Goal: Information Seeking & Learning: Find specific page/section

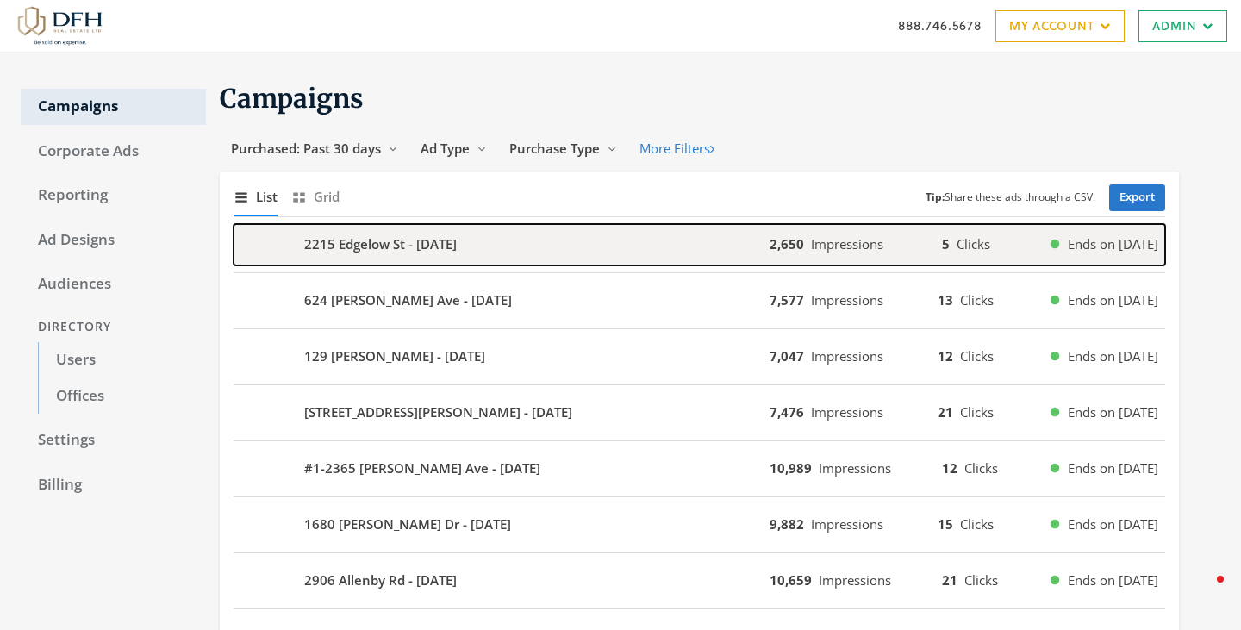
click at [630, 252] on div "2215 Edgelow St - 2025-08-12" at bounding box center [502, 244] width 536 height 41
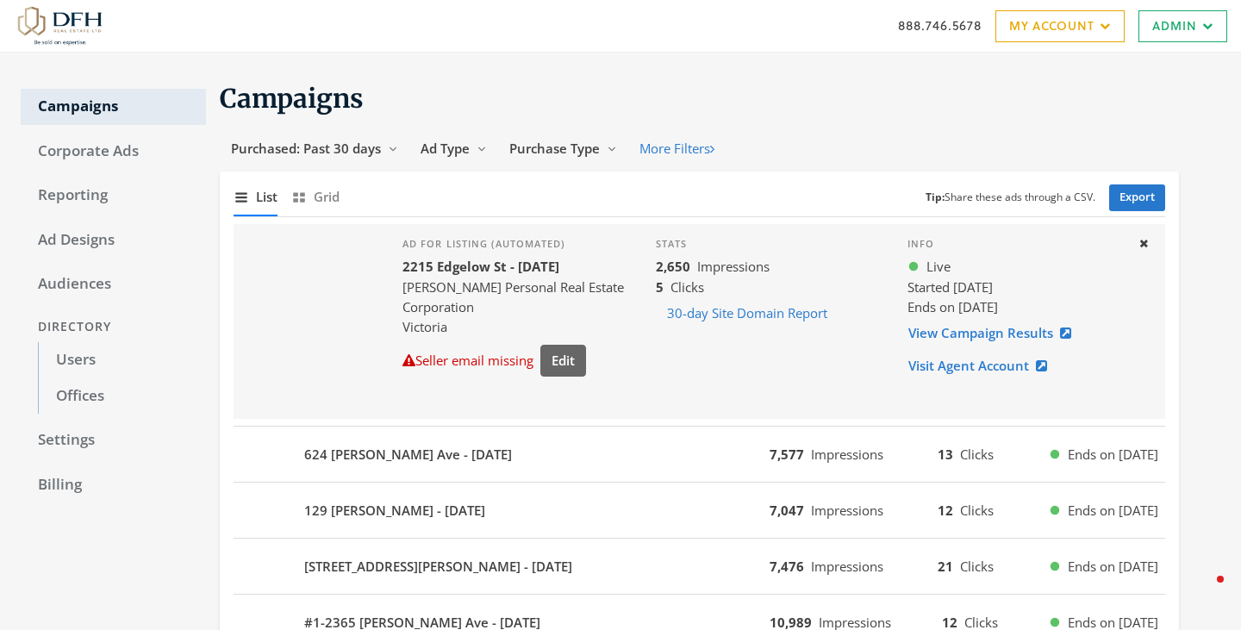
click at [1126, 253] on div "Info Live Started 8/11/25 Ends on 8/18/25 View Campaign Results Visit Agent Acc…" at bounding box center [1016, 321] width 244 height 195
click at [1132, 249] on button "Close" at bounding box center [1143, 244] width 29 height 27
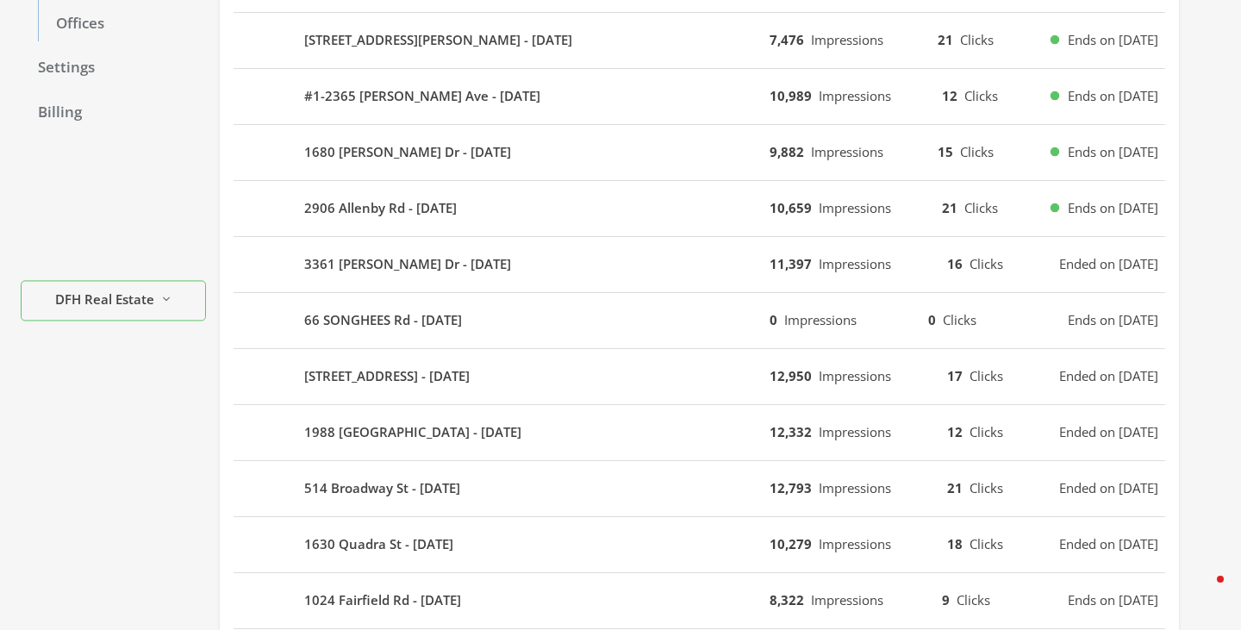
scroll to position [369, 0]
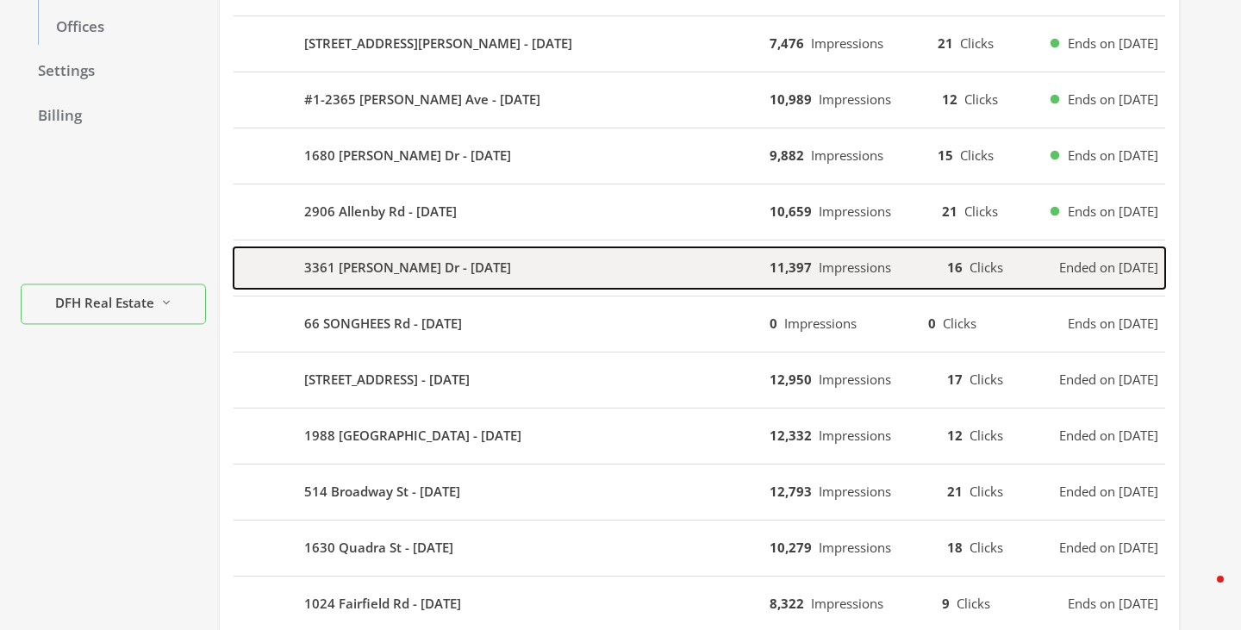
click at [602, 262] on div "3361 Hatley Dr - 2025-08-06" at bounding box center [502, 267] width 536 height 41
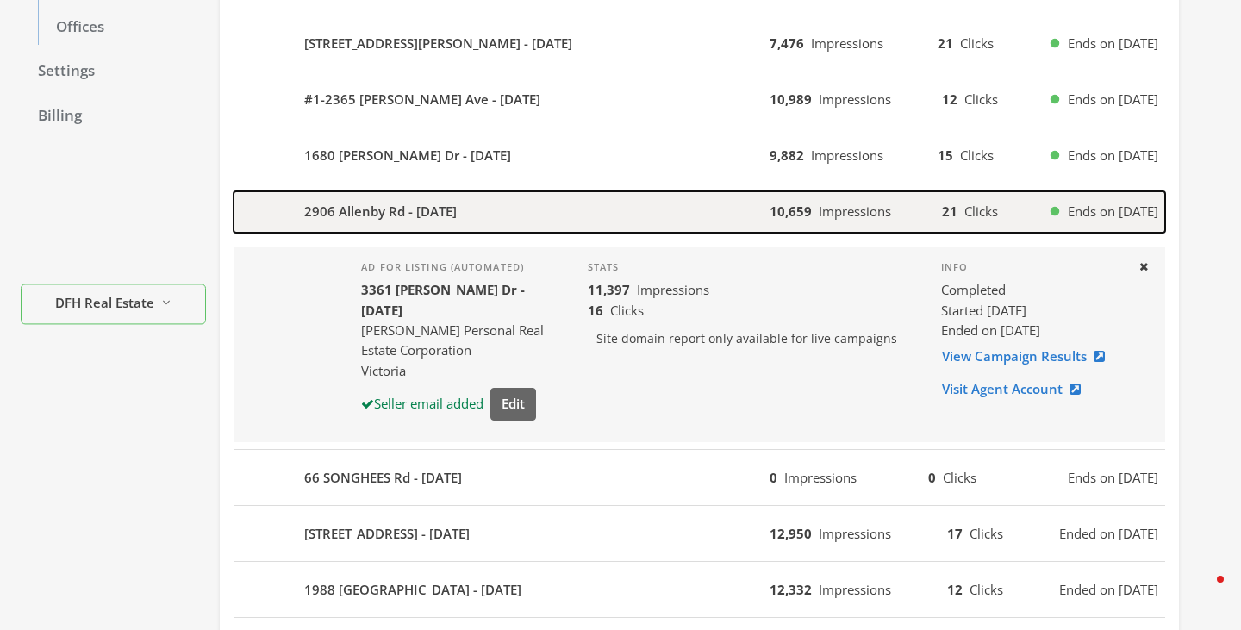
click at [1068, 220] on span "Ends on 8/14/25" at bounding box center [1113, 212] width 90 height 20
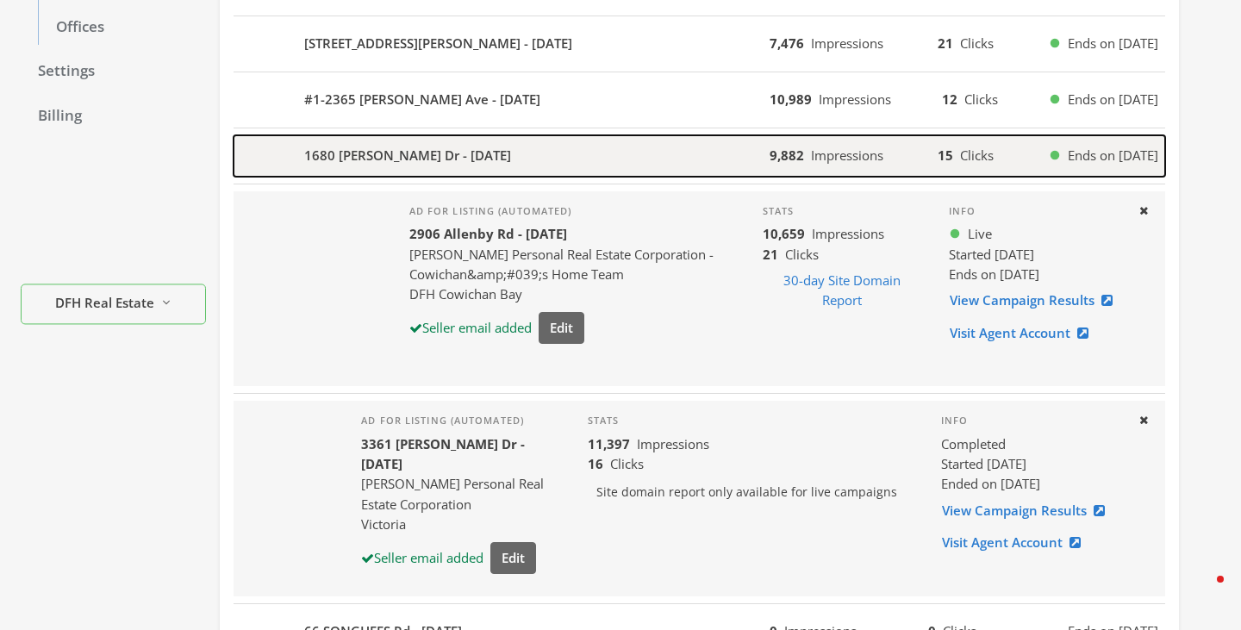
click at [1006, 150] on div "9,882 Impressions 15 Clicks Ends on 8/14/25" at bounding box center [968, 156] width 396 height 20
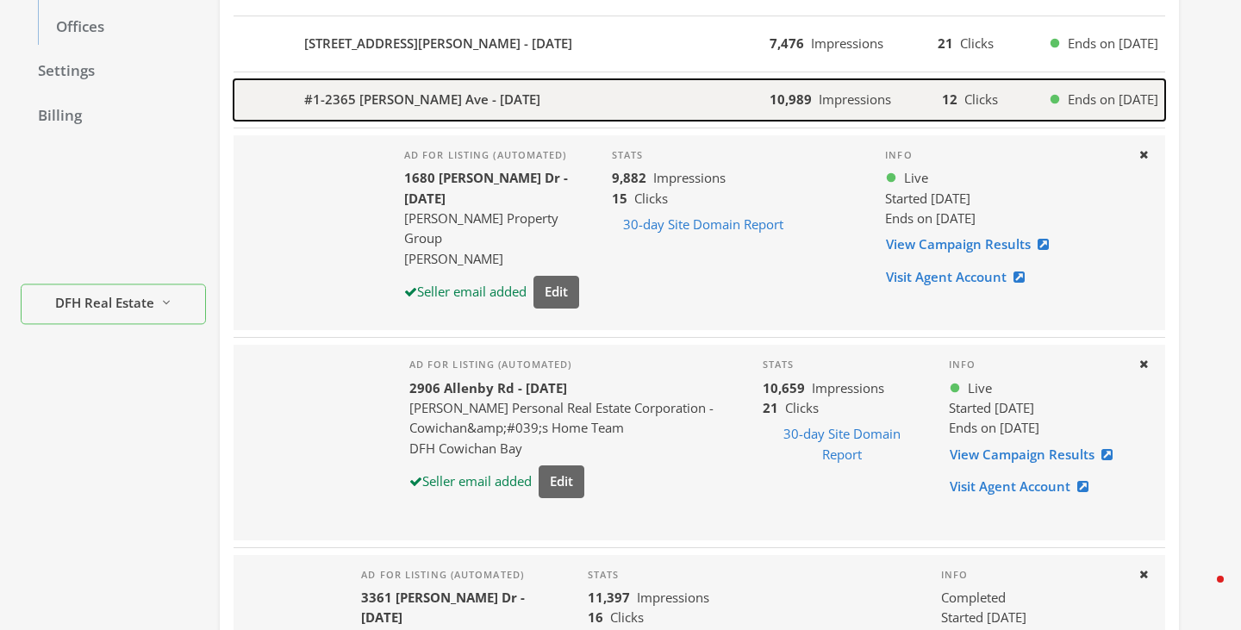
click at [992, 114] on button "#1-2365 Henry Ave - 2025-08-08 10,989 Impressions 12 Clicks Ends on 8/14/25" at bounding box center [700, 99] width 932 height 41
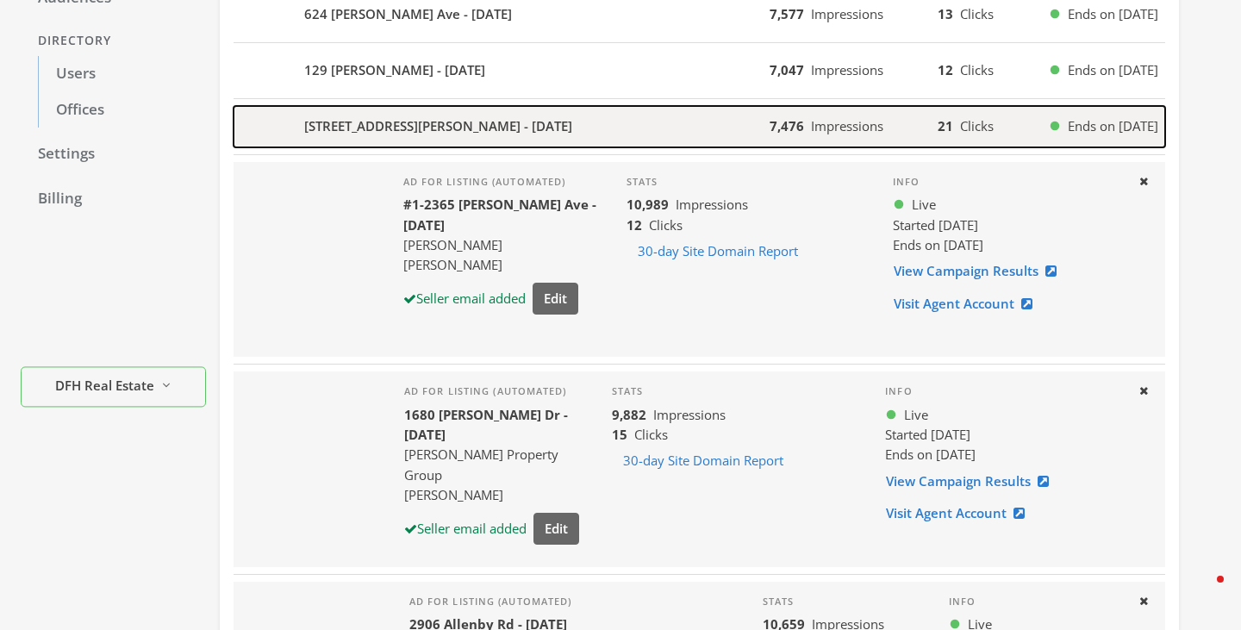
click at [976, 132] on span "Clicks" at bounding box center [977, 125] width 34 height 17
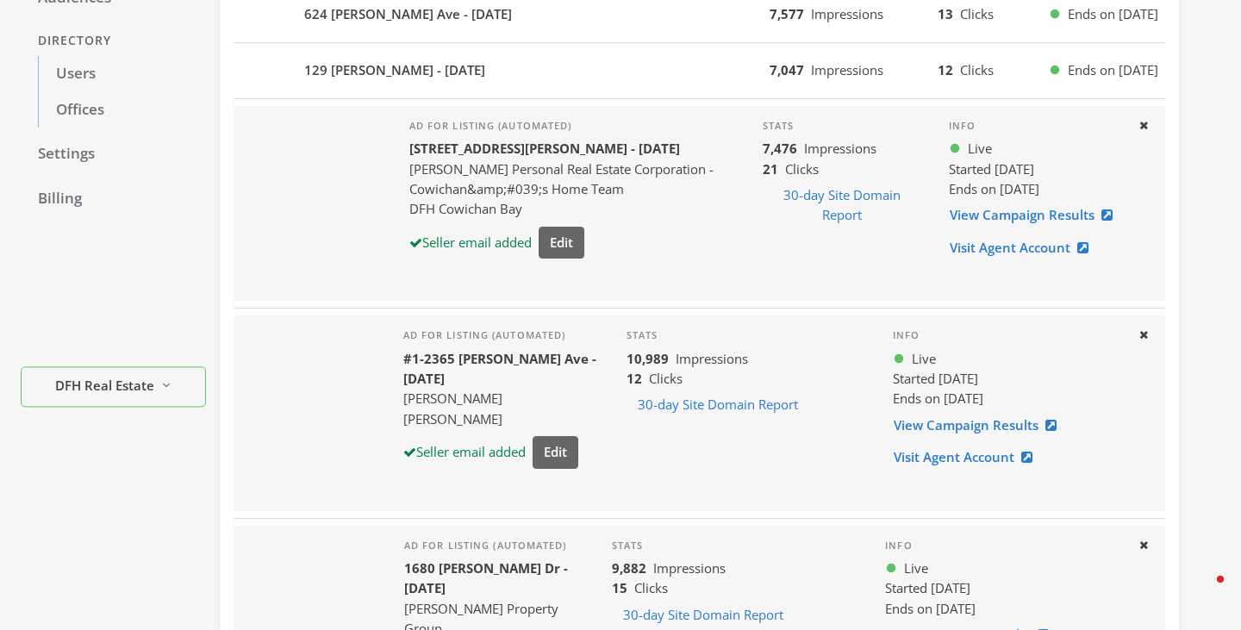
scroll to position [242, 0]
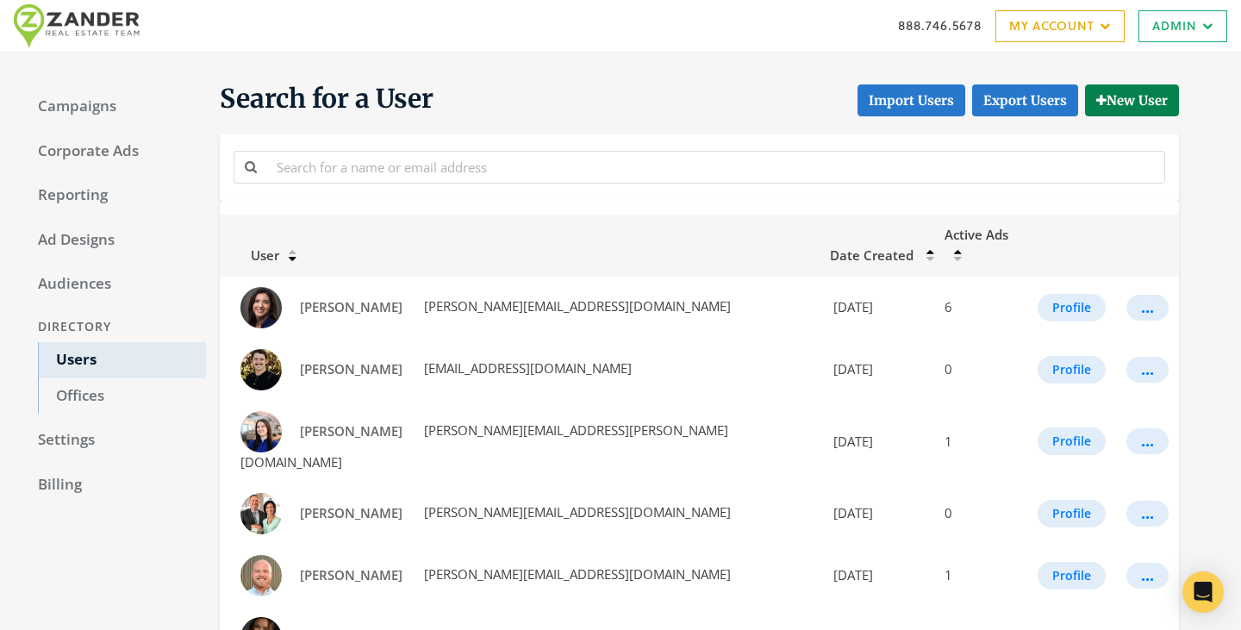
click at [68, 85] on div "Campaigns Corporate Ads Reporting Ad Designs Audiences Directory Users Offices …" at bounding box center [113, 513] width 185 height 880
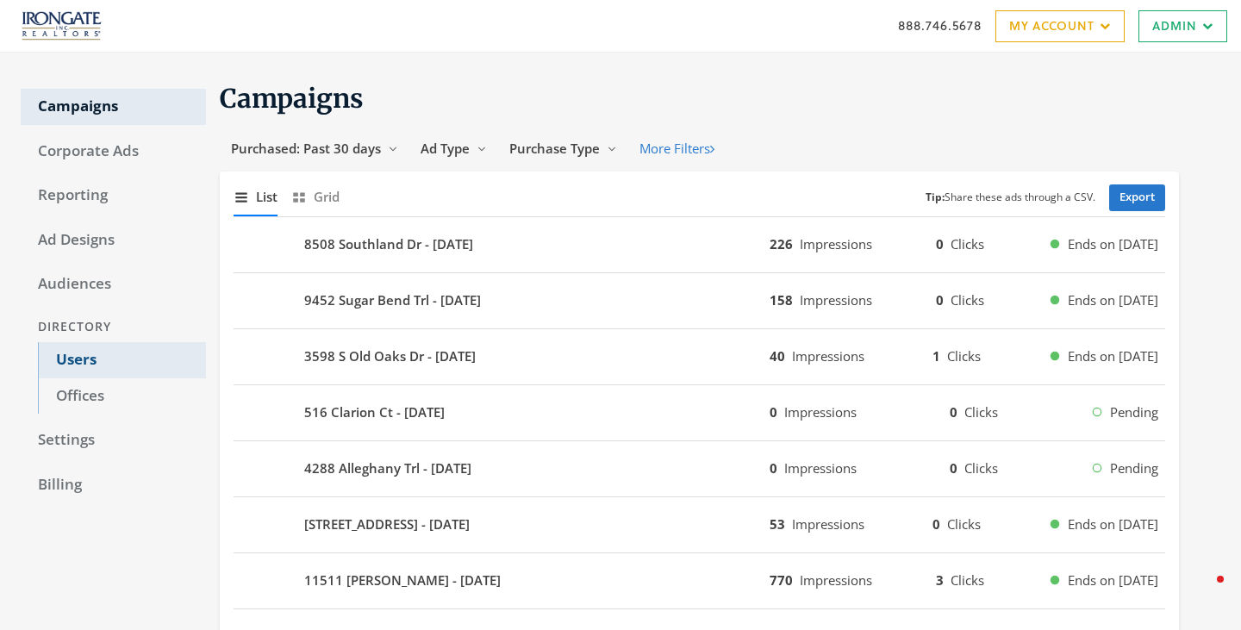
click at [83, 369] on link "Users" at bounding box center [122, 360] width 168 height 36
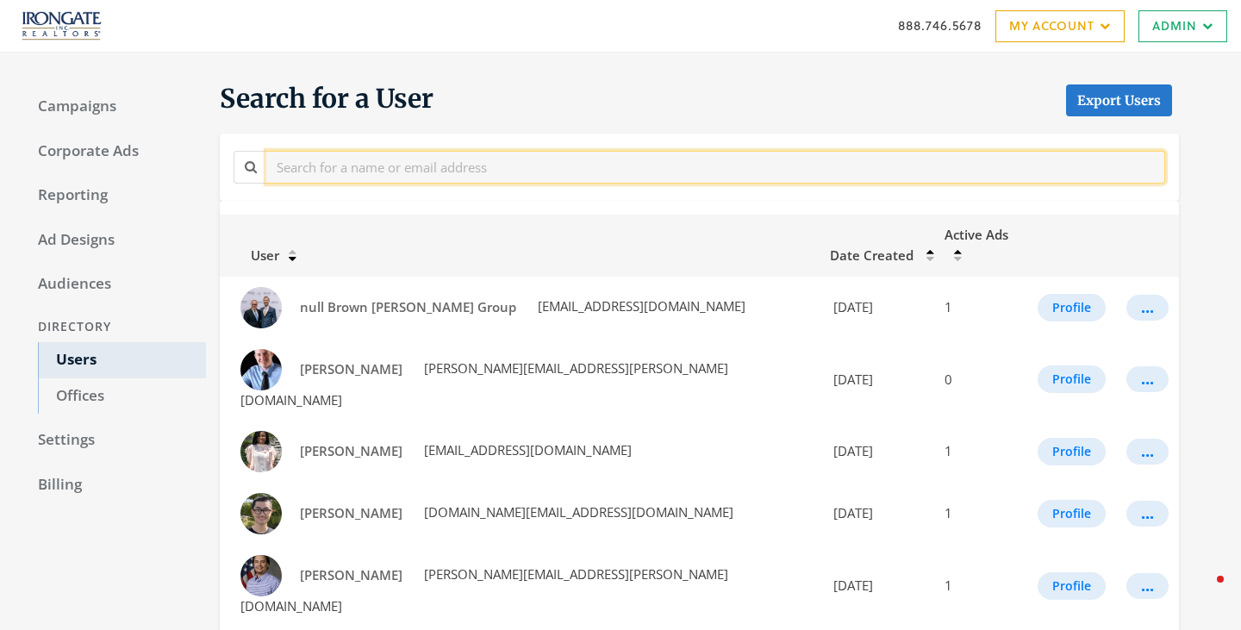
click at [389, 165] on input "text" at bounding box center [715, 167] width 899 height 32
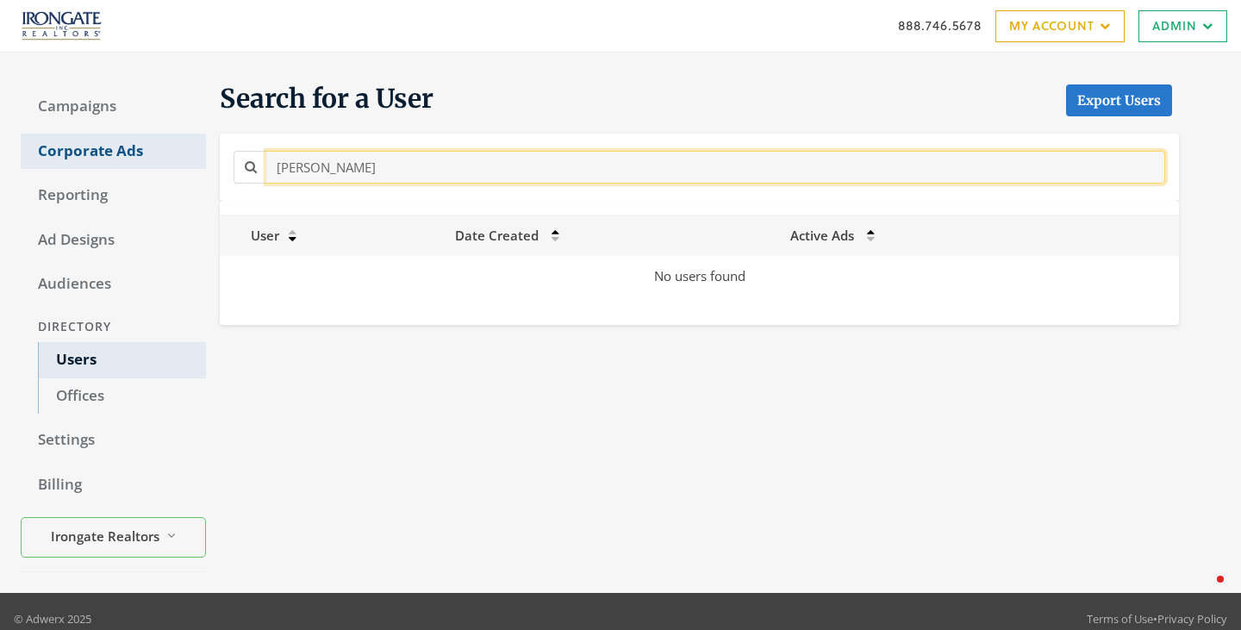
drag, startPoint x: 311, startPoint y: 168, endPoint x: 140, endPoint y: 140, distance: 173.7
click at [140, 140] on div "Campaigns Corporate Ads Reporting Ad Designs Audiences Directory Users Offices …" at bounding box center [620, 323] width 1241 height 540
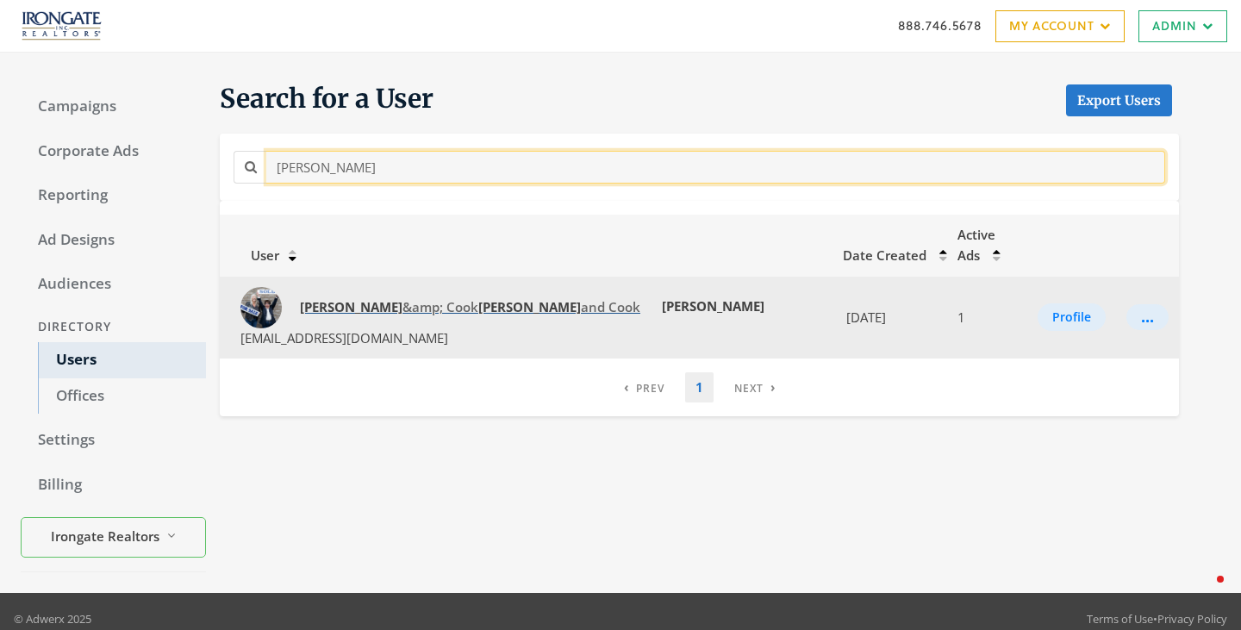
type input "pam baker"
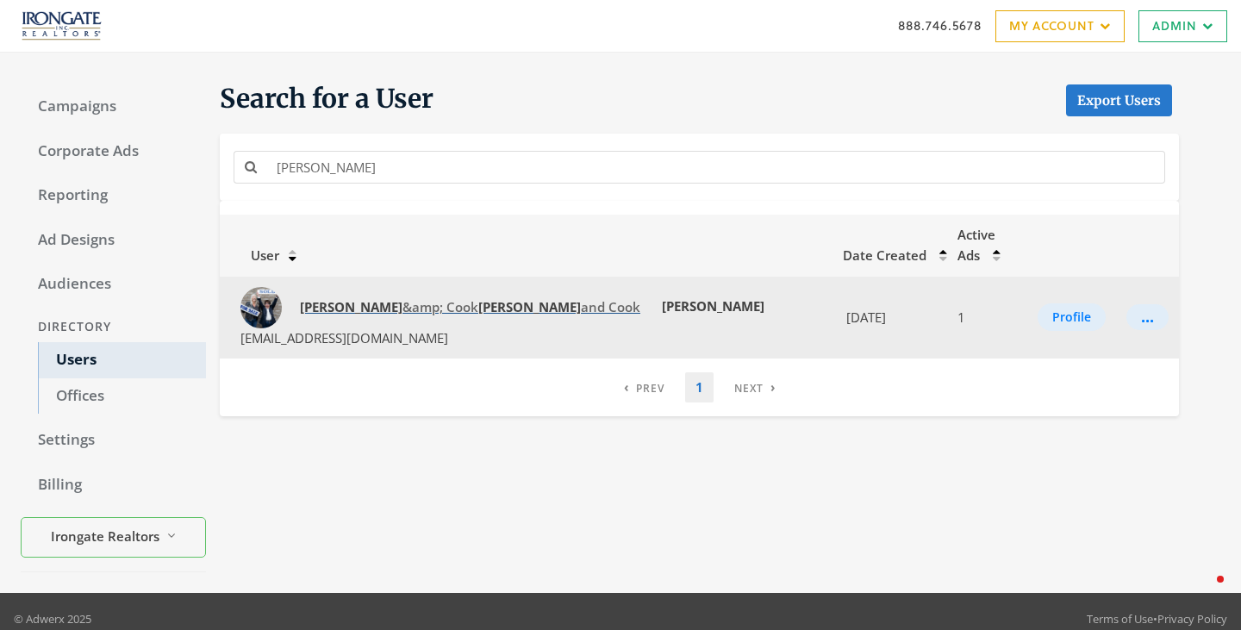
click at [372, 298] on span "Baker &amp; Cook Baker and Cook" at bounding box center [470, 306] width 340 height 17
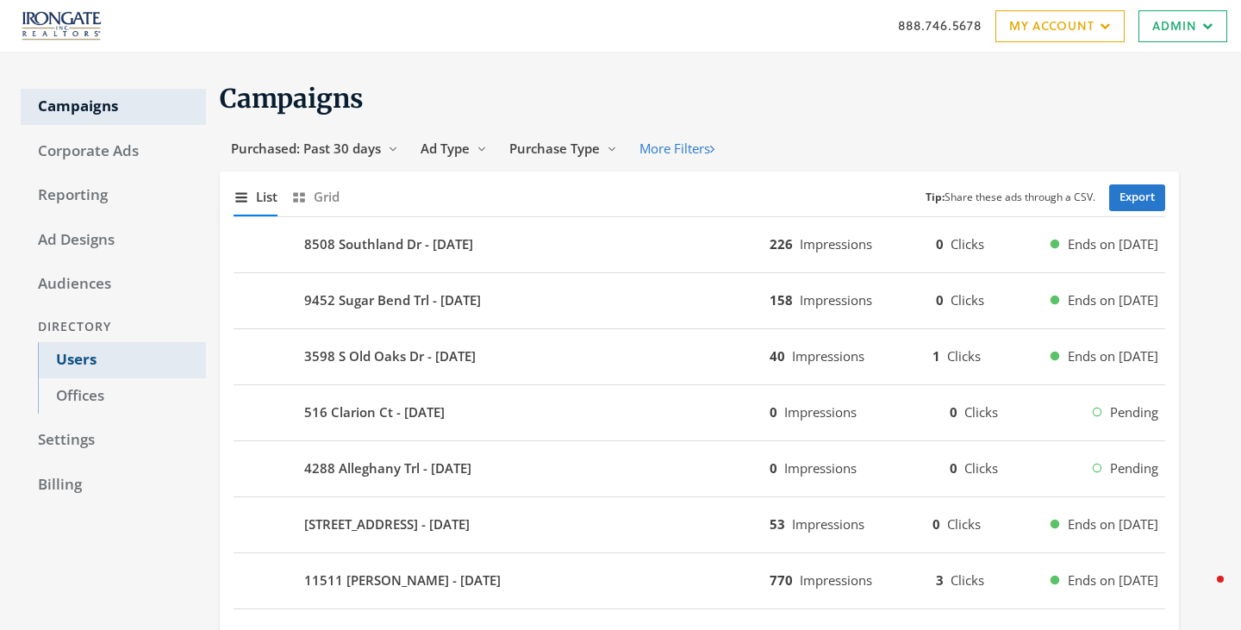
click at [67, 363] on link "Users" at bounding box center [122, 360] width 168 height 36
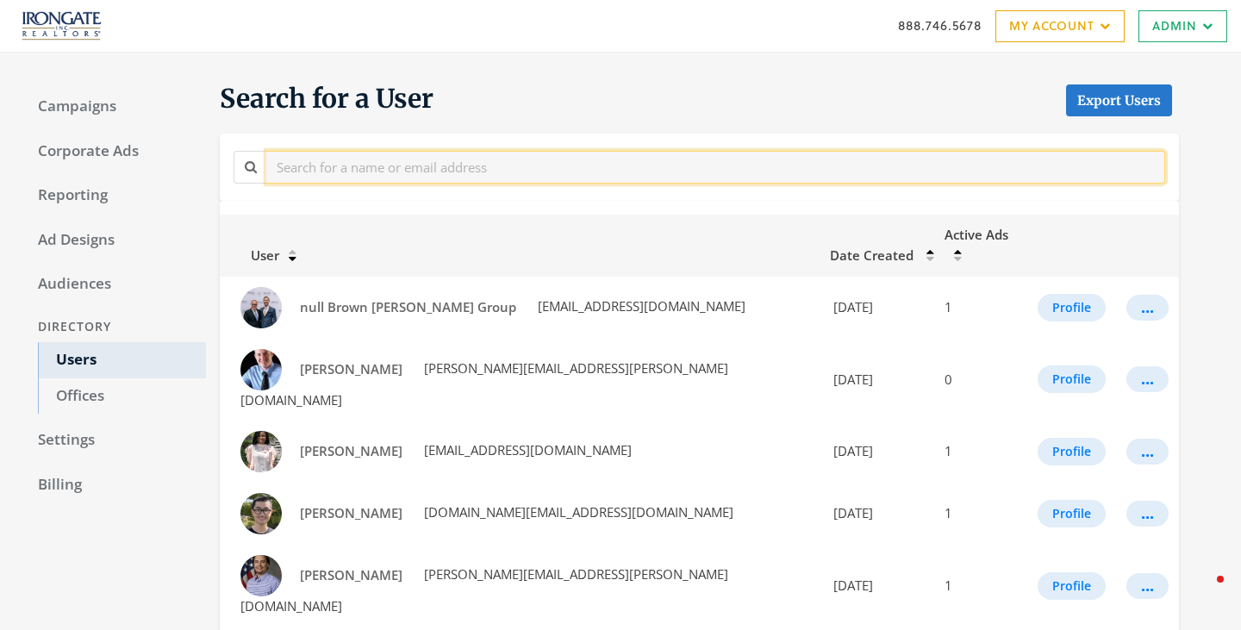
click at [477, 176] on input "text" at bounding box center [715, 167] width 899 height 32
paste input "Lucas Hoffman"
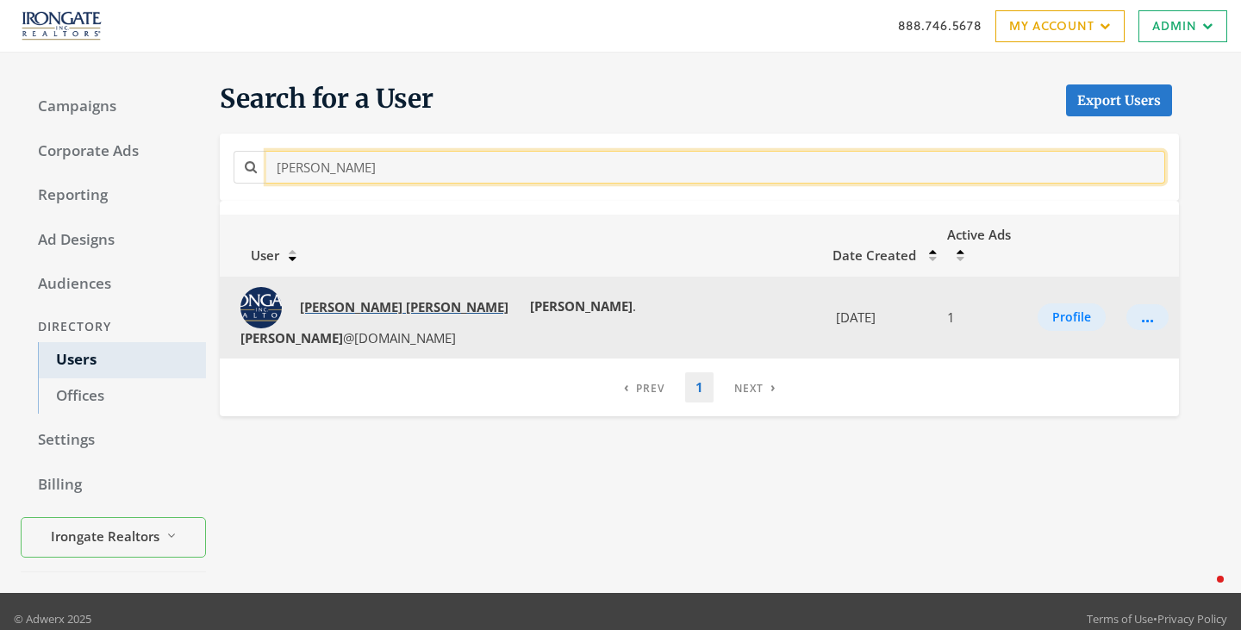
type input "Lucas Hoffman"
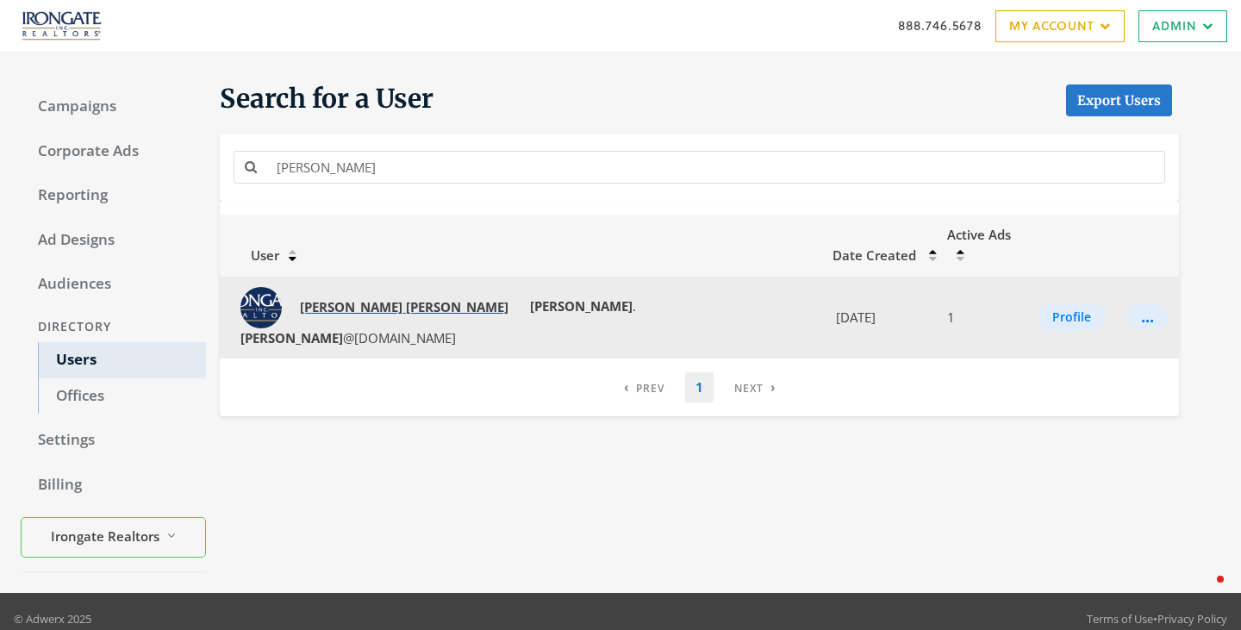
click at [406, 298] on strong "Lucas" at bounding box center [457, 306] width 103 height 17
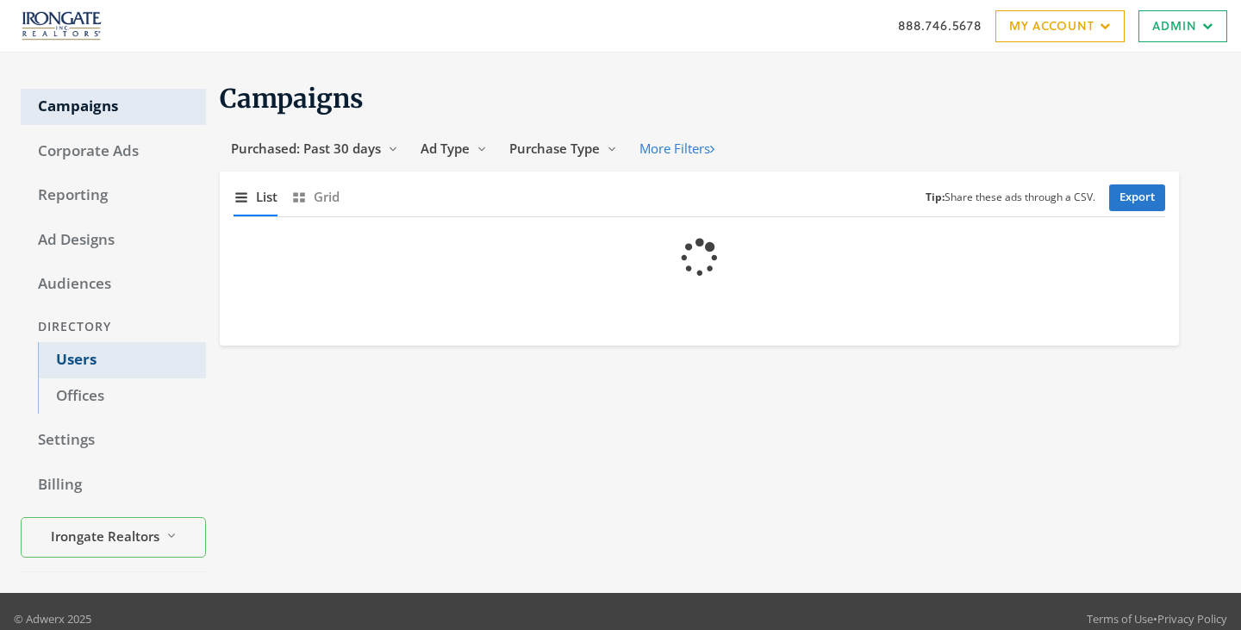
click at [84, 357] on link "Users" at bounding box center [122, 360] width 168 height 36
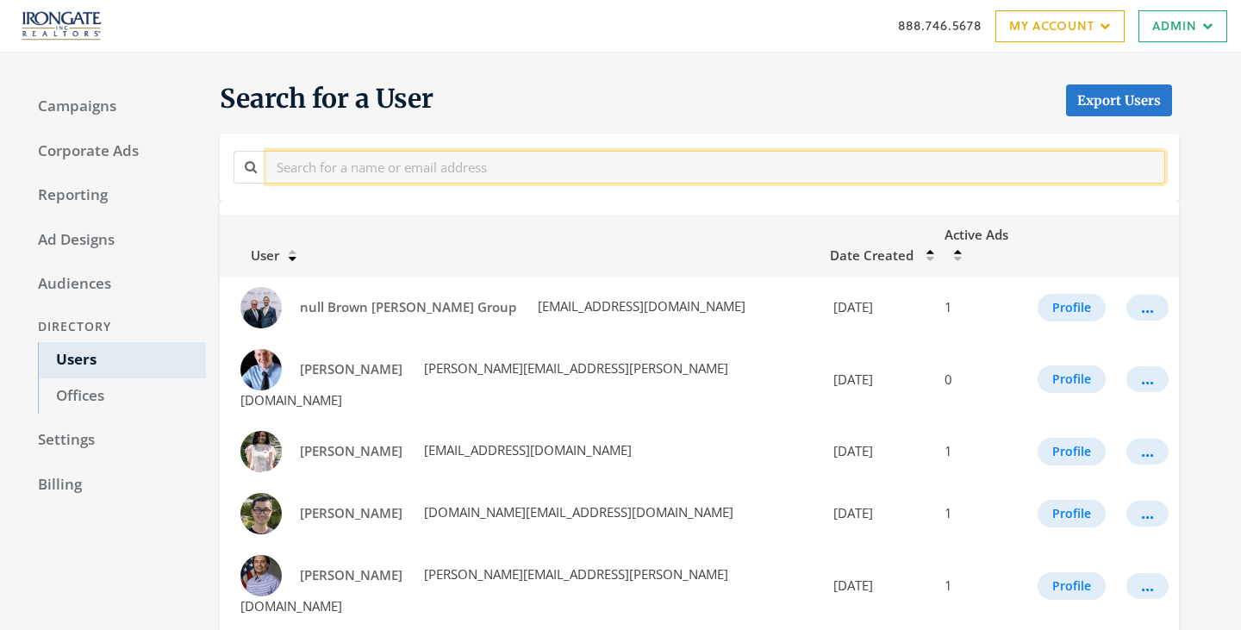
click at [371, 166] on input "text" at bounding box center [715, 167] width 899 height 32
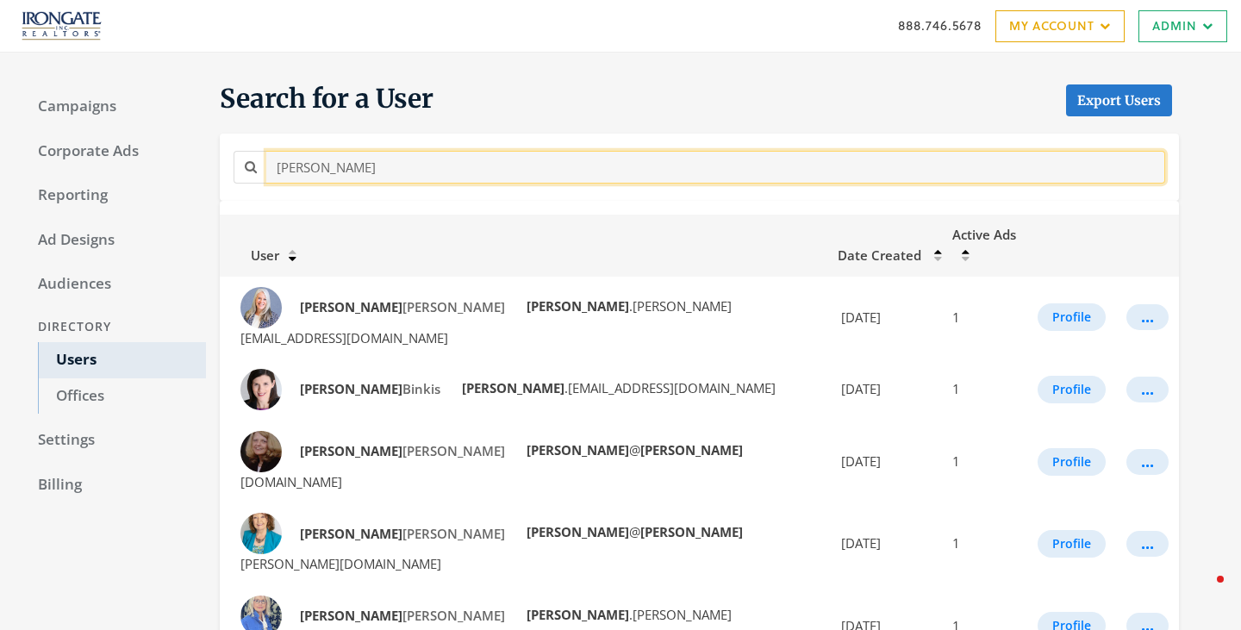
drag, startPoint x: 346, startPoint y: 171, endPoint x: 217, endPoint y: 146, distance: 131.0
click at [217, 146] on div "Search for a User Export Users [PERSON_NAME]" at bounding box center [692, 141] width 973 height 119
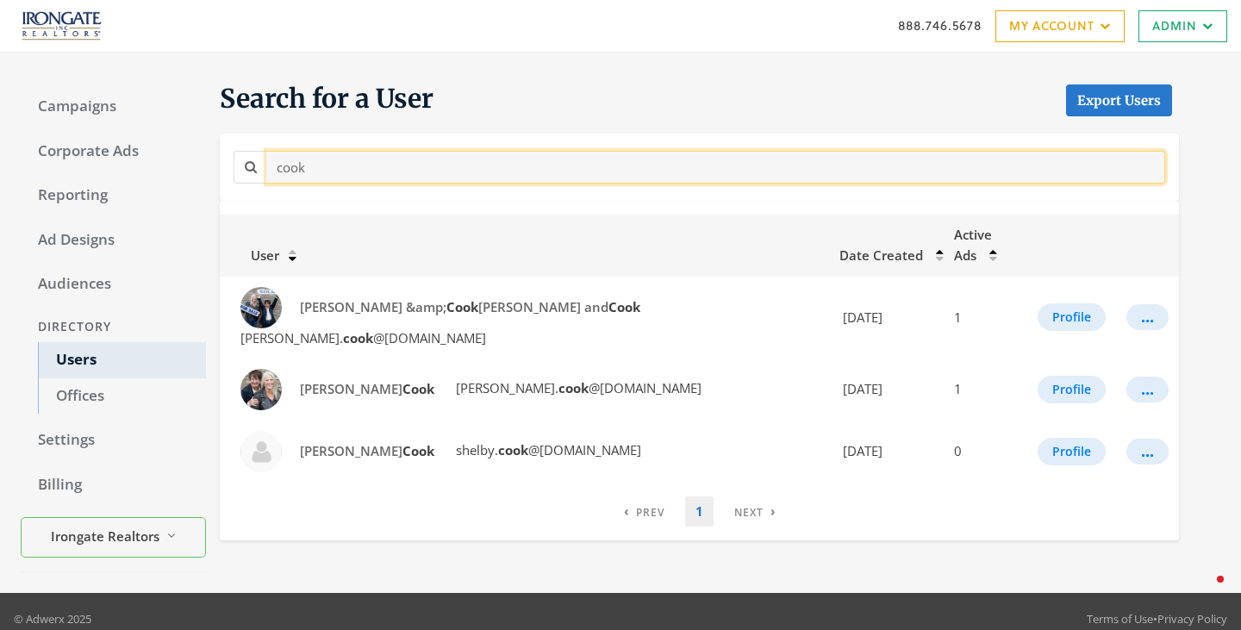
type input "cook"
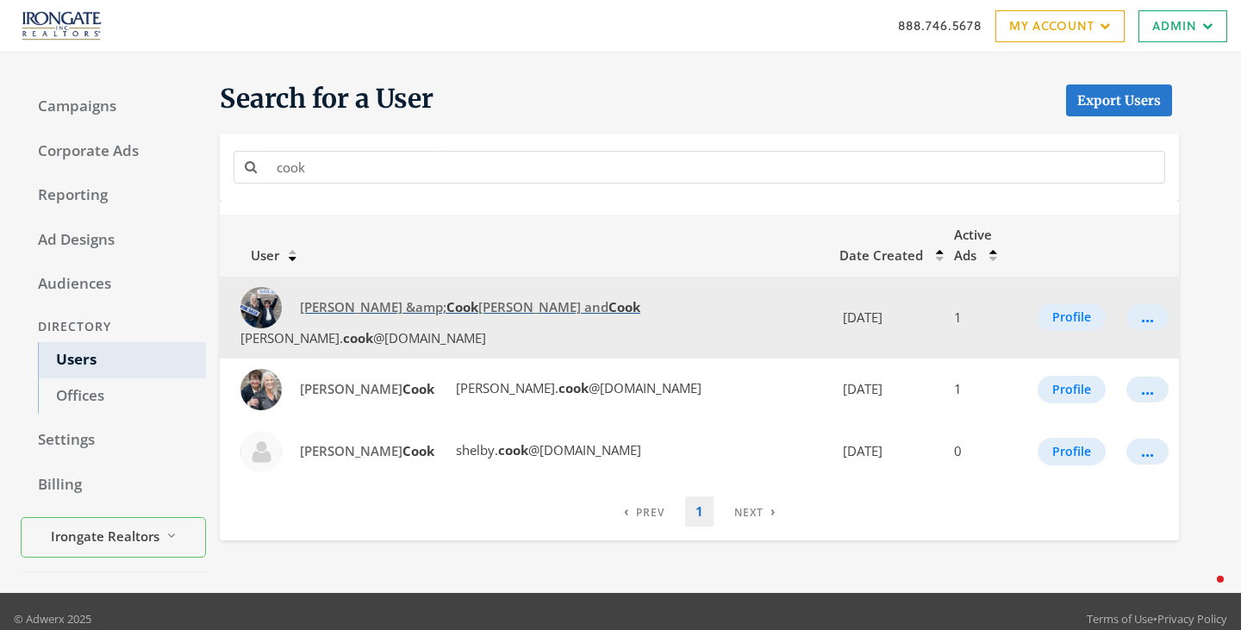
click at [321, 298] on span "[PERSON_NAME] &amp; Cook [PERSON_NAME] and [PERSON_NAME]" at bounding box center [470, 306] width 340 height 17
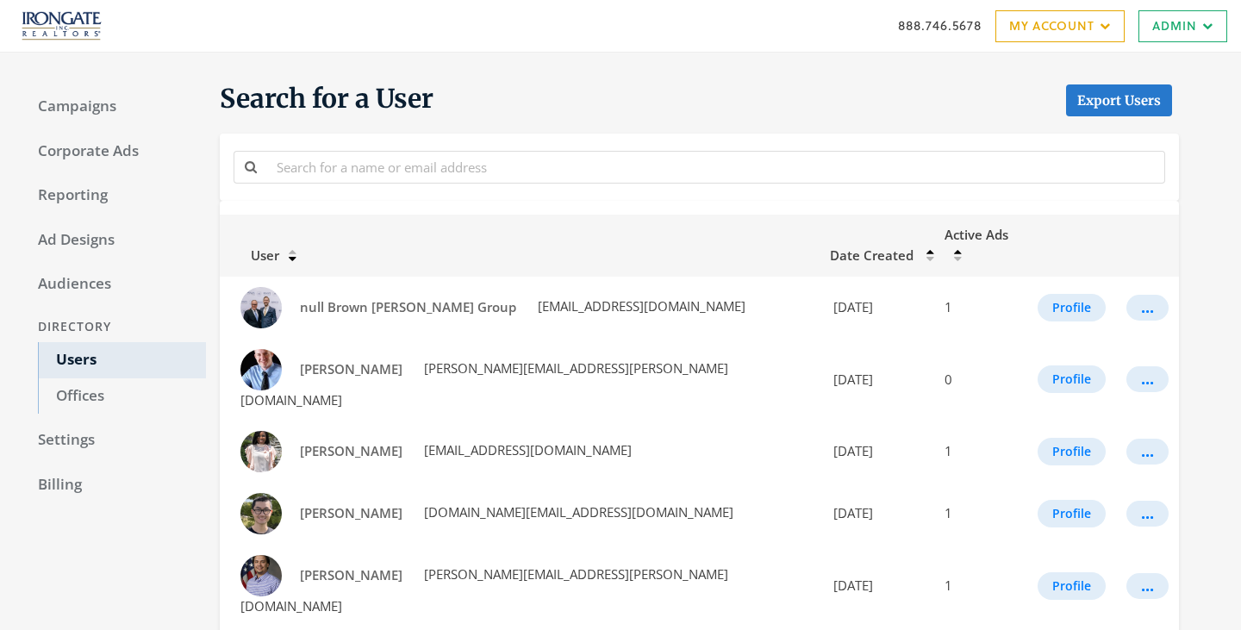
scroll to position [16, 0]
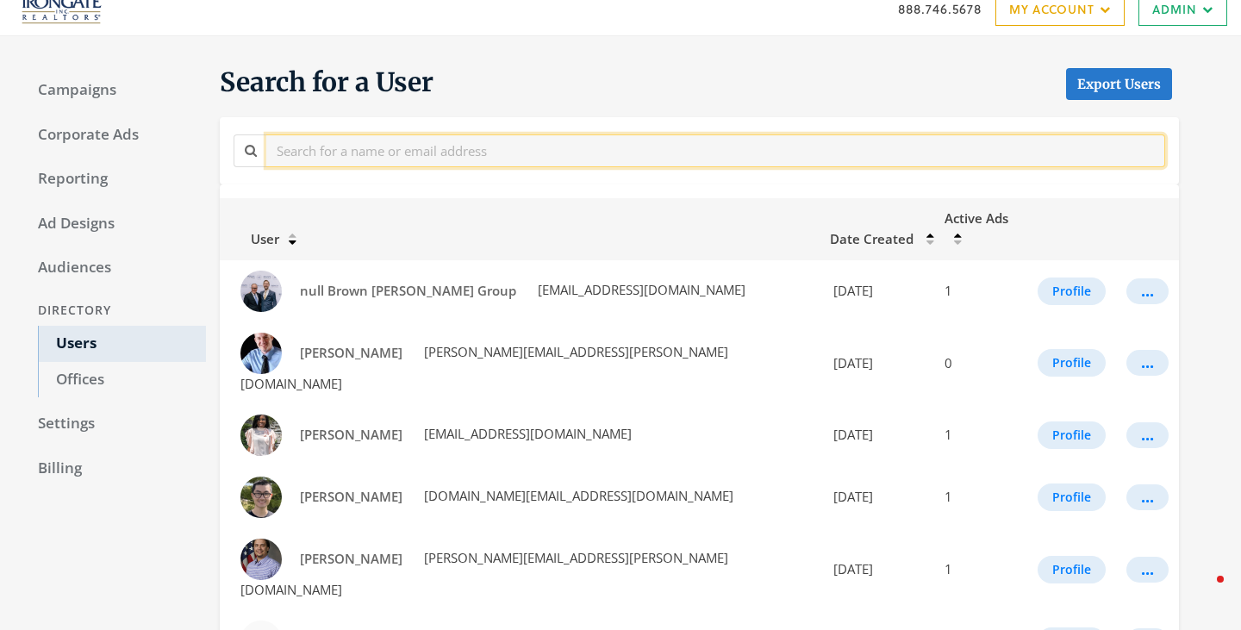
click at [378, 160] on input "text" at bounding box center [715, 150] width 899 height 32
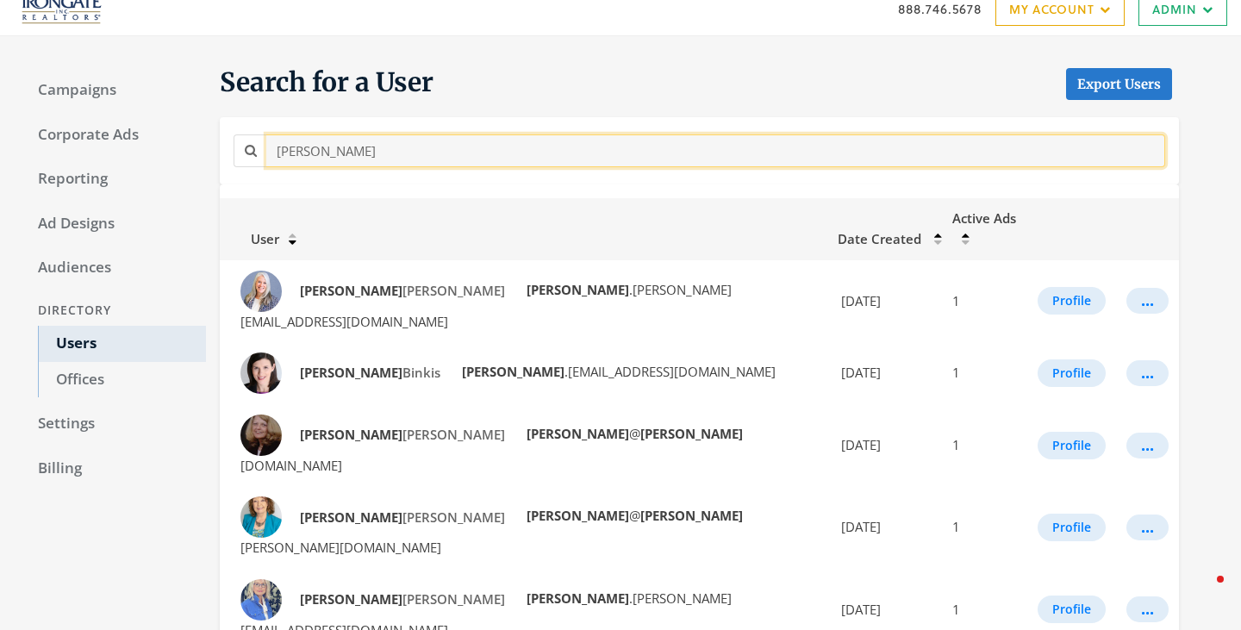
type input "sharon"
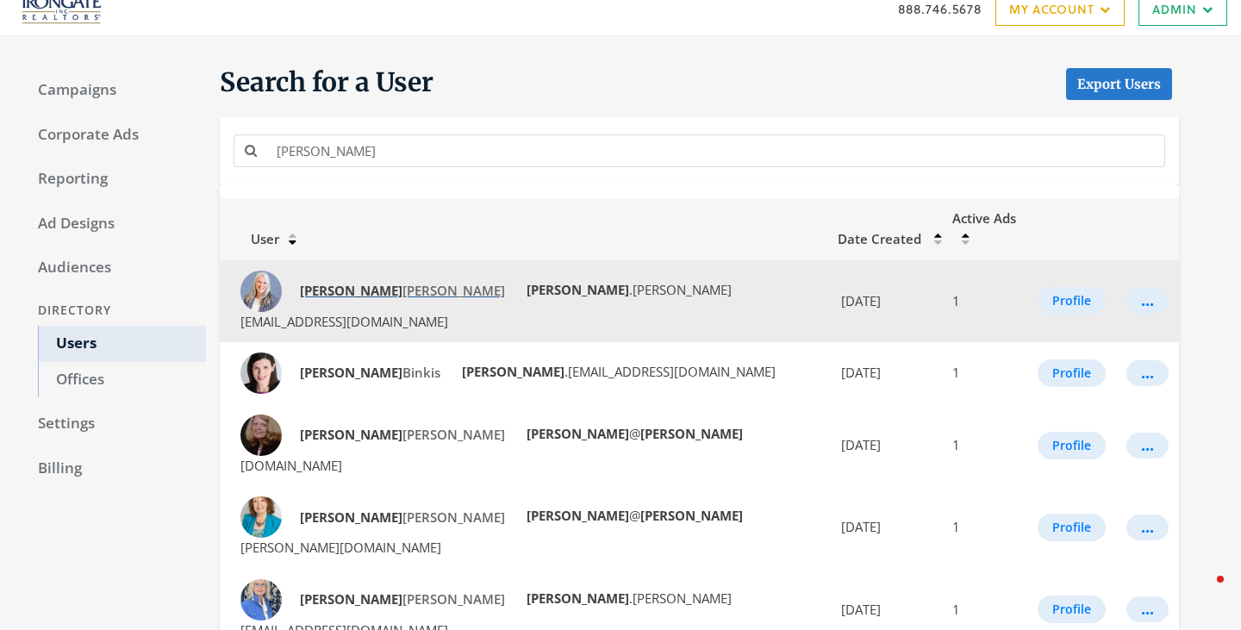
click at [327, 282] on strong "Sharon" at bounding box center [351, 290] width 103 height 17
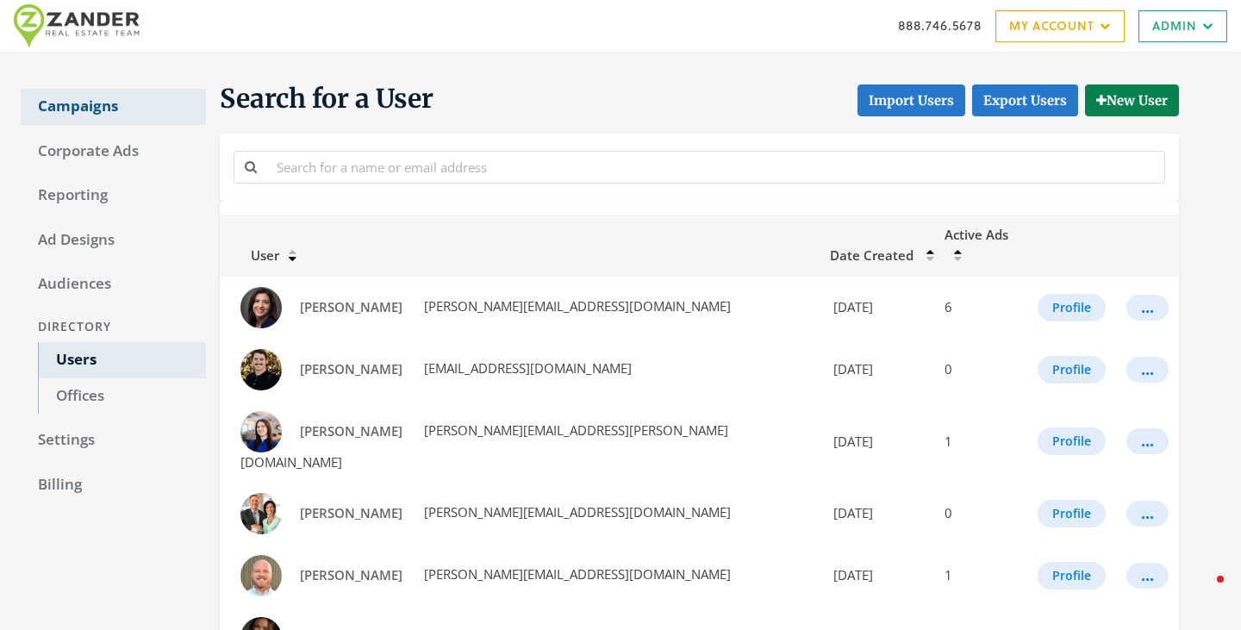
click at [133, 107] on link "Campaigns" at bounding box center [113, 107] width 185 height 36
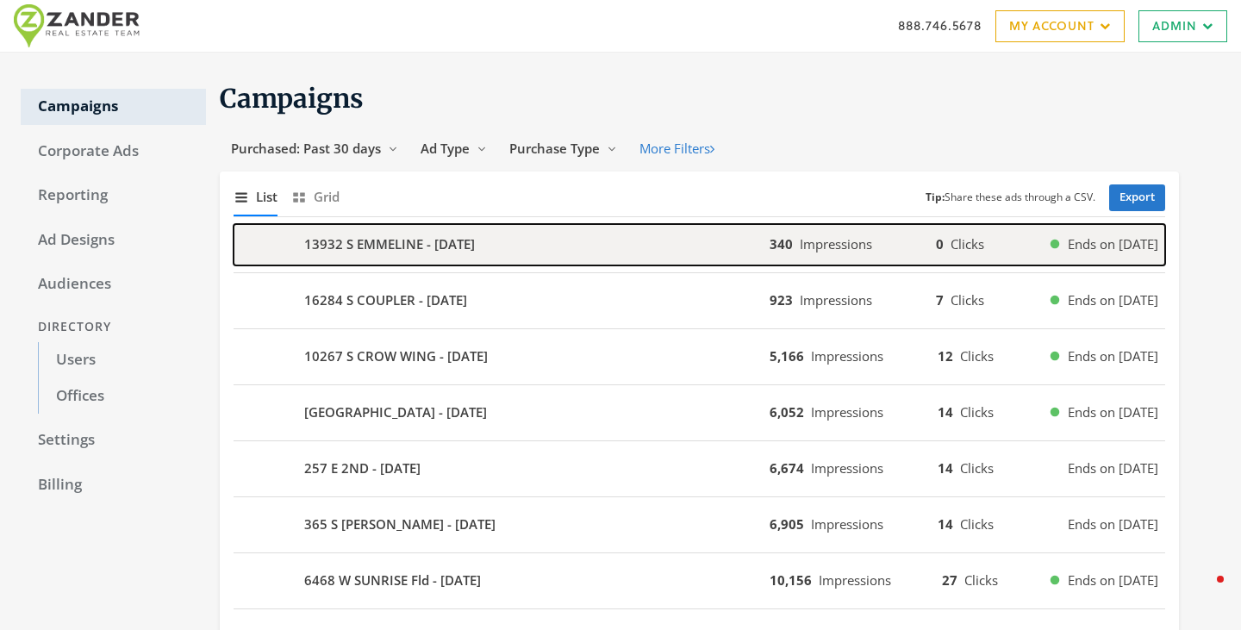
click at [443, 253] on b "13932 S EMMELINE - 2025-08-14" at bounding box center [389, 244] width 171 height 20
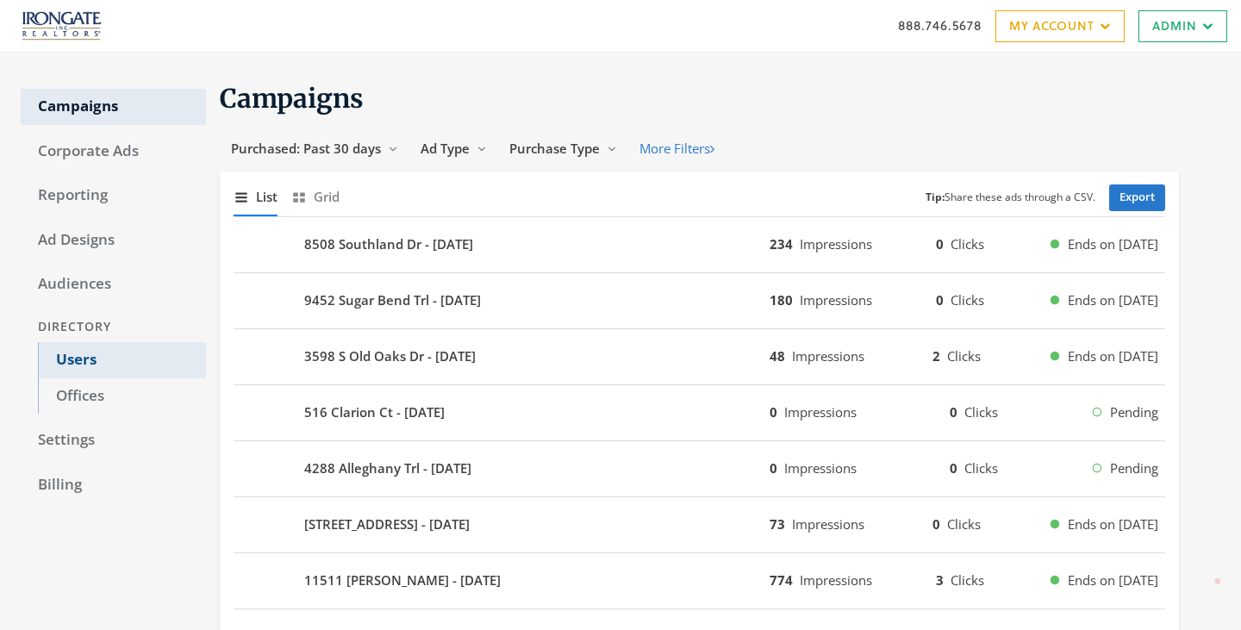
click at [82, 349] on link "Users" at bounding box center [122, 360] width 168 height 36
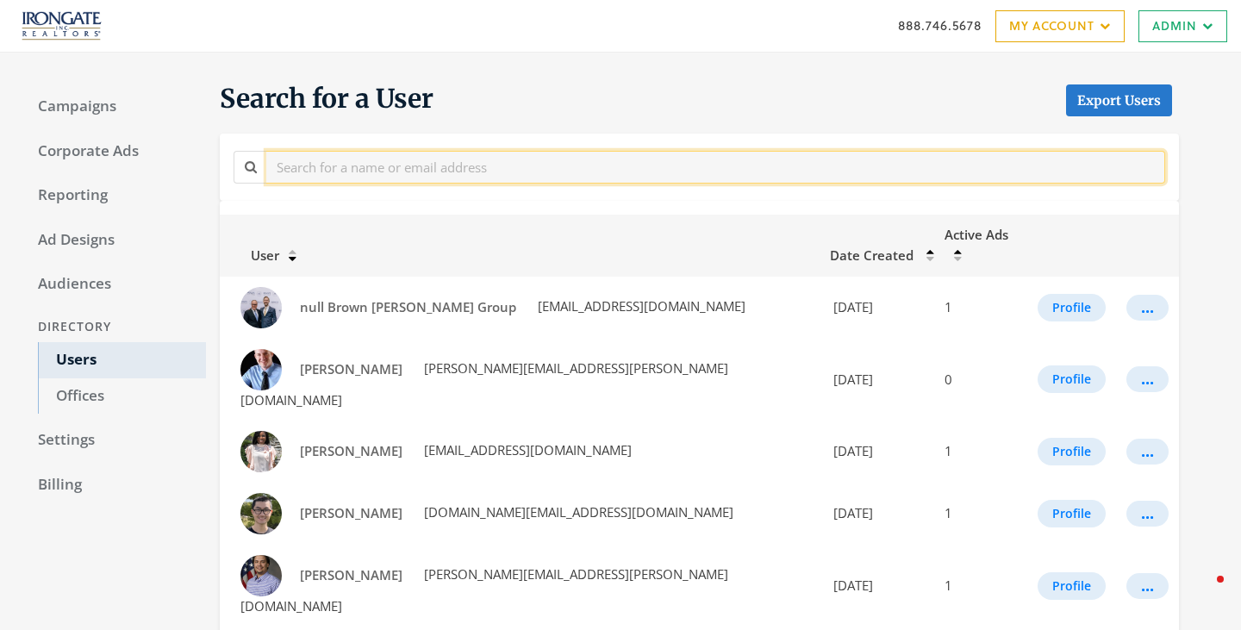
click at [414, 169] on input "text" at bounding box center [715, 167] width 899 height 32
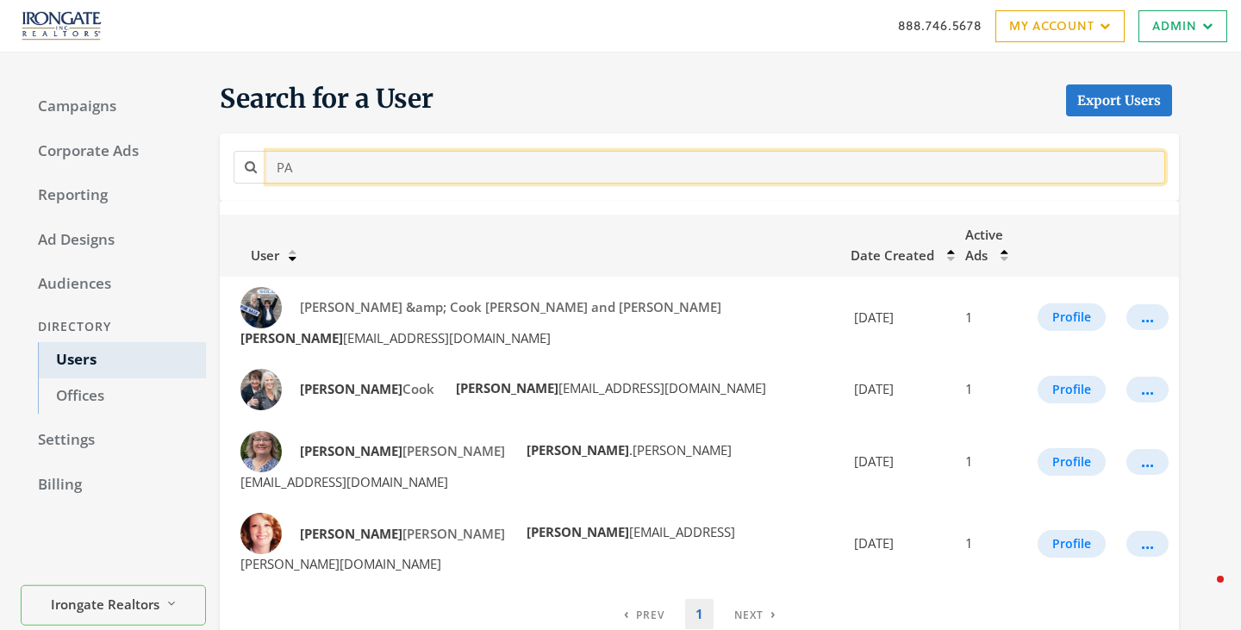
type input "P"
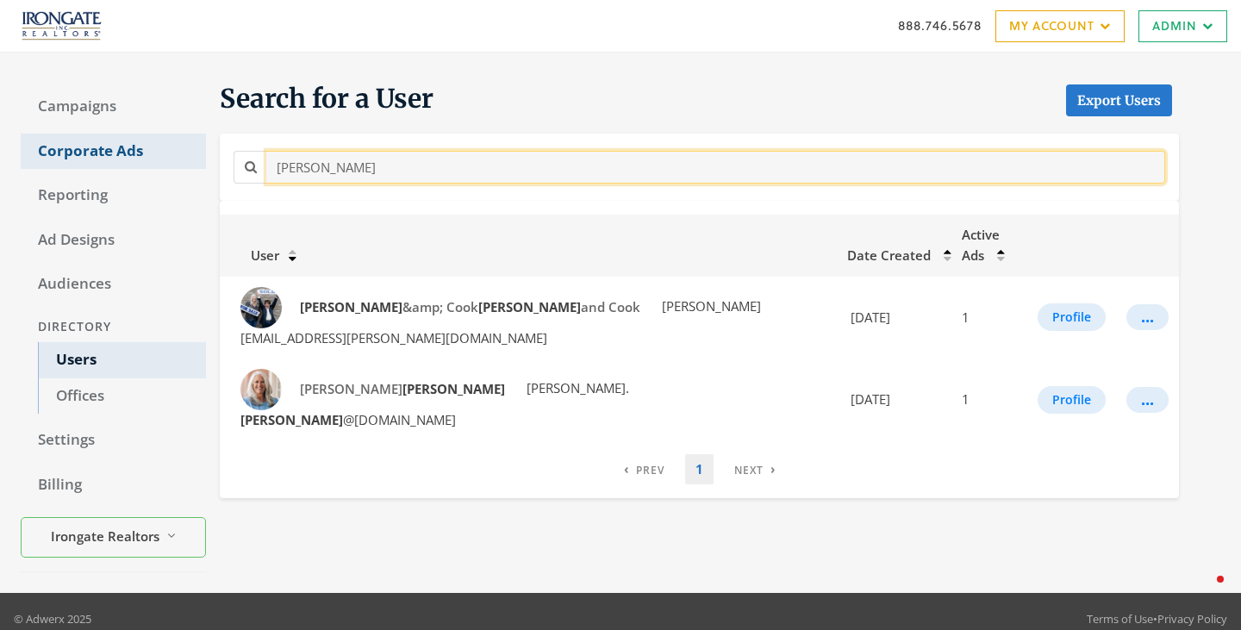
drag, startPoint x: 327, startPoint y: 166, endPoint x: 186, endPoint y: 154, distance: 141.8
click at [186, 154] on div "Campaigns Corporate Ads Reporting Ad Designs Audiences Directory Users Offices …" at bounding box center [620, 323] width 1241 height 540
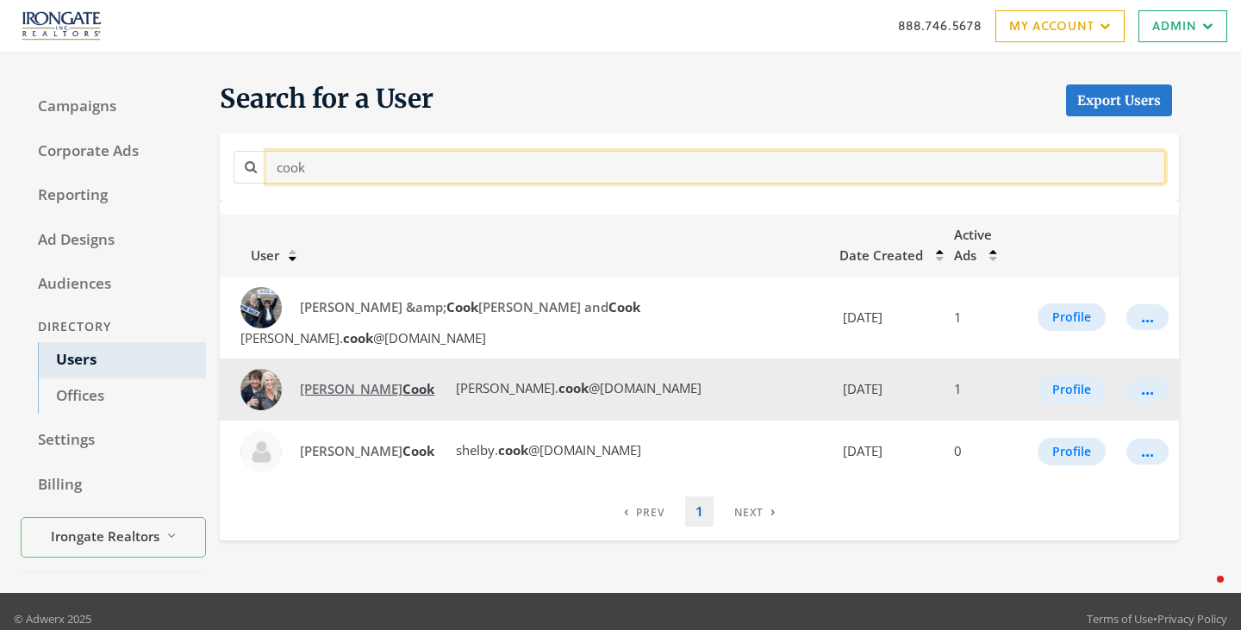
type input "cook"
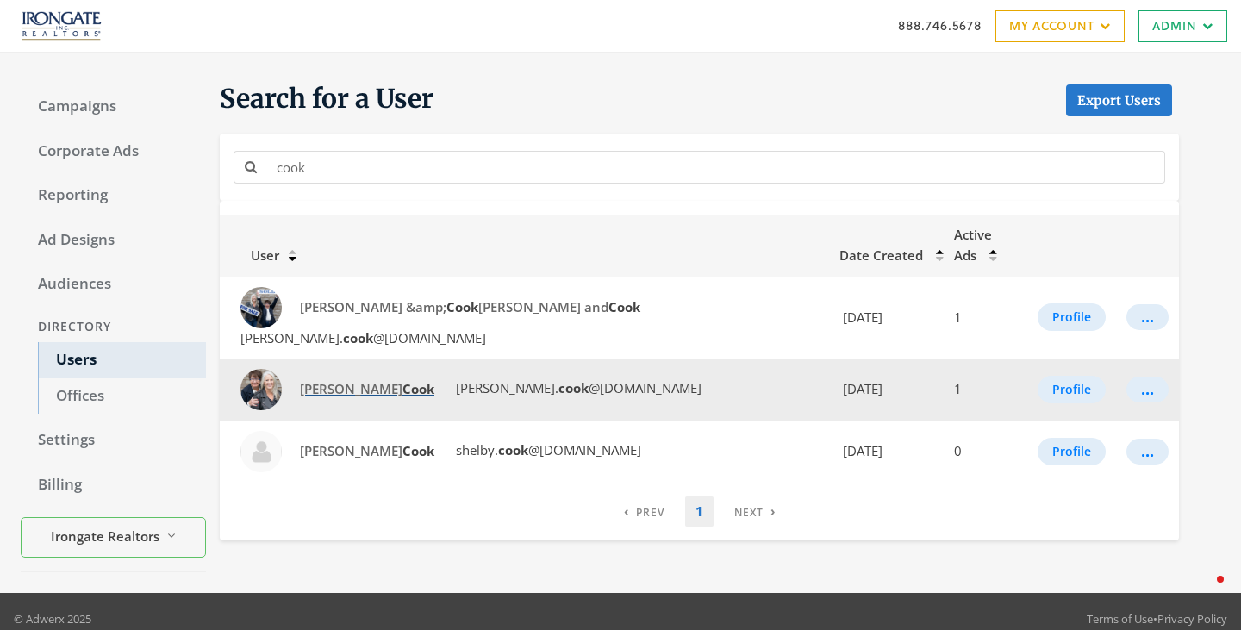
click at [402, 380] on strong "Cook" at bounding box center [418, 388] width 32 height 17
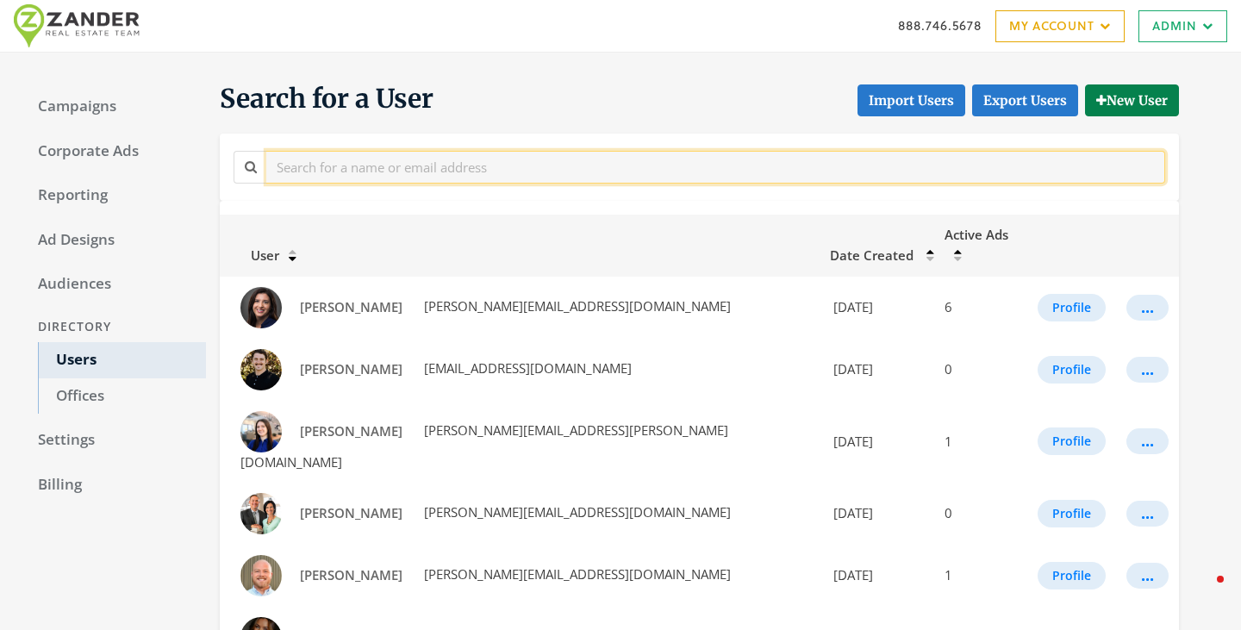
click at [352, 169] on input "text" at bounding box center [715, 167] width 899 height 32
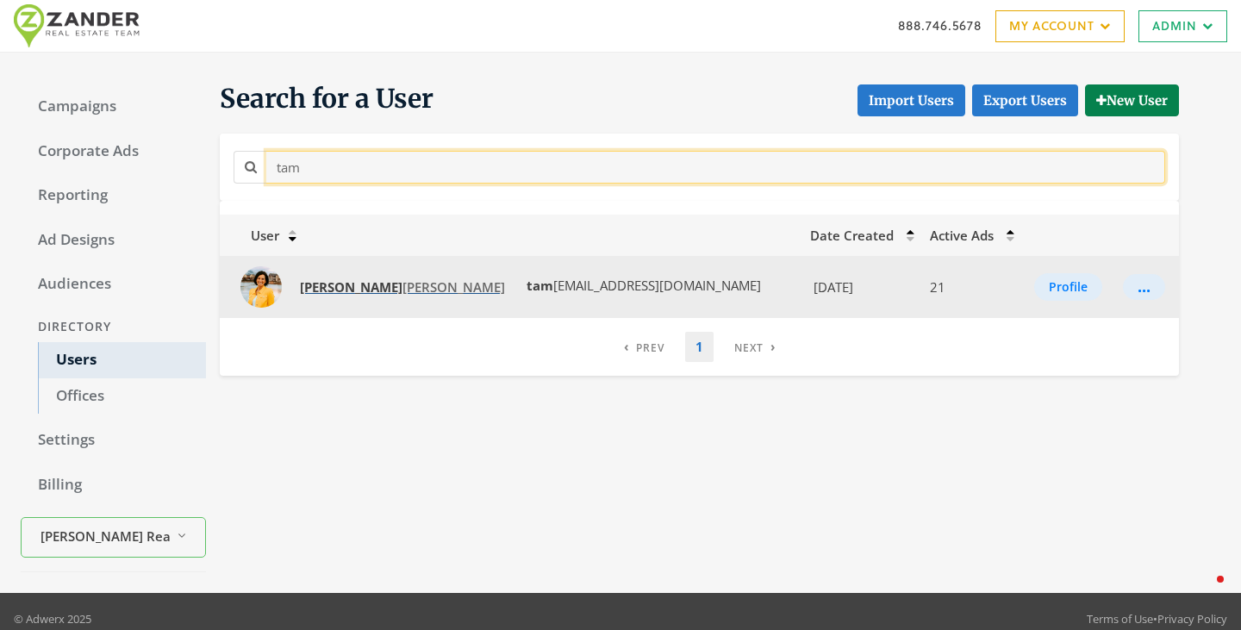
type input "tam"
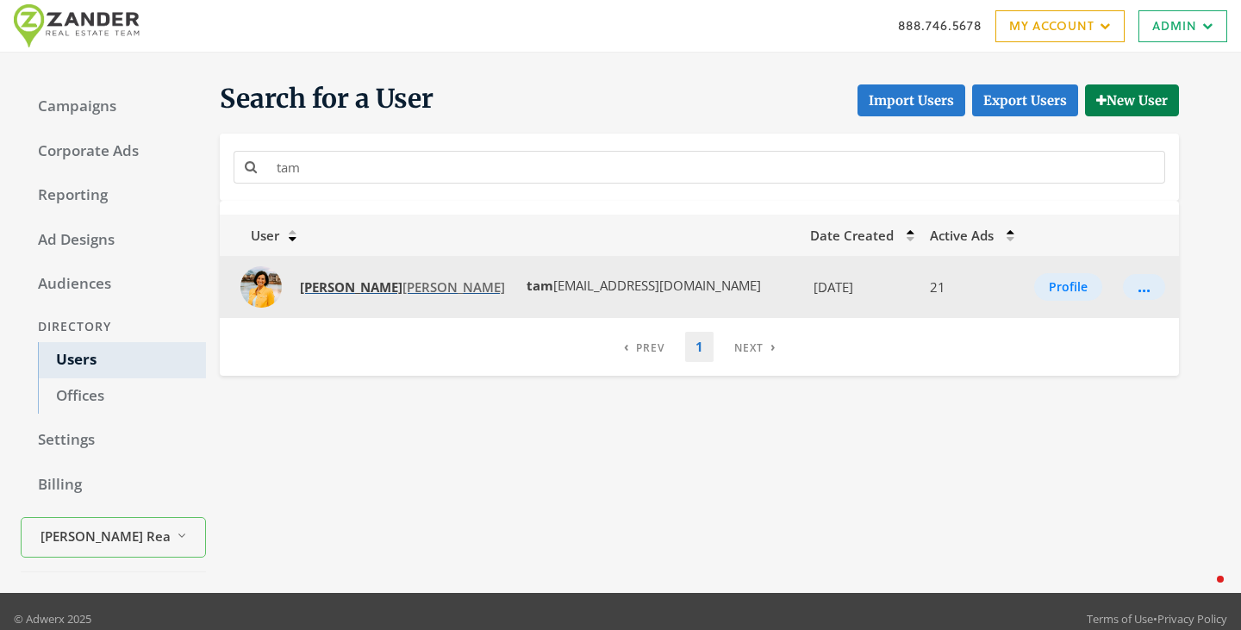
click at [342, 290] on span "Tam ara Zander" at bounding box center [402, 286] width 205 height 17
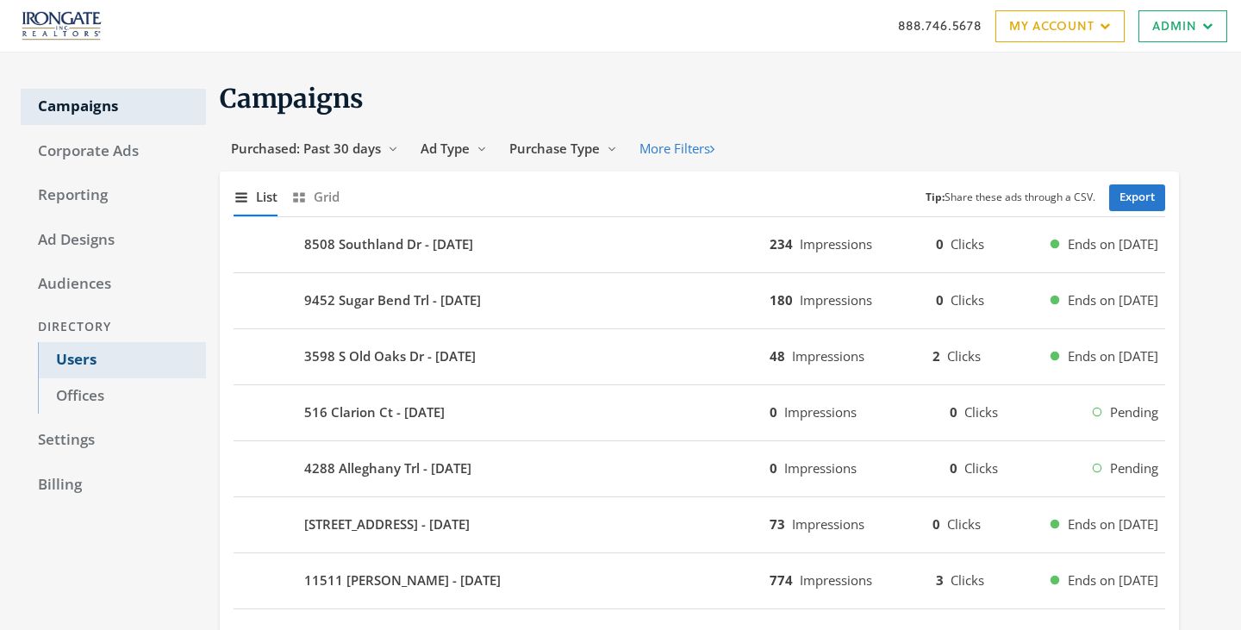
click at [55, 360] on link "Users" at bounding box center [122, 360] width 168 height 36
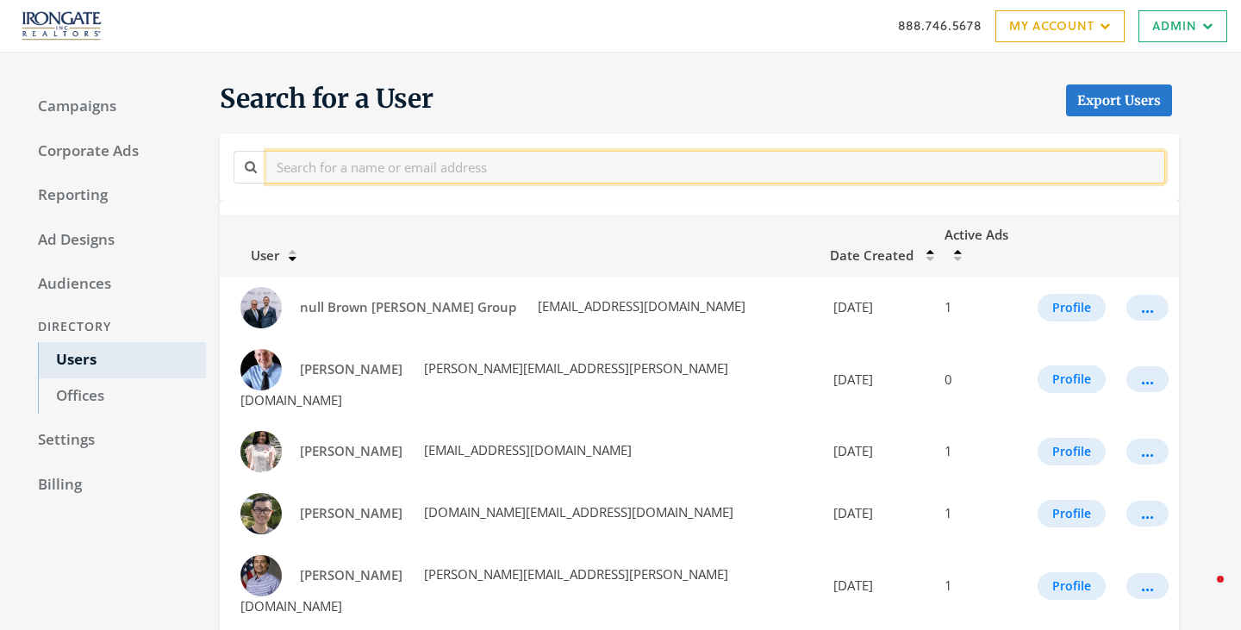
click at [377, 177] on input "text" at bounding box center [715, 167] width 899 height 32
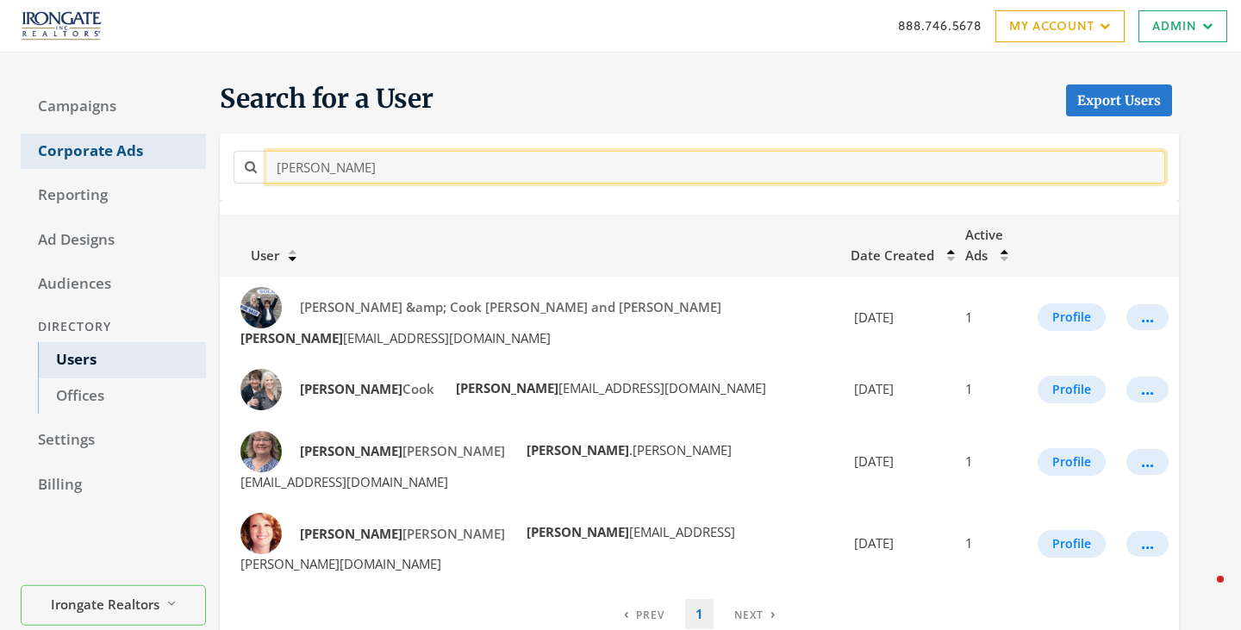
drag, startPoint x: 376, startPoint y: 170, endPoint x: 201, endPoint y: 165, distance: 175.0
click at [201, 165] on div "Campaigns Corporate Ads Reporting Ad Designs Audiences Directory Users Offices …" at bounding box center [620, 358] width 1241 height 611
type input "shar"
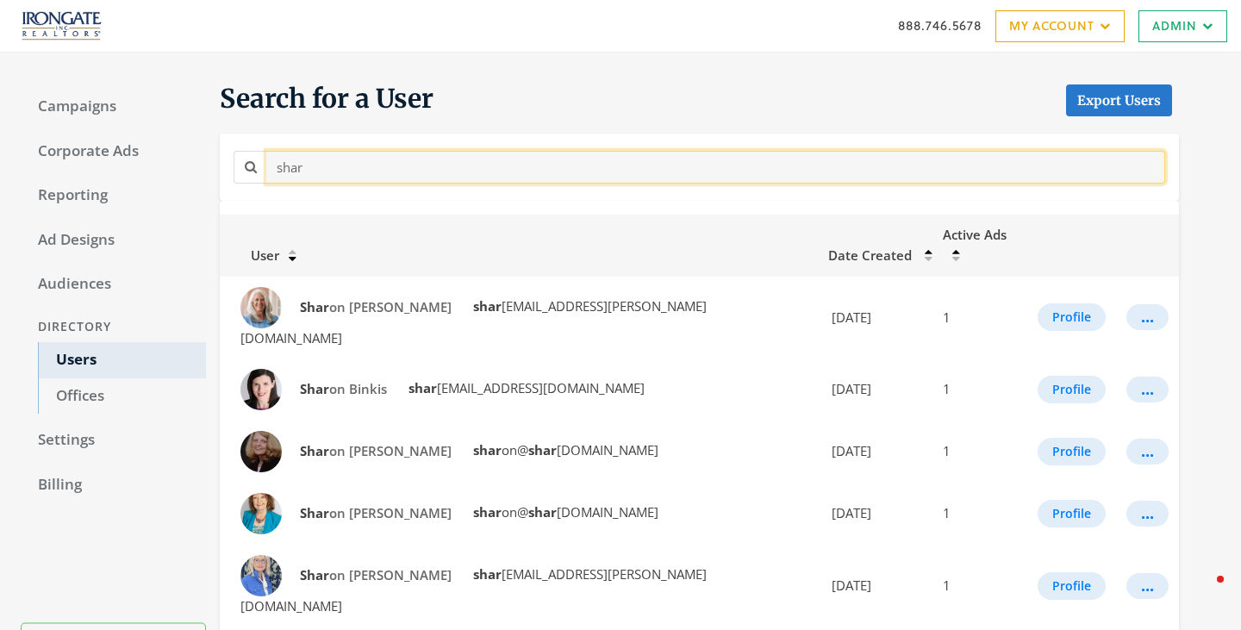
drag, startPoint x: 419, startPoint y: 170, endPoint x: 233, endPoint y: 164, distance: 186.2
click at [234, 164] on div "shar" at bounding box center [700, 167] width 932 height 32
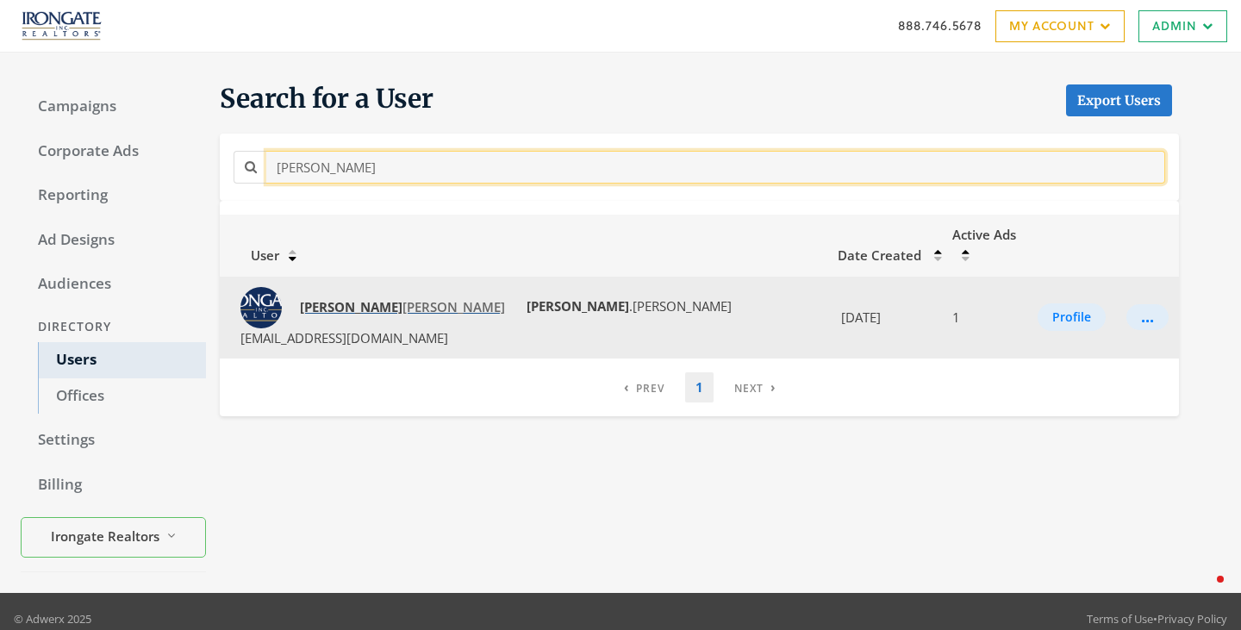
type input "lucas"
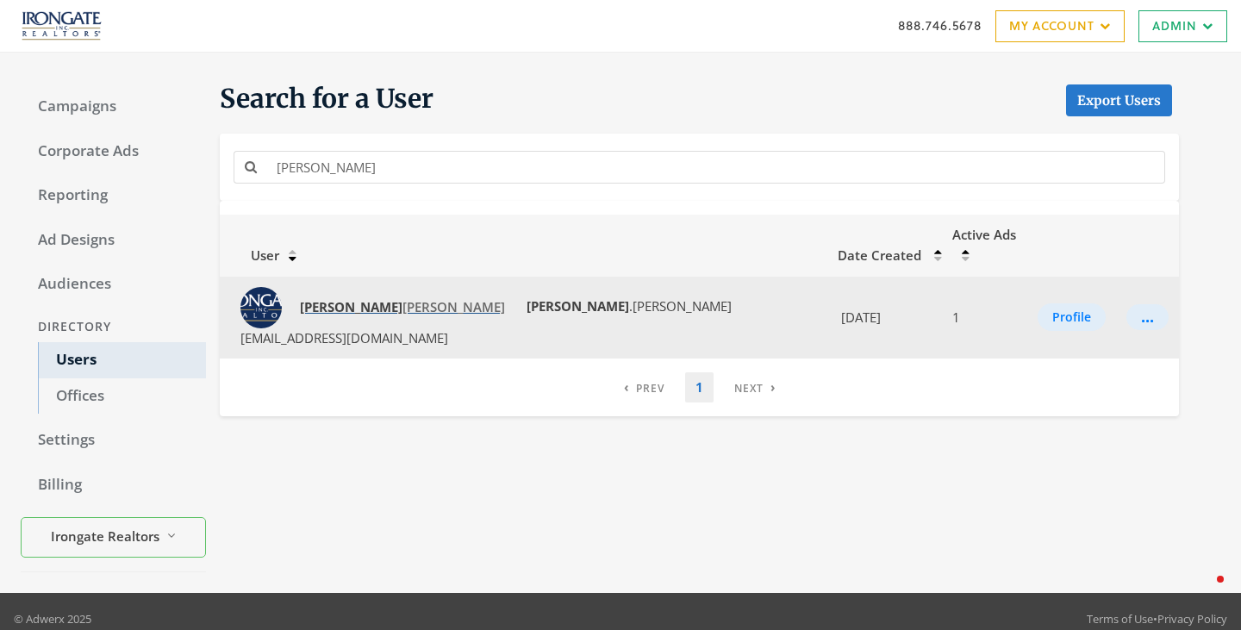
click at [352, 298] on span "Lucas Hoffman" at bounding box center [402, 306] width 205 height 17
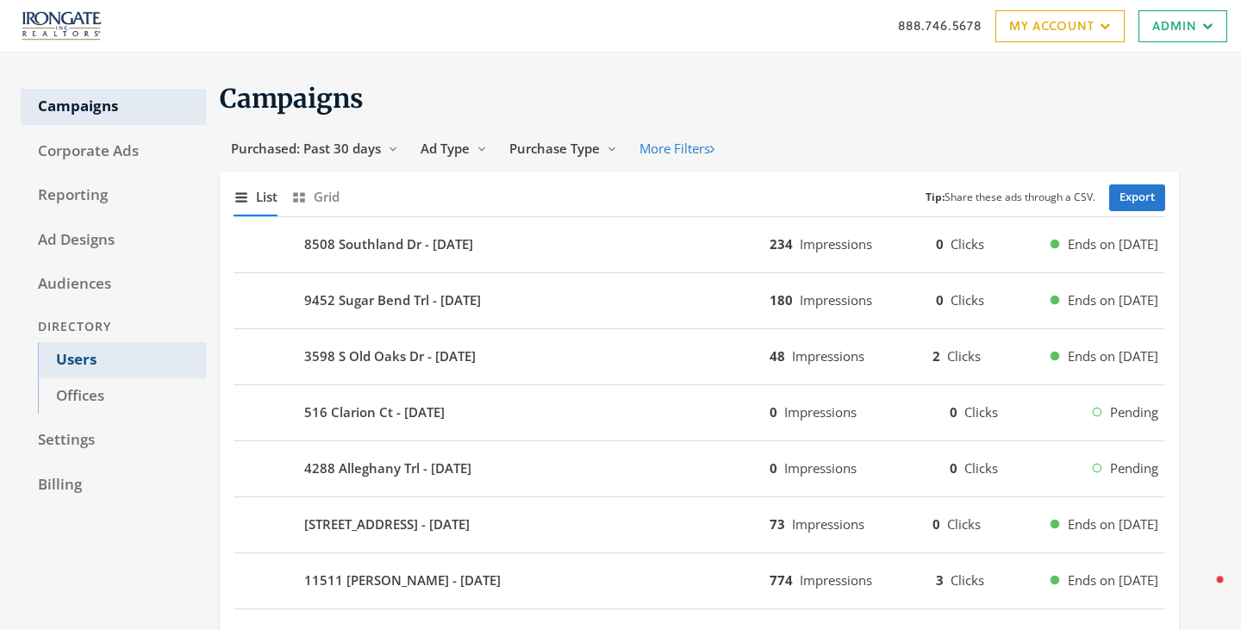
click at [85, 355] on link "Users" at bounding box center [122, 360] width 168 height 36
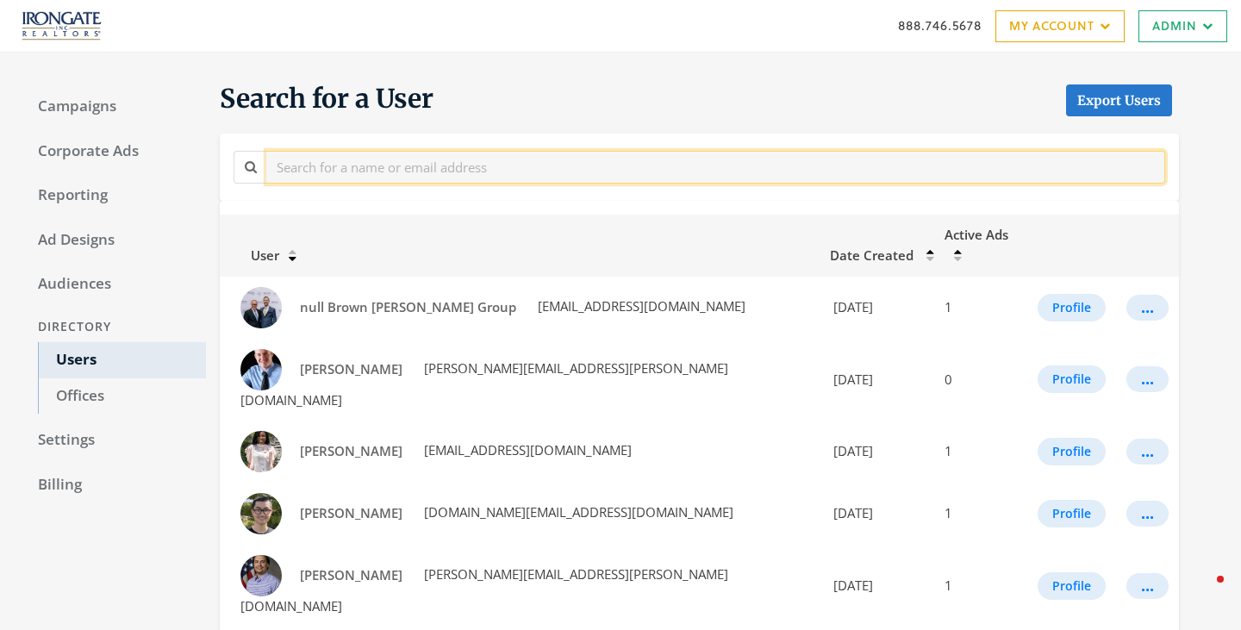
click at [342, 172] on input "text" at bounding box center [715, 167] width 899 height 32
type input "[PERSON_NAME]"
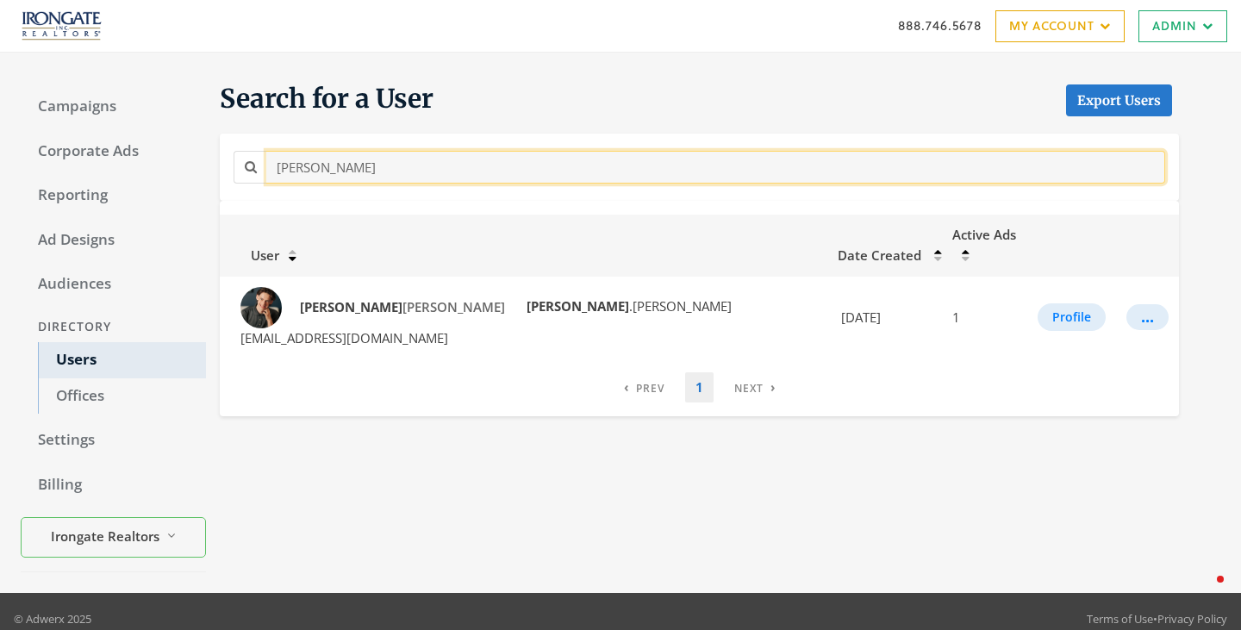
drag, startPoint x: 377, startPoint y: 162, endPoint x: 224, endPoint y: 150, distance: 153.0
click at [224, 150] on div "[PERSON_NAME]" at bounding box center [699, 167] width 959 height 66
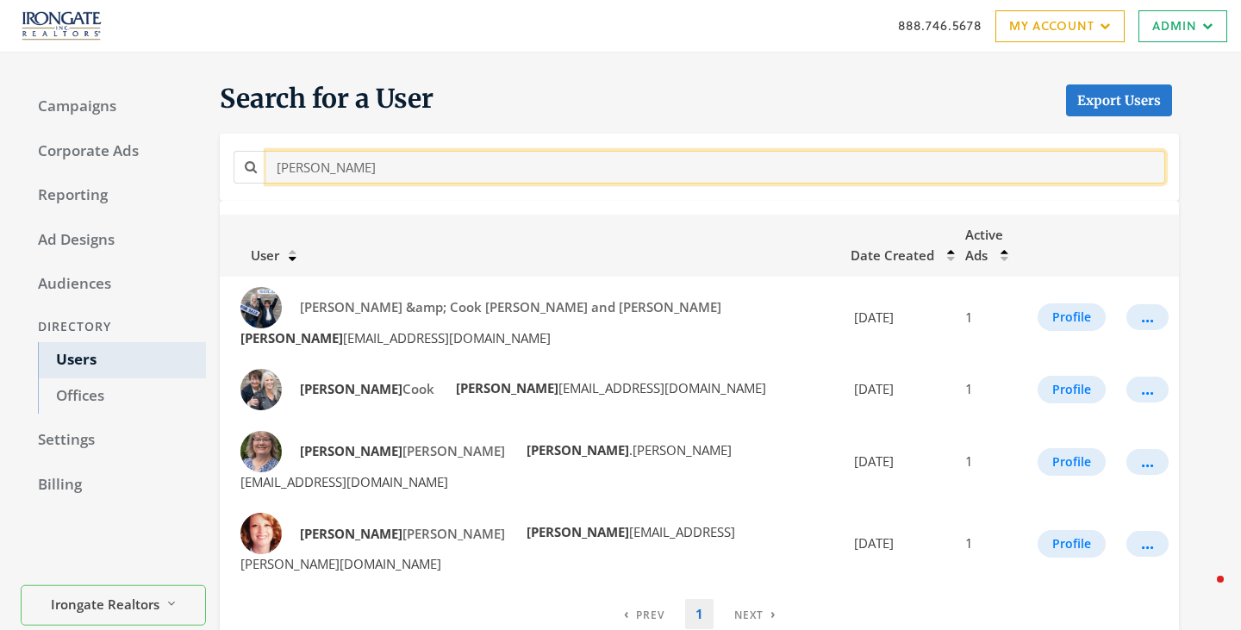
drag, startPoint x: 337, startPoint y: 170, endPoint x: 237, endPoint y: 168, distance: 100.0
click at [237, 168] on div "[PERSON_NAME]" at bounding box center [700, 167] width 932 height 32
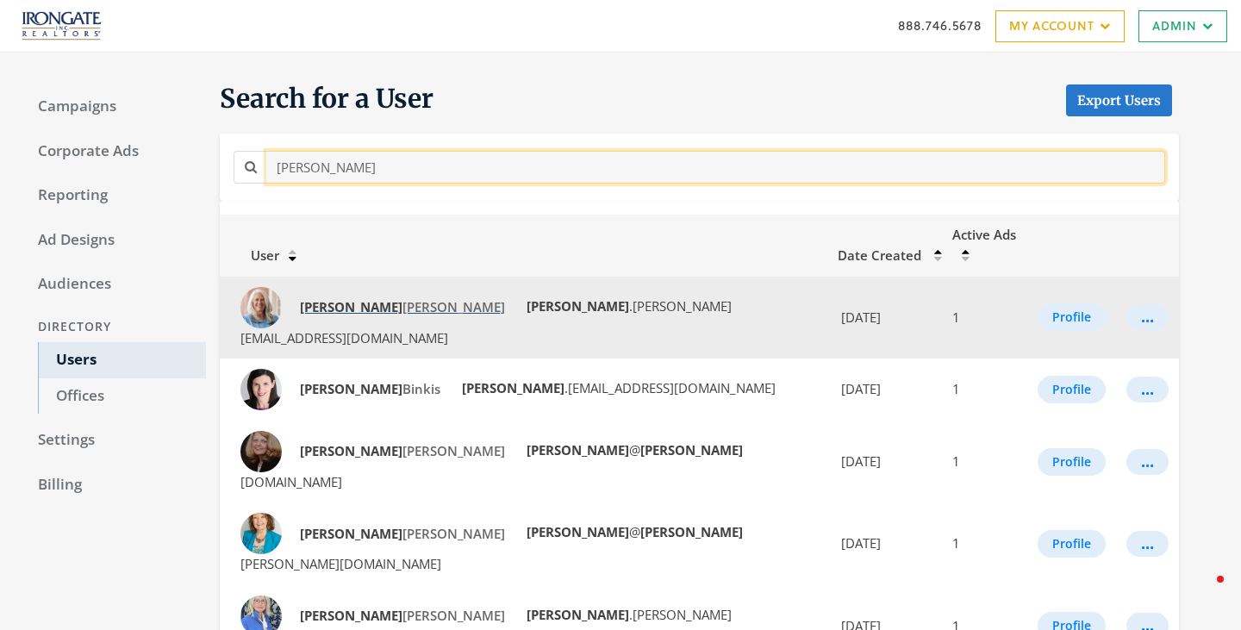
type input "[PERSON_NAME]"
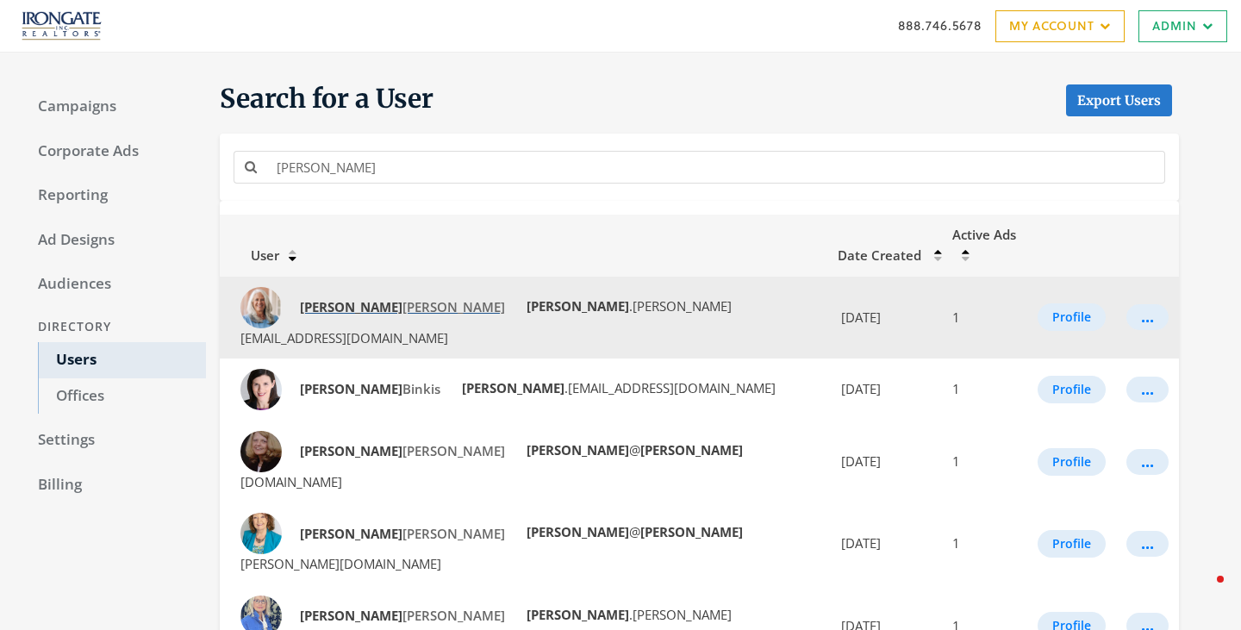
click at [363, 298] on span "[PERSON_NAME]" at bounding box center [402, 306] width 205 height 17
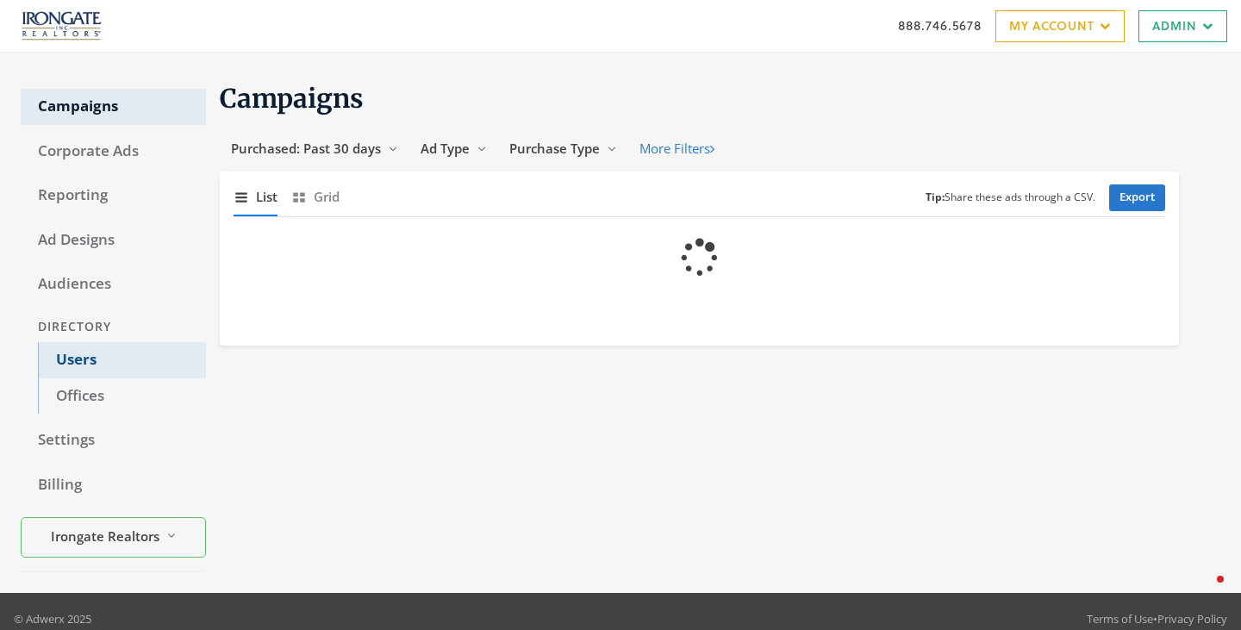
click at [75, 376] on link "Users" at bounding box center [122, 360] width 168 height 36
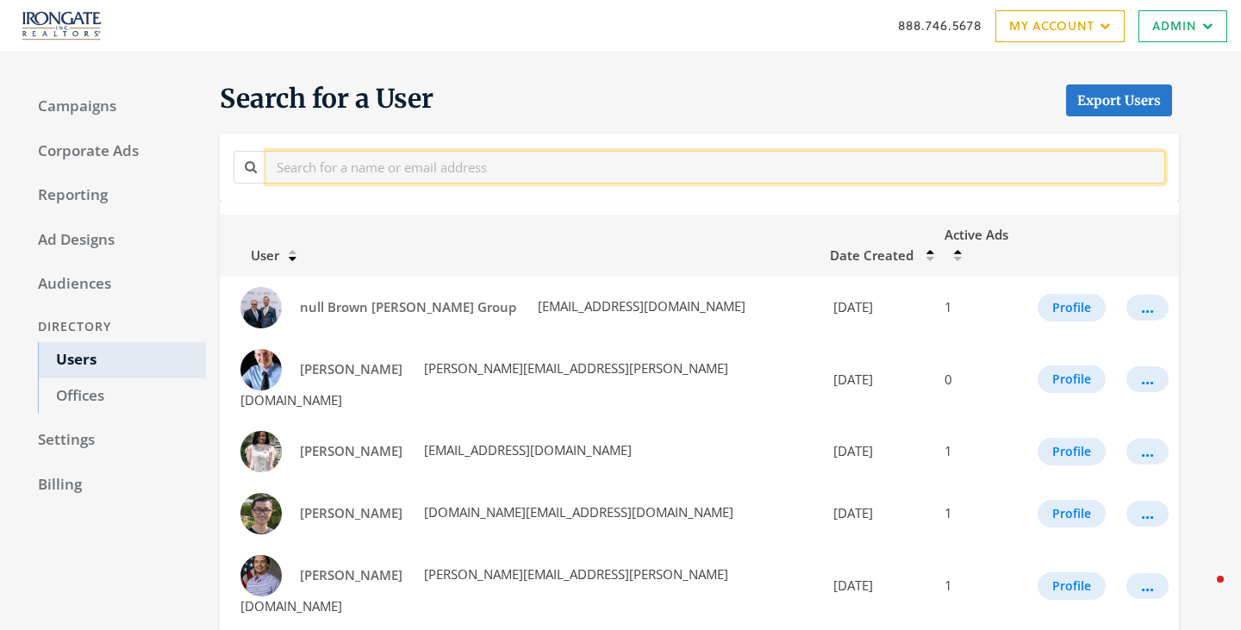
click at [328, 182] on input "text" at bounding box center [715, 167] width 899 height 32
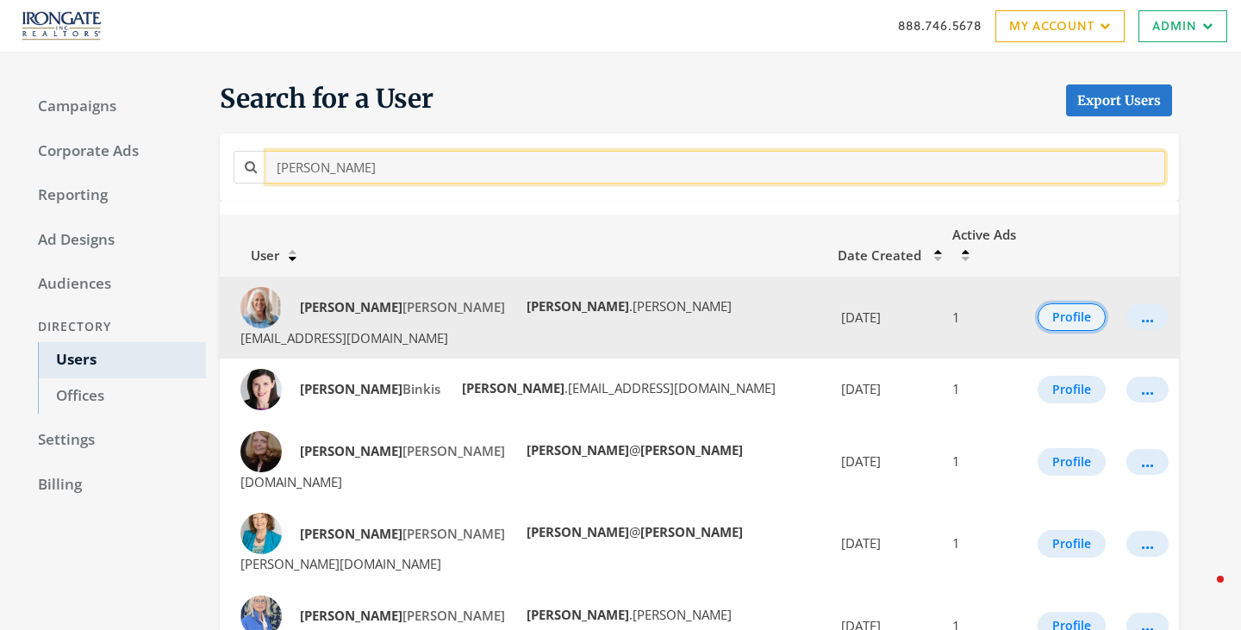
type input "sharon"
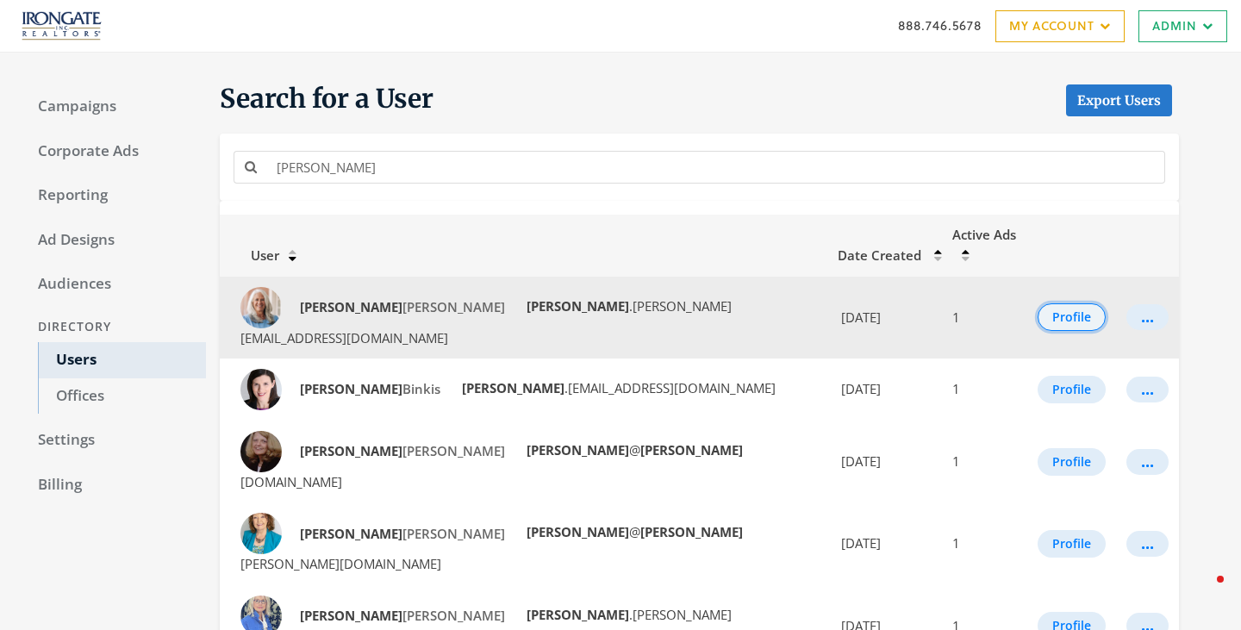
click at [1038, 303] on button "Profile" at bounding box center [1072, 317] width 68 height 28
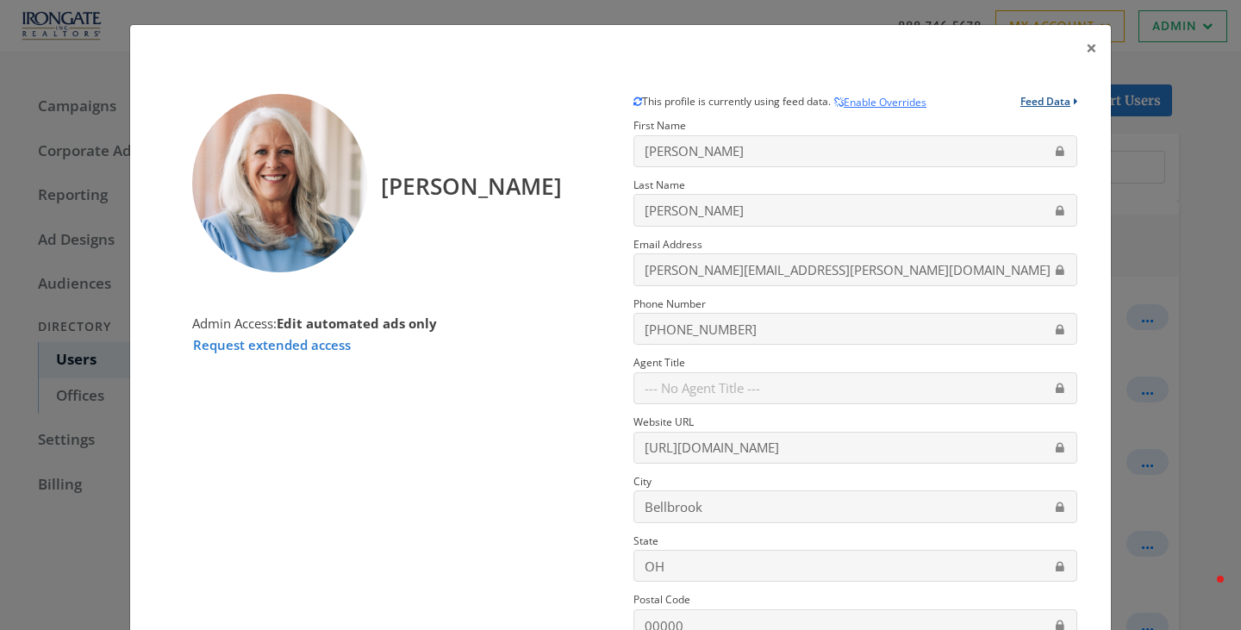
click at [1038, 103] on button "Feed Data" at bounding box center [1048, 105] width 57 height 22
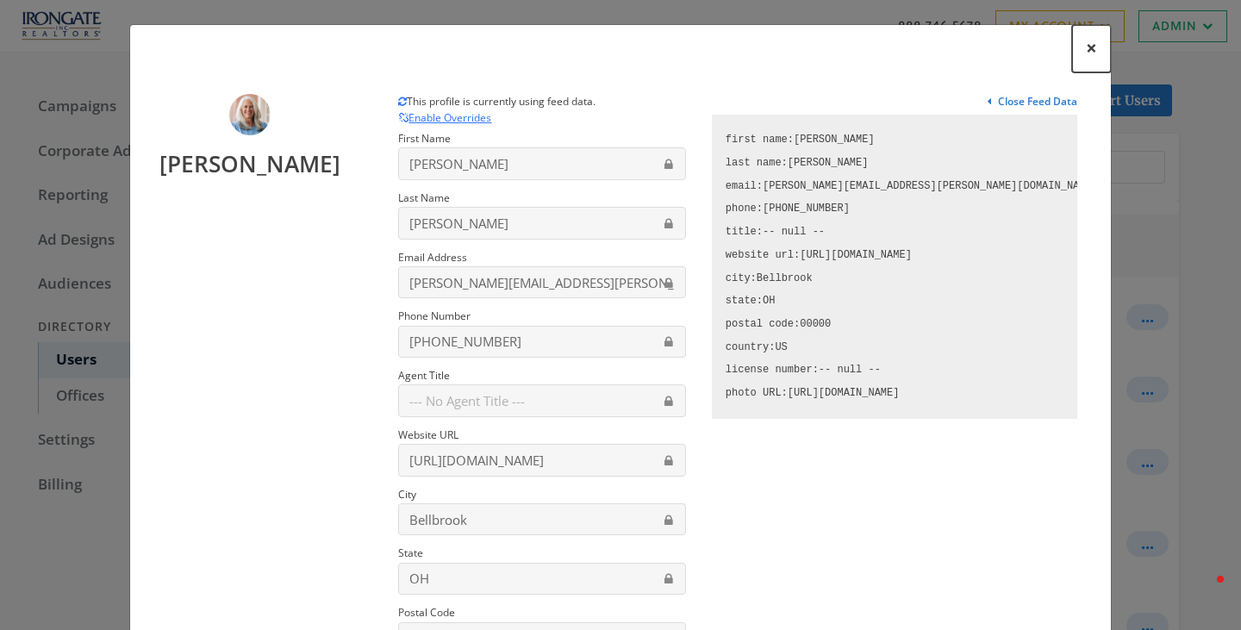
click at [1082, 57] on button "×" at bounding box center [1091, 48] width 39 height 47
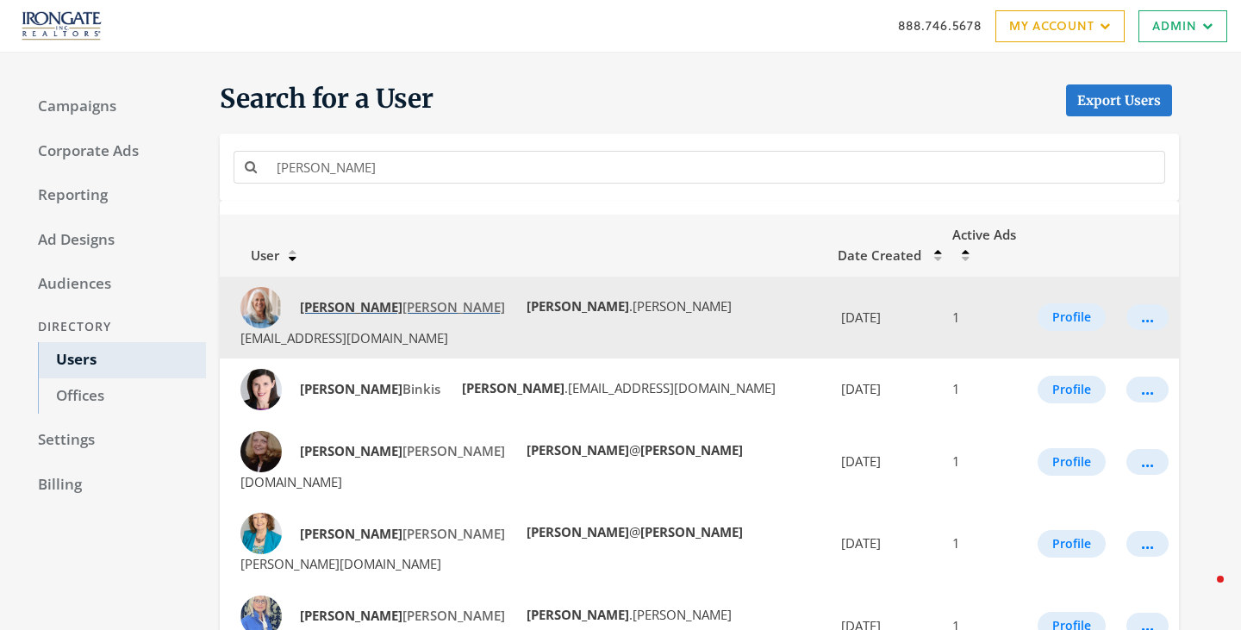
click at [319, 298] on strong "Sharon" at bounding box center [351, 306] width 103 height 17
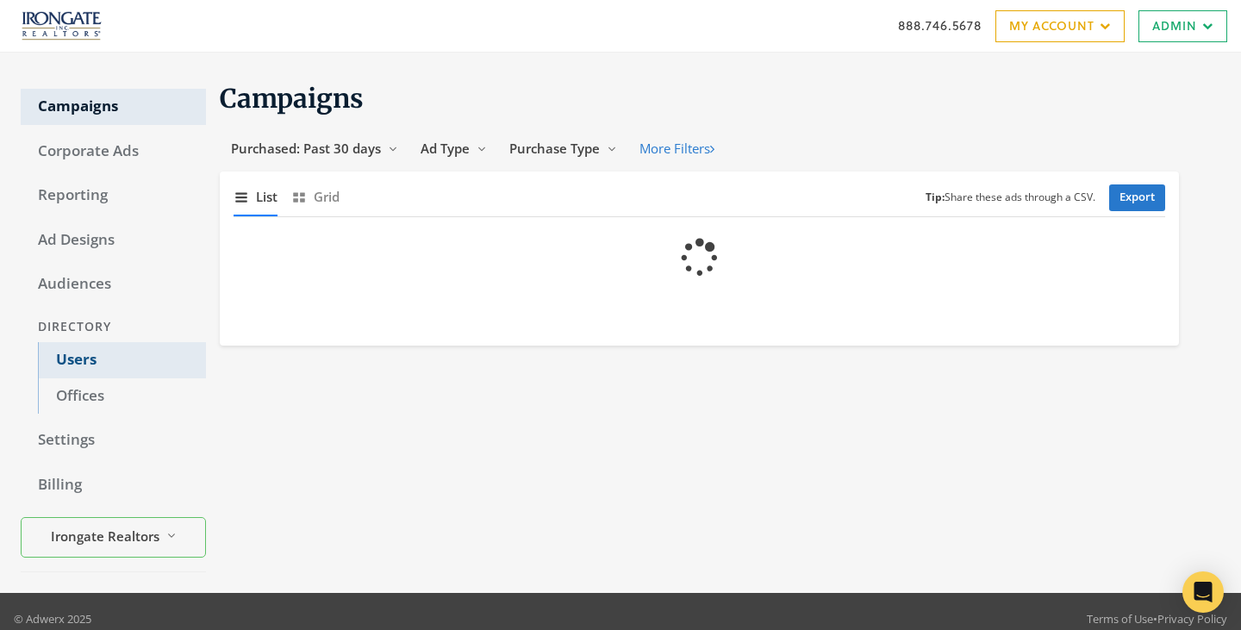
click at [57, 369] on link "Users" at bounding box center [122, 360] width 168 height 36
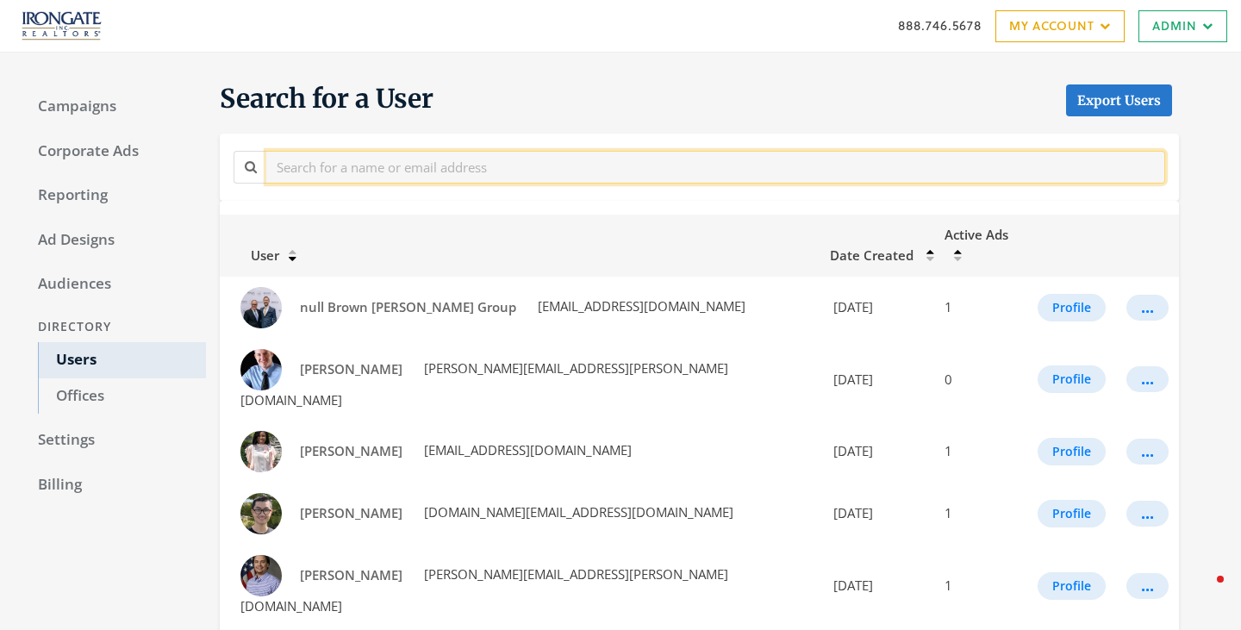
click at [387, 169] on input "text" at bounding box center [715, 167] width 899 height 32
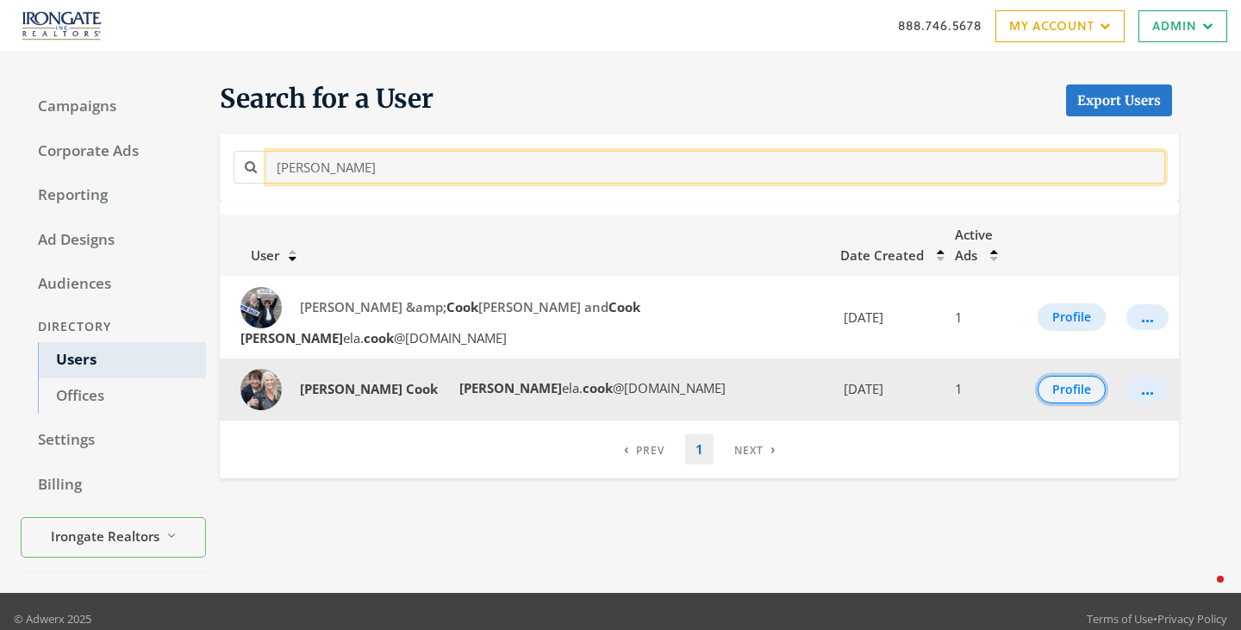
type input "[PERSON_NAME]"
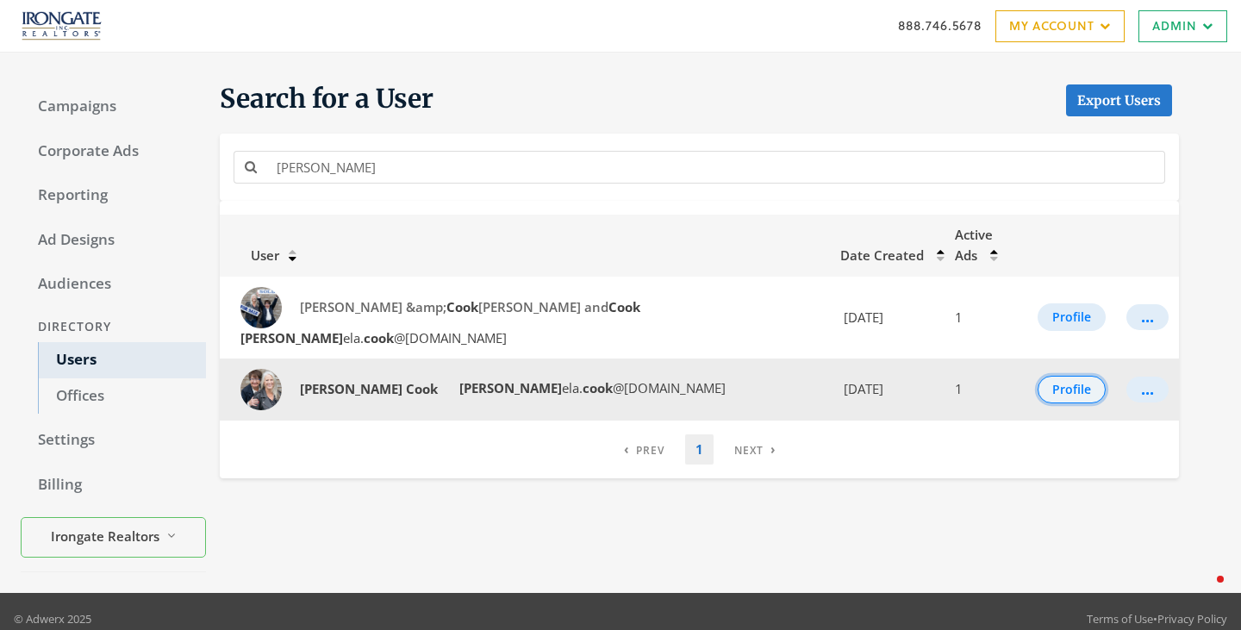
click at [1063, 376] on button "Profile" at bounding box center [1072, 390] width 68 height 28
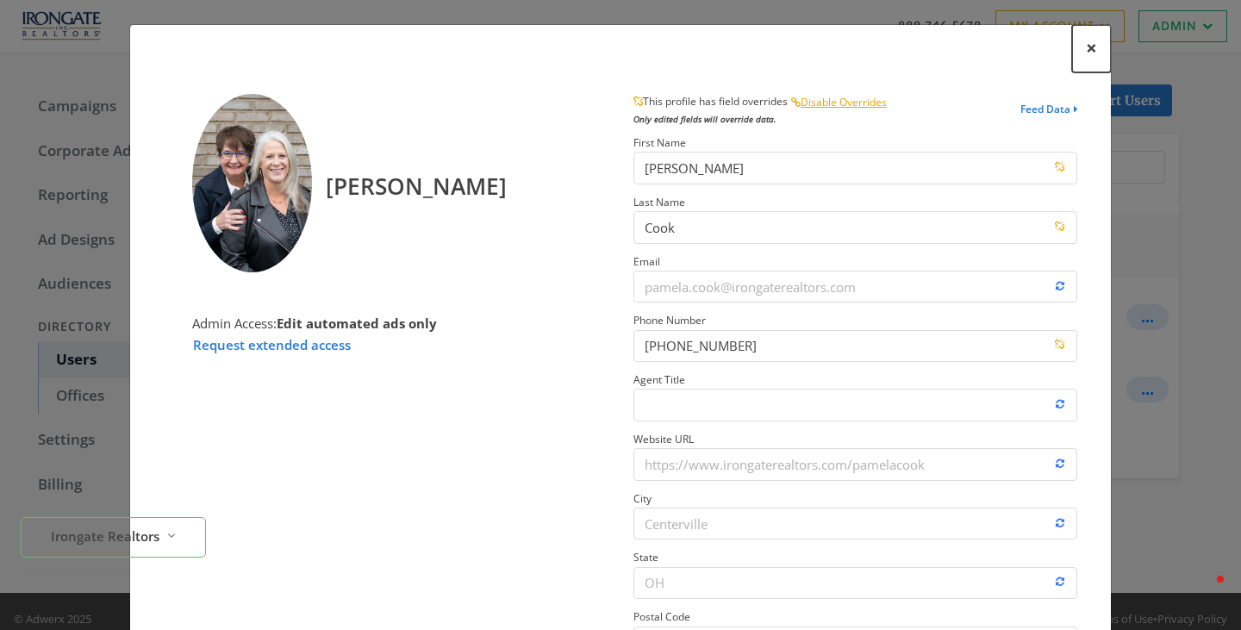
click at [1082, 47] on button "×" at bounding box center [1091, 48] width 39 height 47
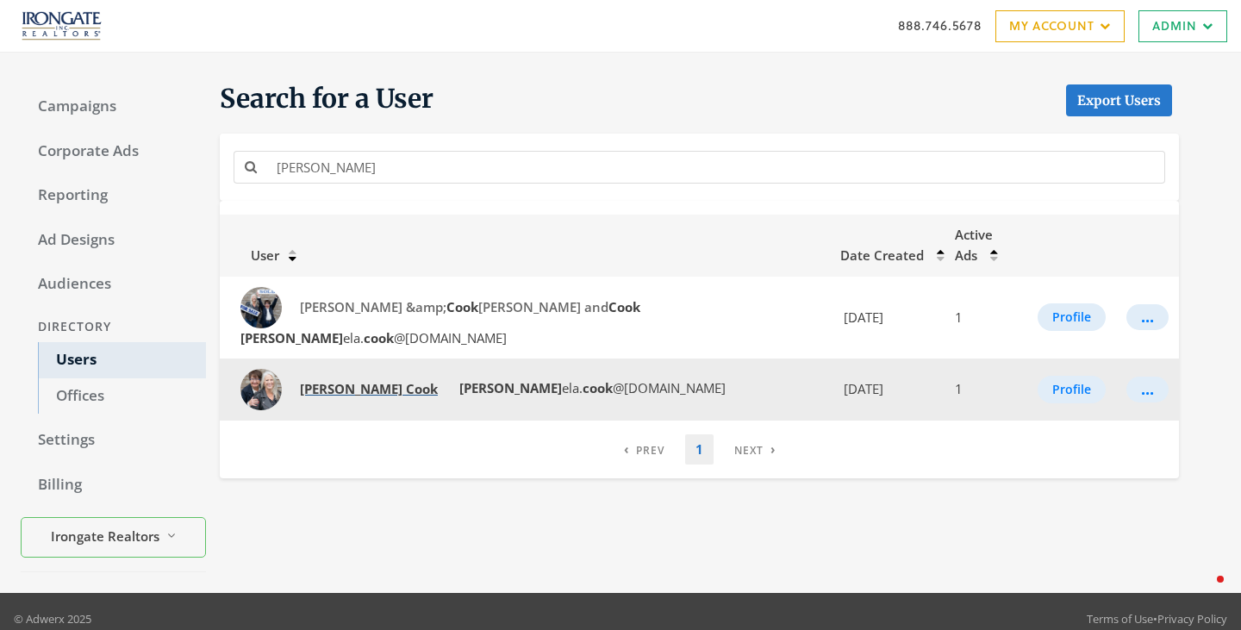
click at [406, 380] on strong "[PERSON_NAME]" at bounding box center [422, 388] width 32 height 17
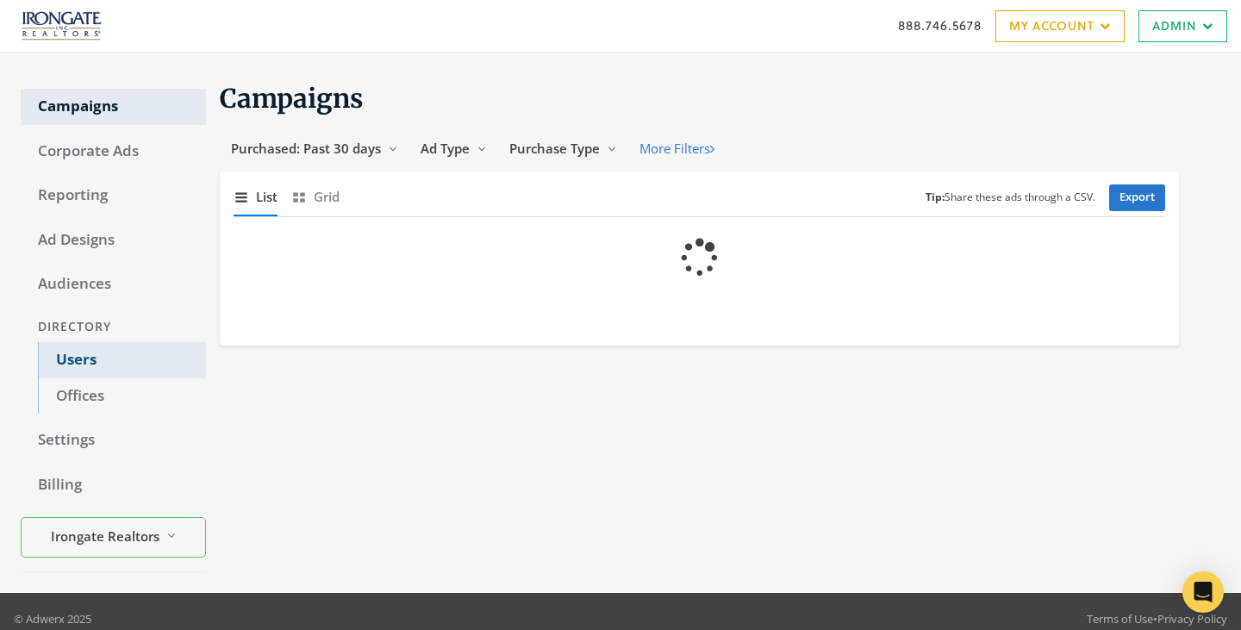
click at [72, 356] on link "Users" at bounding box center [122, 360] width 168 height 36
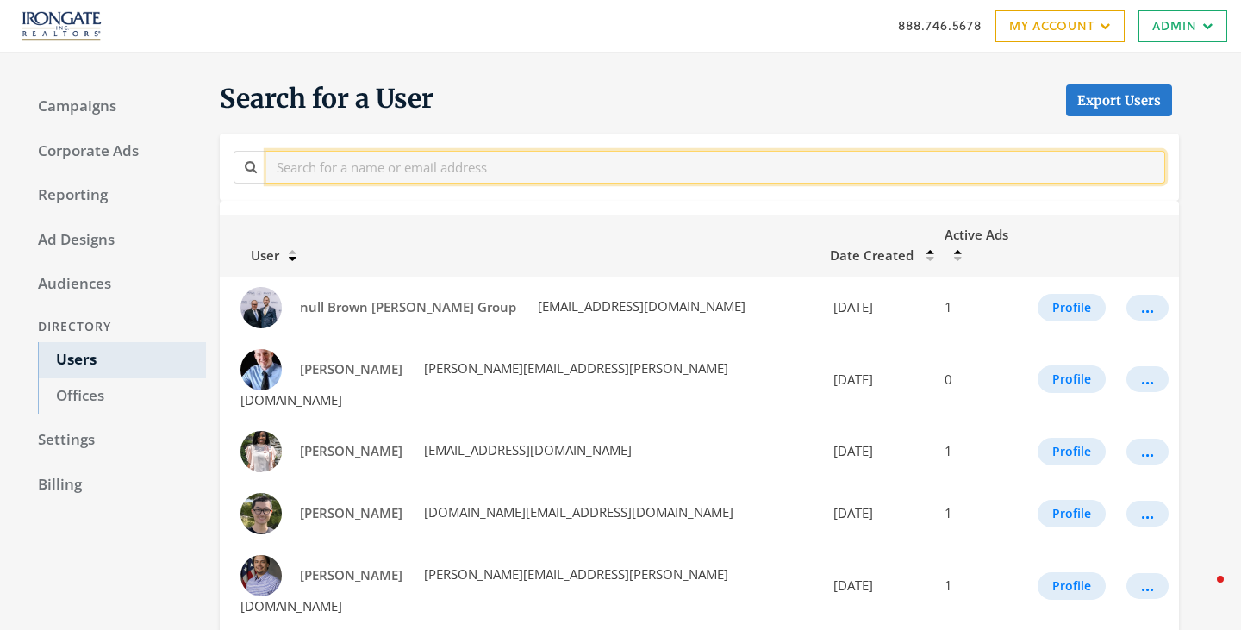
click at [396, 176] on input "text" at bounding box center [715, 167] width 899 height 32
type input "[PERSON_NAME]"
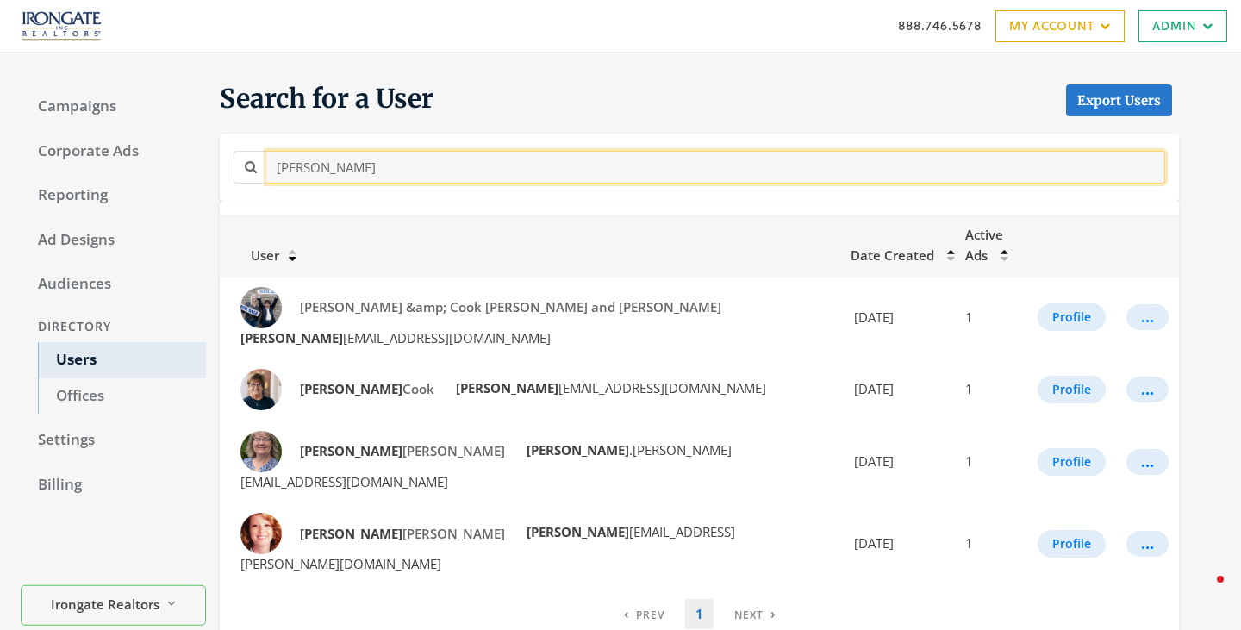
drag, startPoint x: 361, startPoint y: 177, endPoint x: 215, endPoint y: 167, distance: 146.0
click at [215, 167] on div "Search for a User Export Users [PERSON_NAME]" at bounding box center [692, 141] width 973 height 119
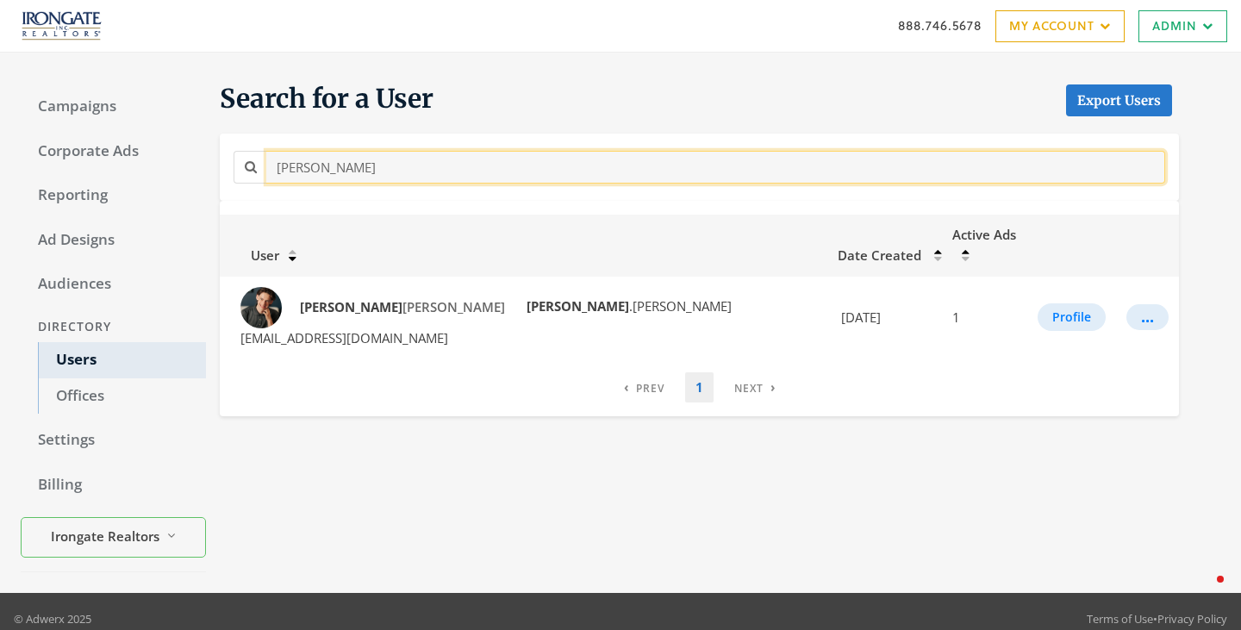
type input "[PERSON_NAME]"
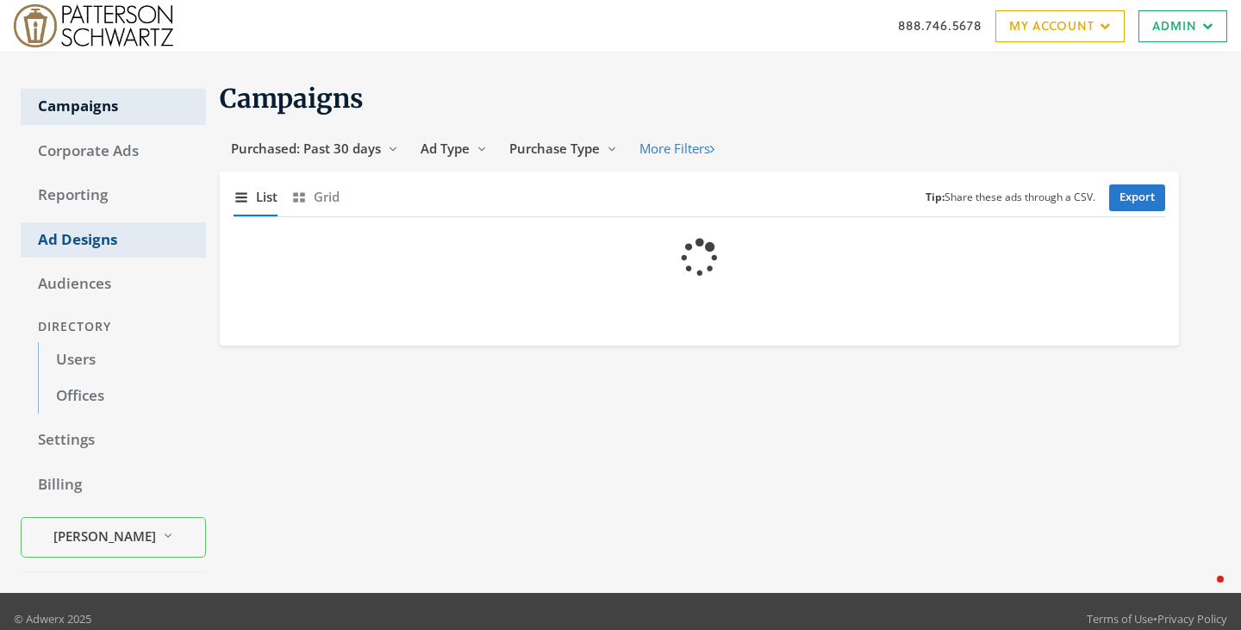
click at [74, 246] on link "Ad Designs" at bounding box center [113, 240] width 185 height 36
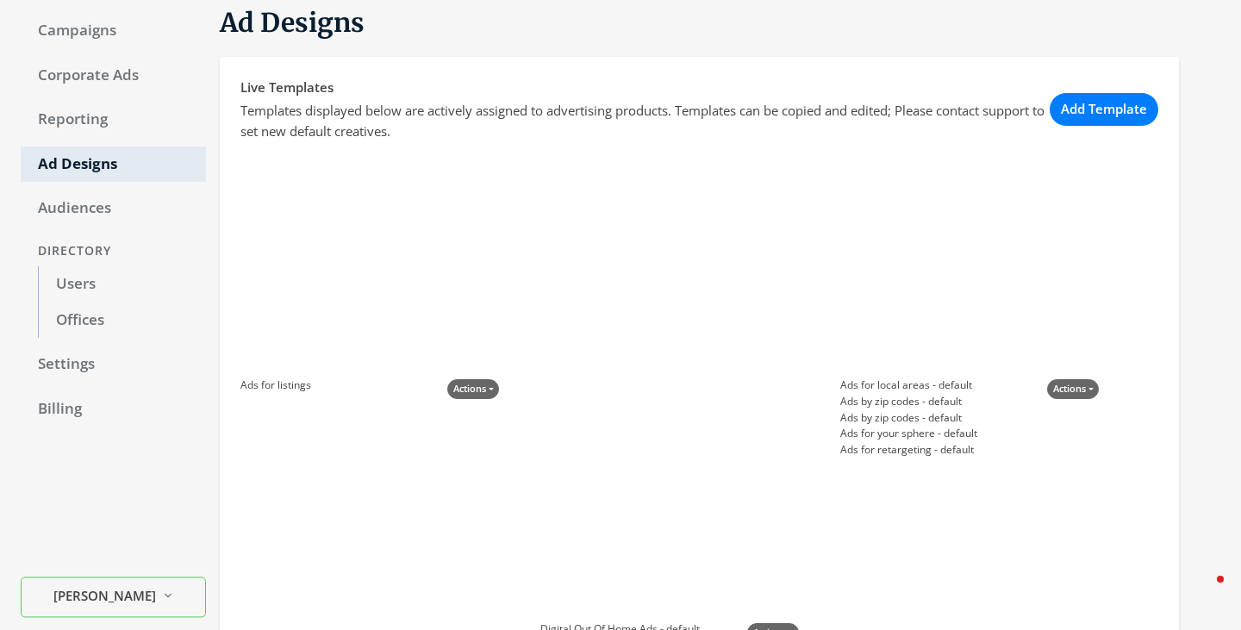
scroll to position [75, 0]
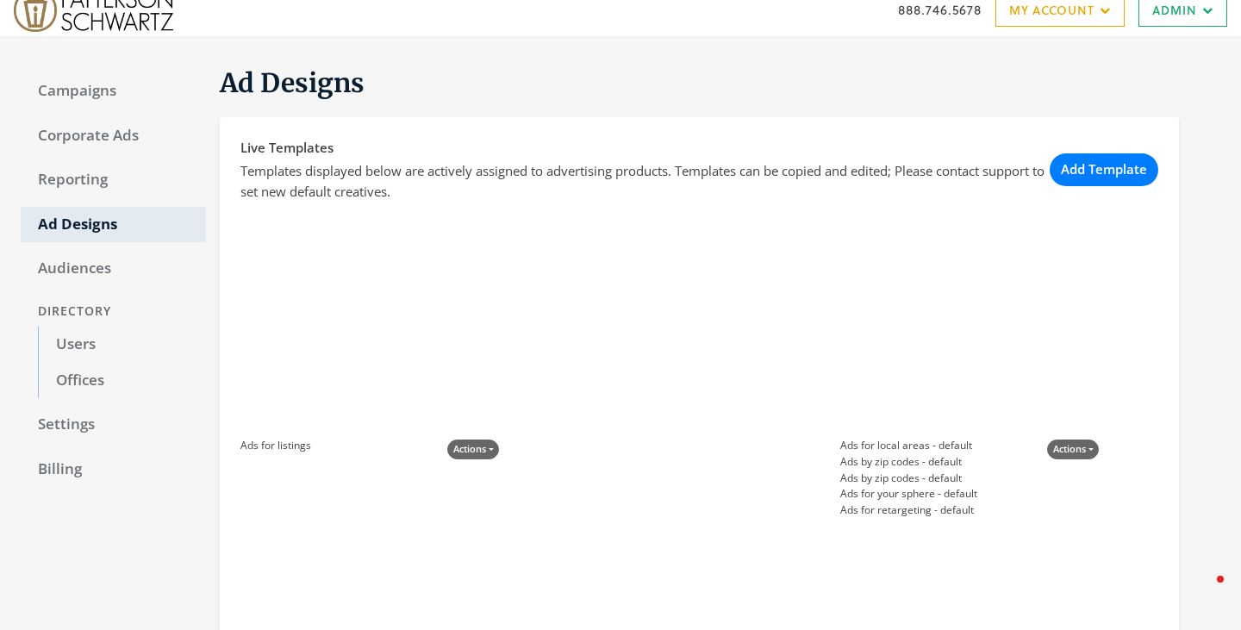
scroll to position [59, 0]
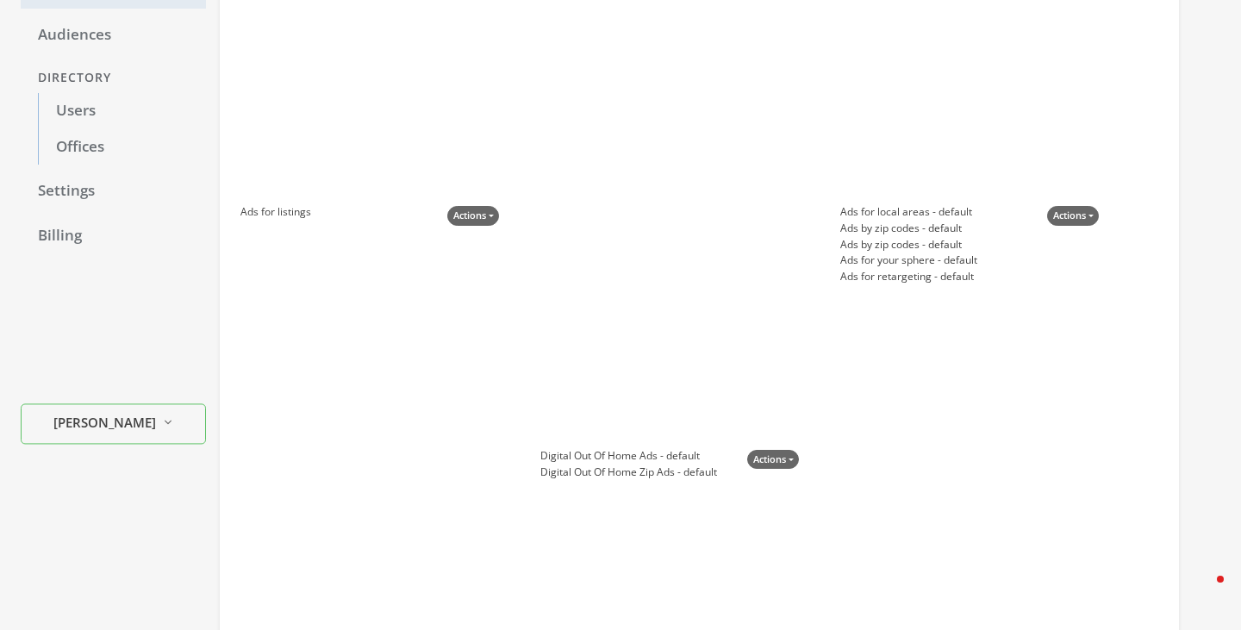
scroll to position [247, 0]
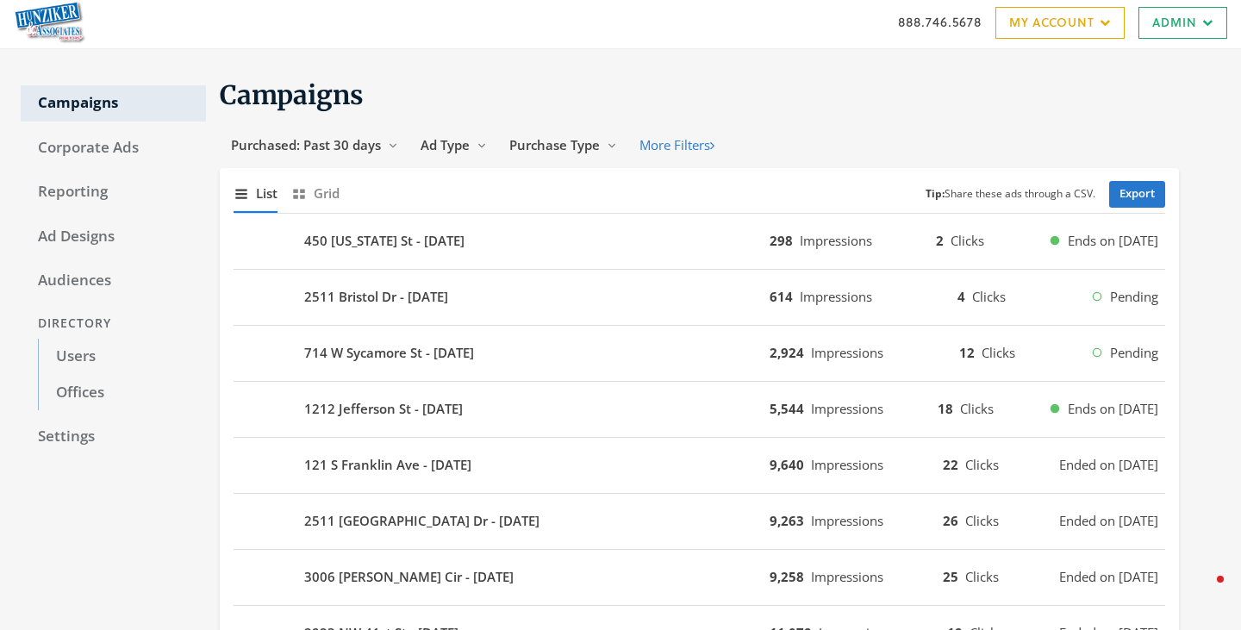
scroll to position [109, 0]
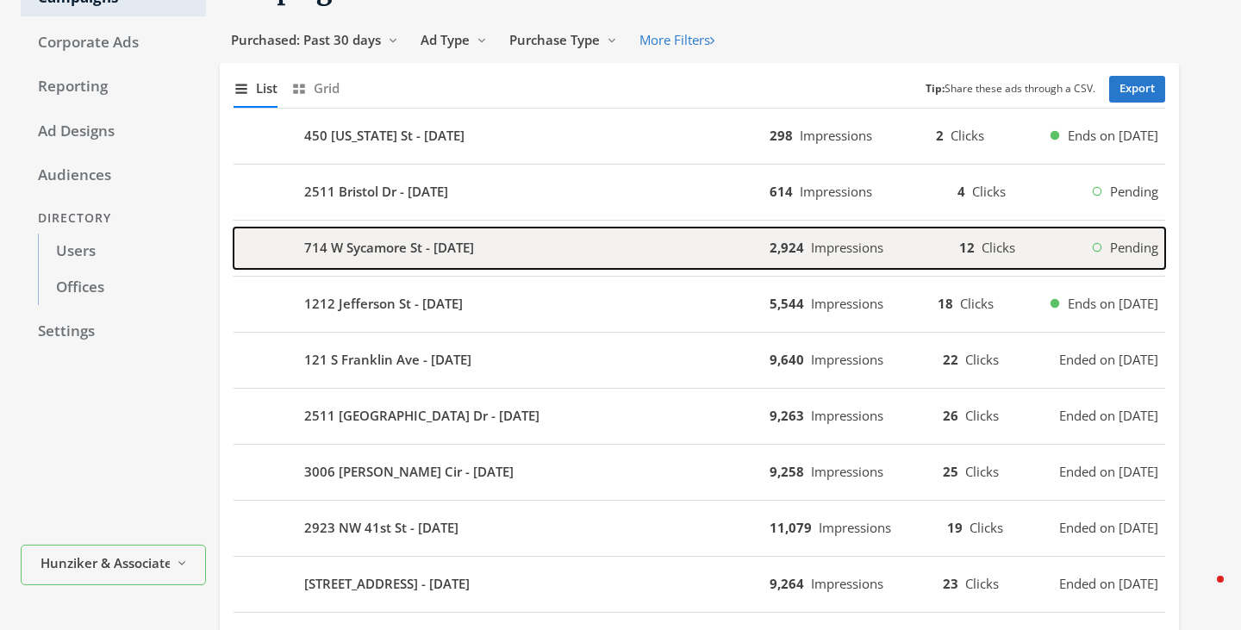
click at [508, 253] on div "714 W Sycamore St - [DATE]" at bounding box center [502, 248] width 536 height 41
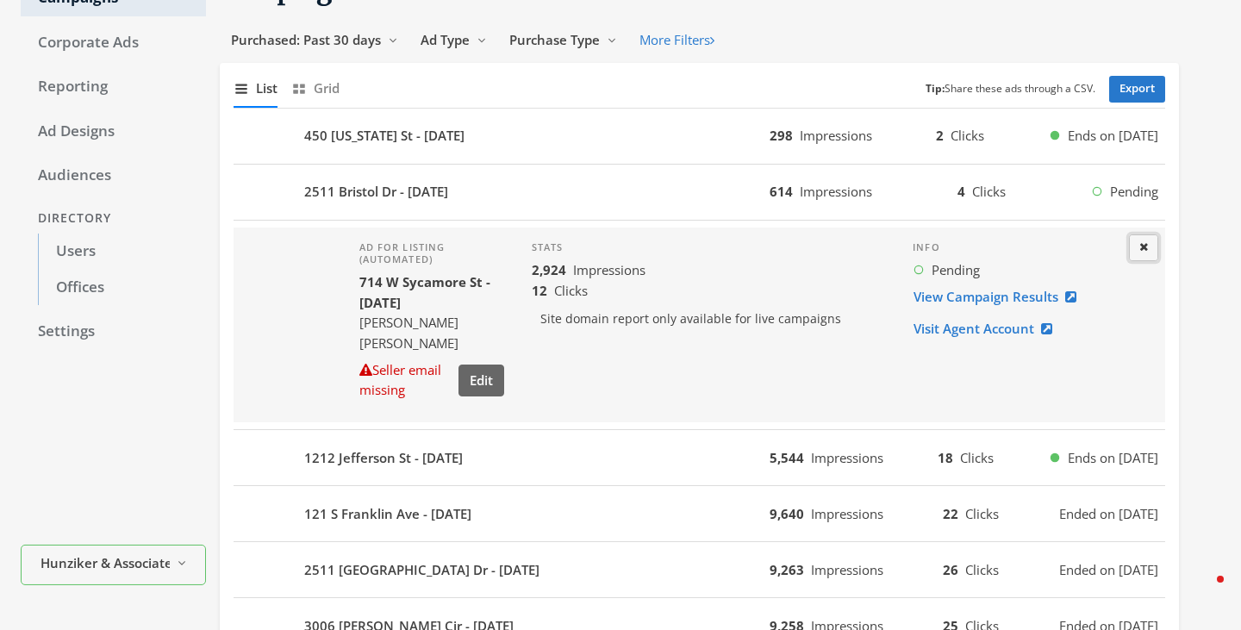
click at [1145, 245] on icon at bounding box center [1143, 246] width 9 height 11
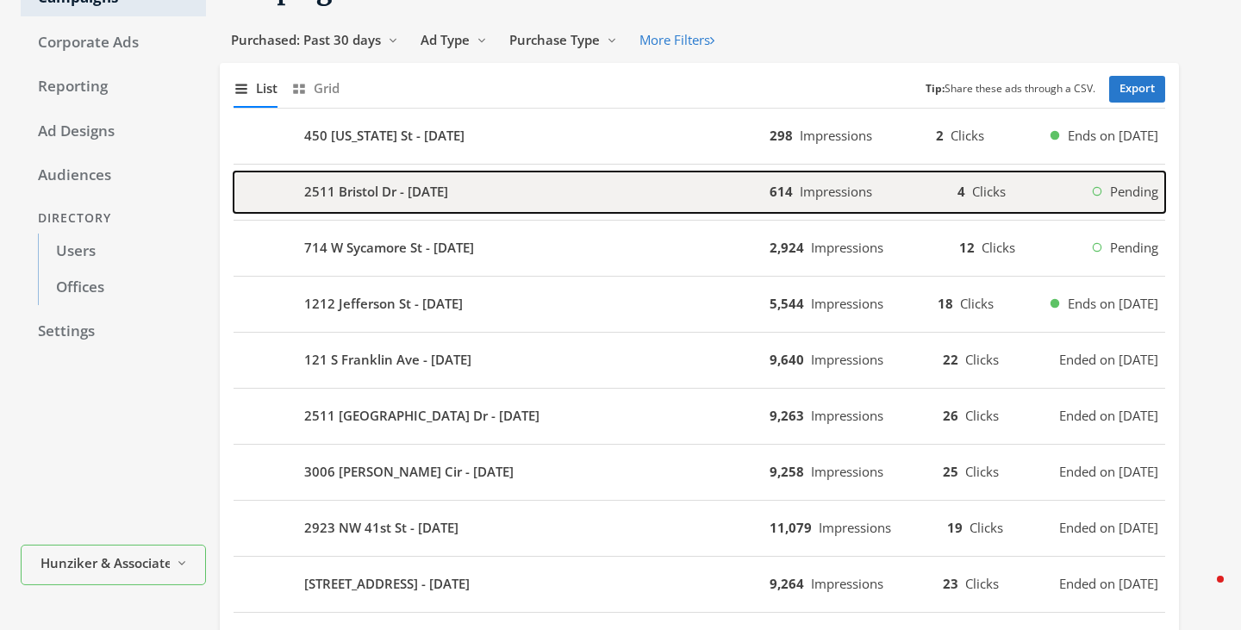
click at [758, 189] on div "2511 Bristol Dr - 2025-08-13" at bounding box center [502, 191] width 536 height 41
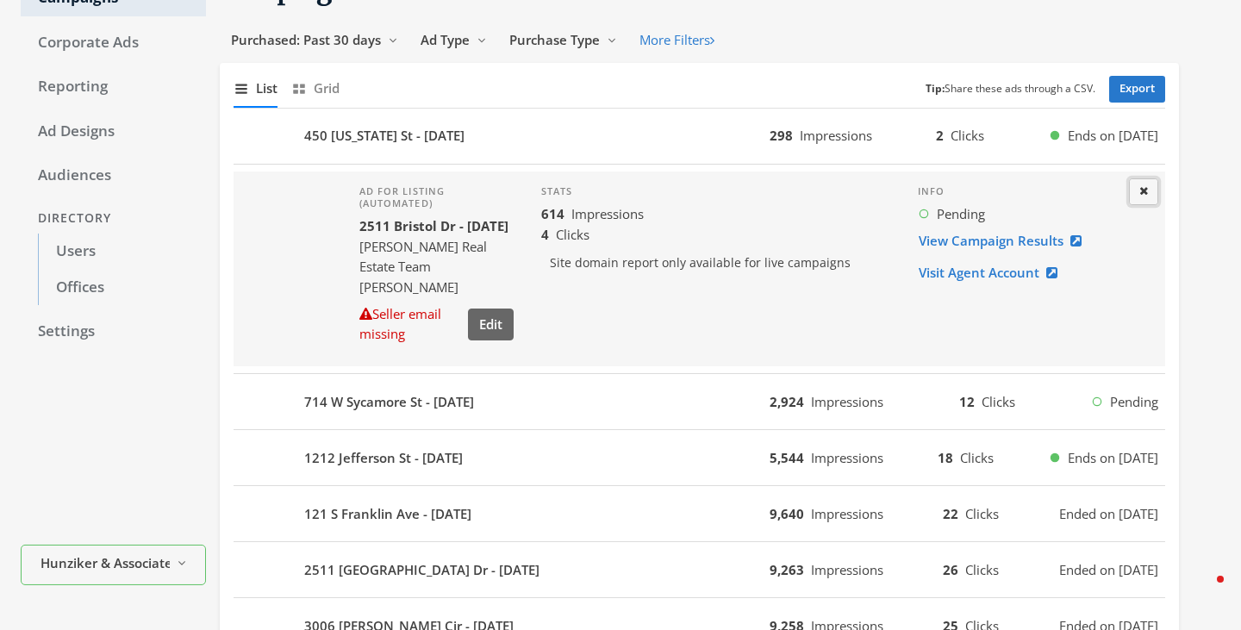
click at [1146, 192] on icon at bounding box center [1143, 190] width 9 height 11
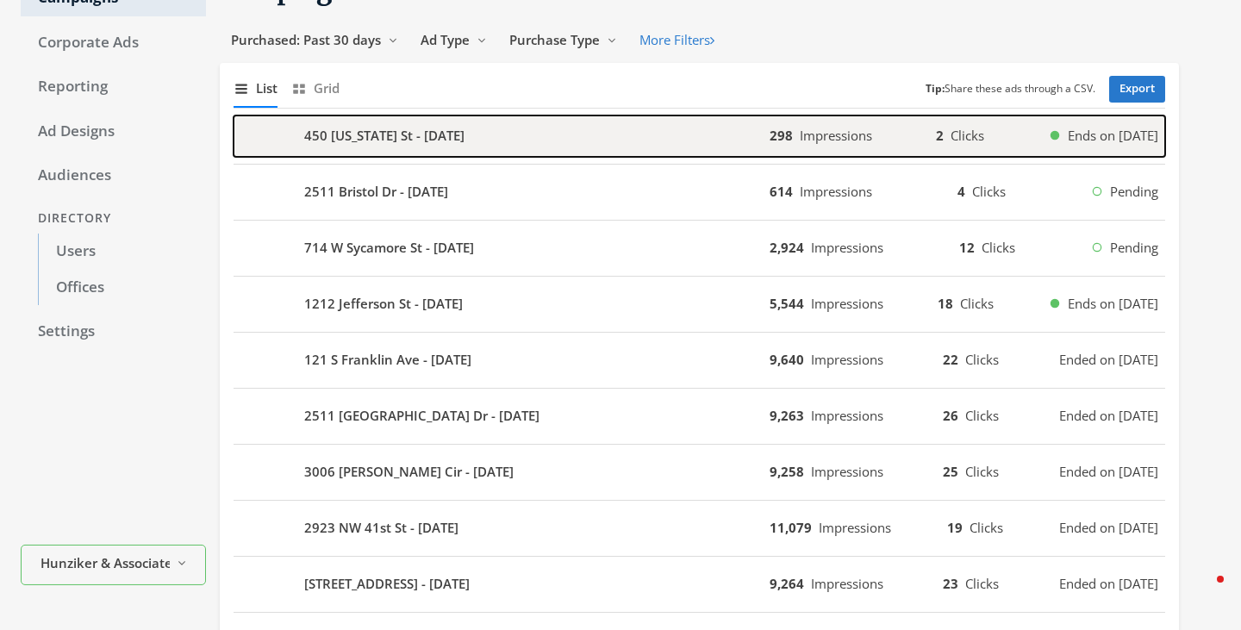
click at [771, 147] on button "450 Ohio St - 2025-08-14 298 Impressions 2 Clicks Ends on 8/20/25" at bounding box center [700, 135] width 932 height 41
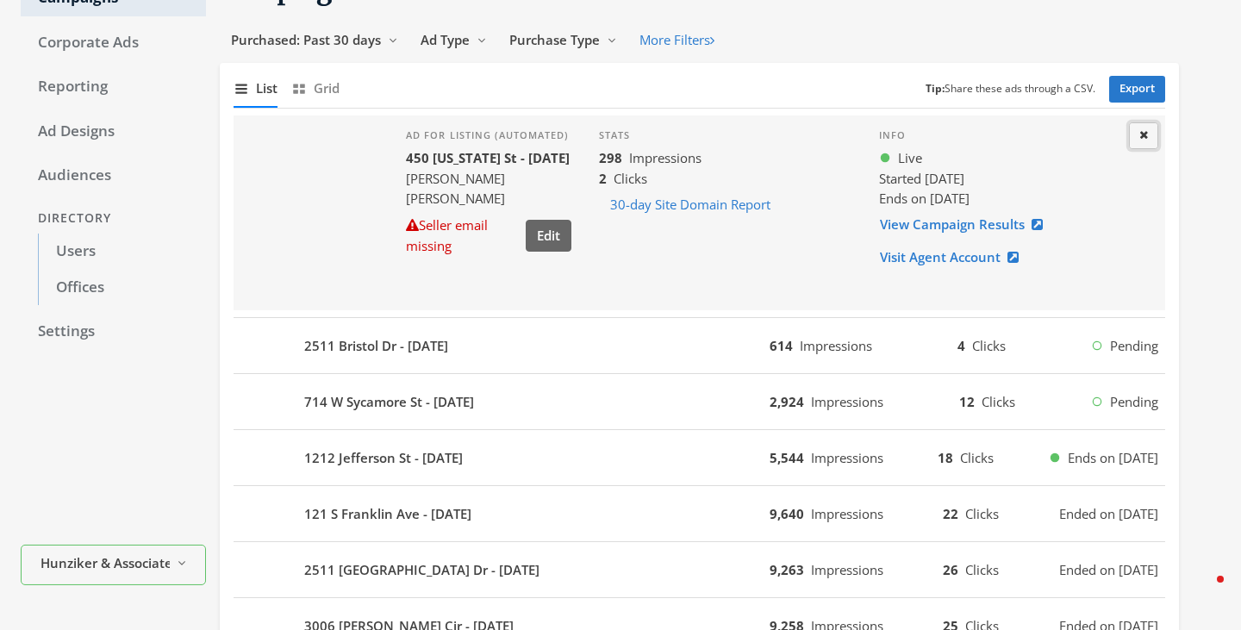
click at [1151, 128] on button "Close" at bounding box center [1143, 135] width 29 height 27
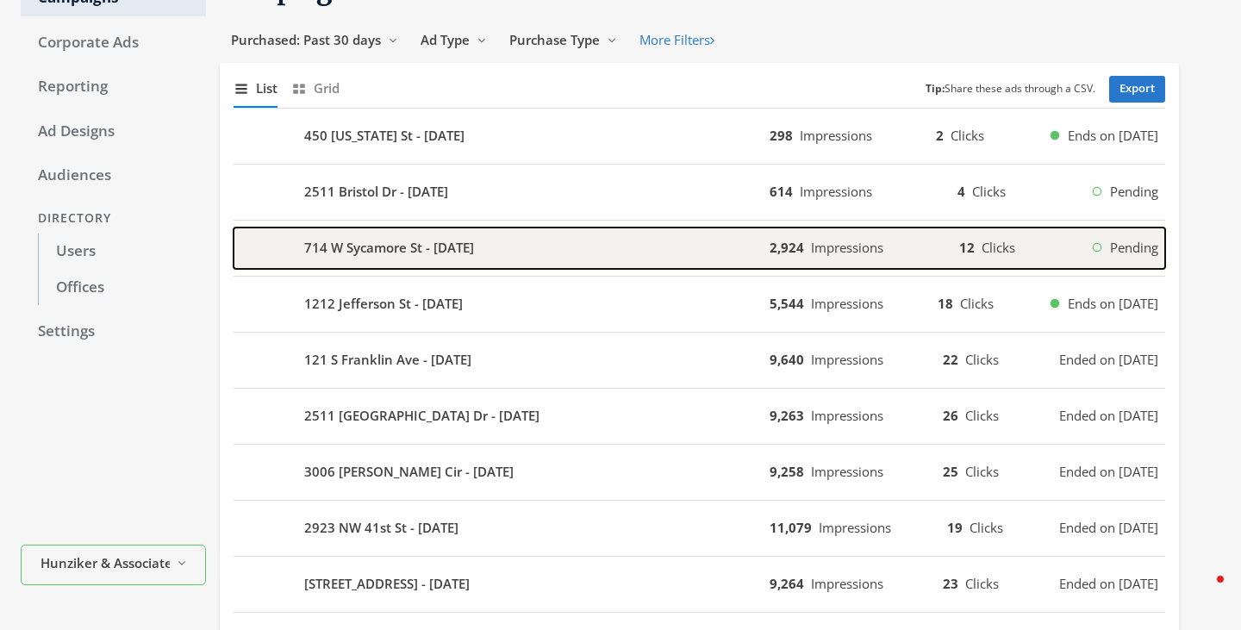
click at [575, 230] on div "714 W Sycamore St - 2025-08-09" at bounding box center [502, 248] width 536 height 41
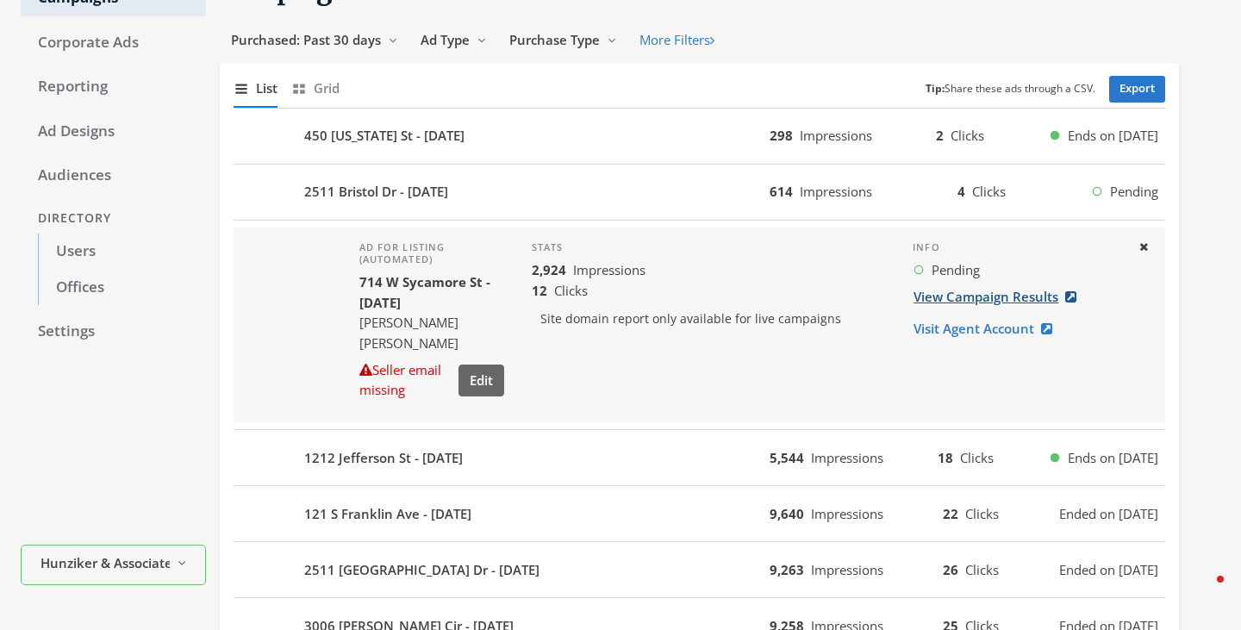
click at [988, 302] on link "View Campaign Results" at bounding box center [1000, 297] width 175 height 32
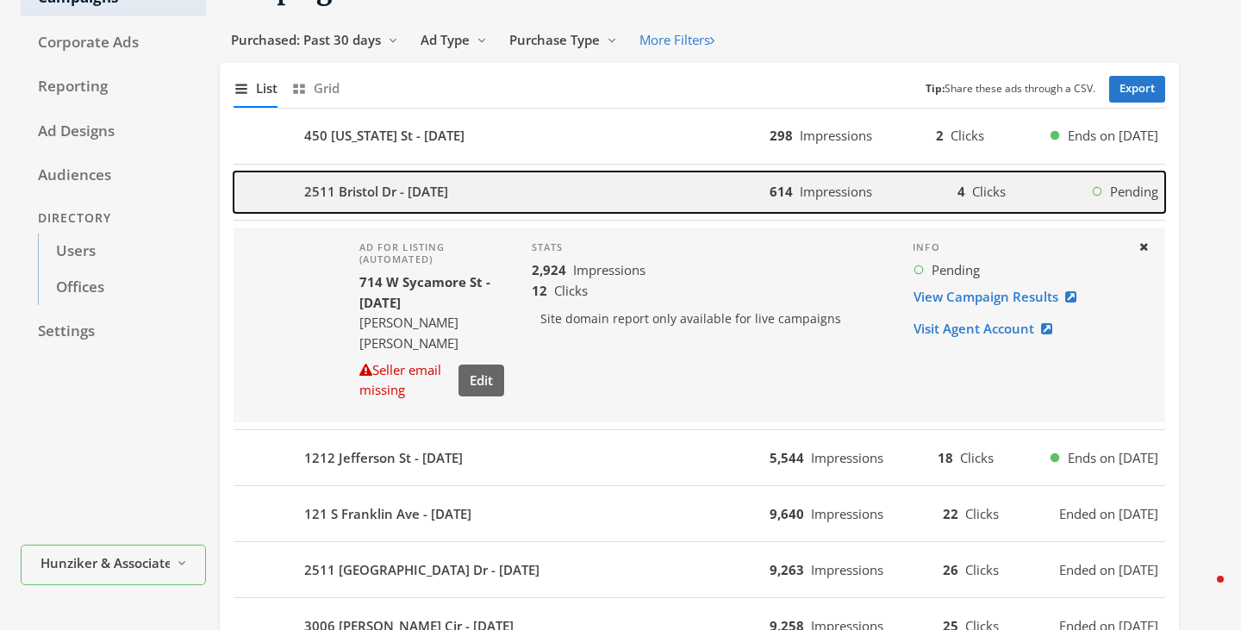
click at [836, 190] on span "Impressions" at bounding box center [836, 191] width 72 height 17
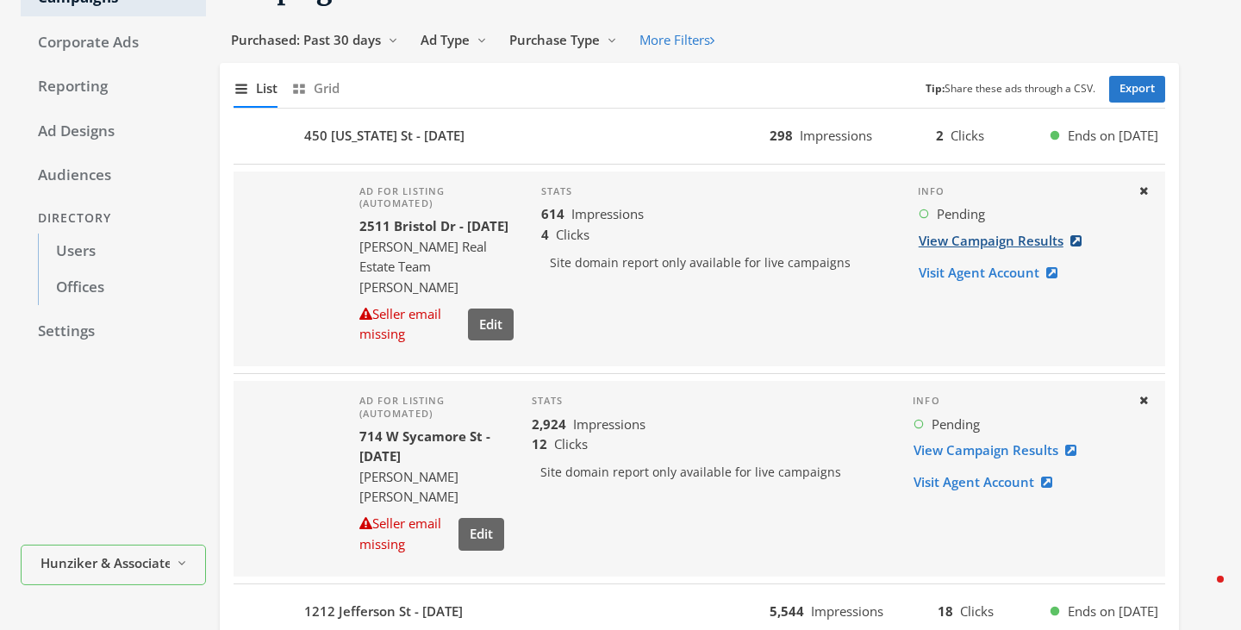
click at [993, 240] on link "View Campaign Results" at bounding box center [1005, 241] width 175 height 32
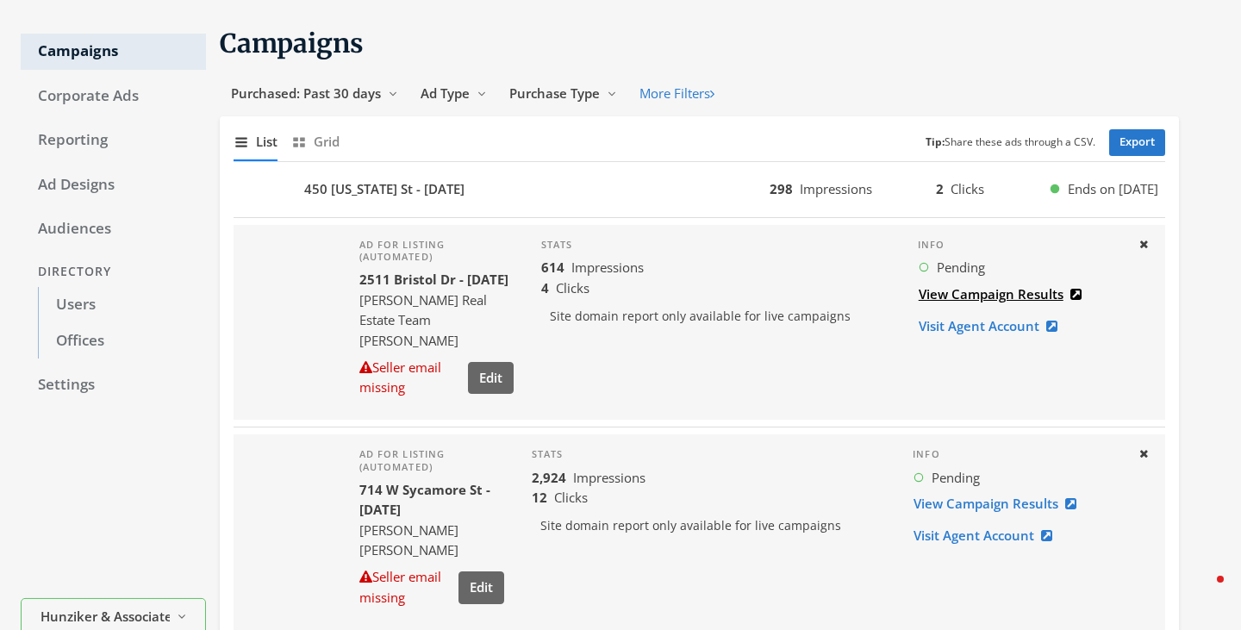
scroll to position [0, 0]
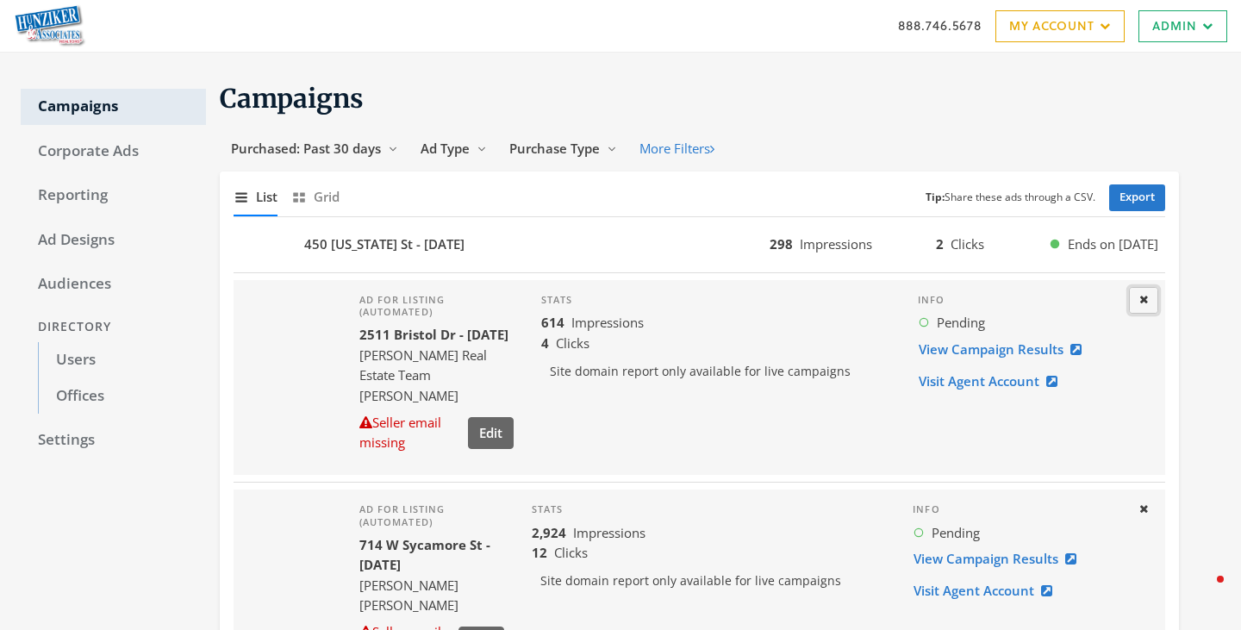
click at [1145, 302] on icon at bounding box center [1143, 299] width 9 height 11
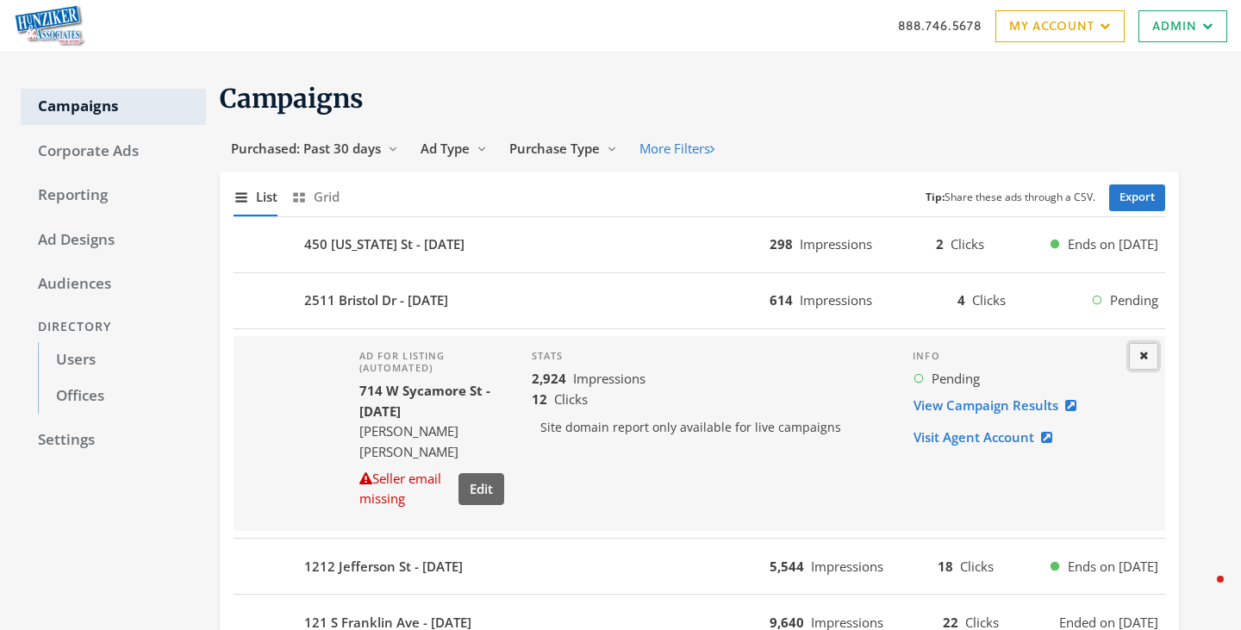
click at [1143, 359] on icon at bounding box center [1143, 355] width 9 height 11
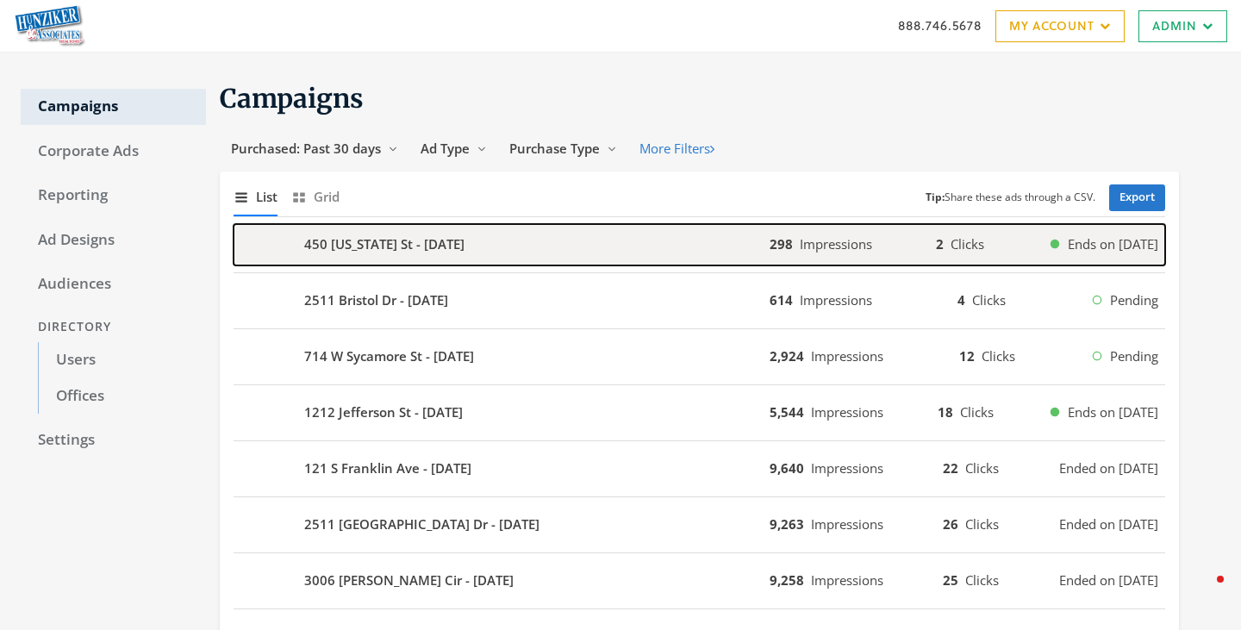
click at [758, 253] on div "450 Ohio St - 2025-08-14" at bounding box center [502, 244] width 536 height 41
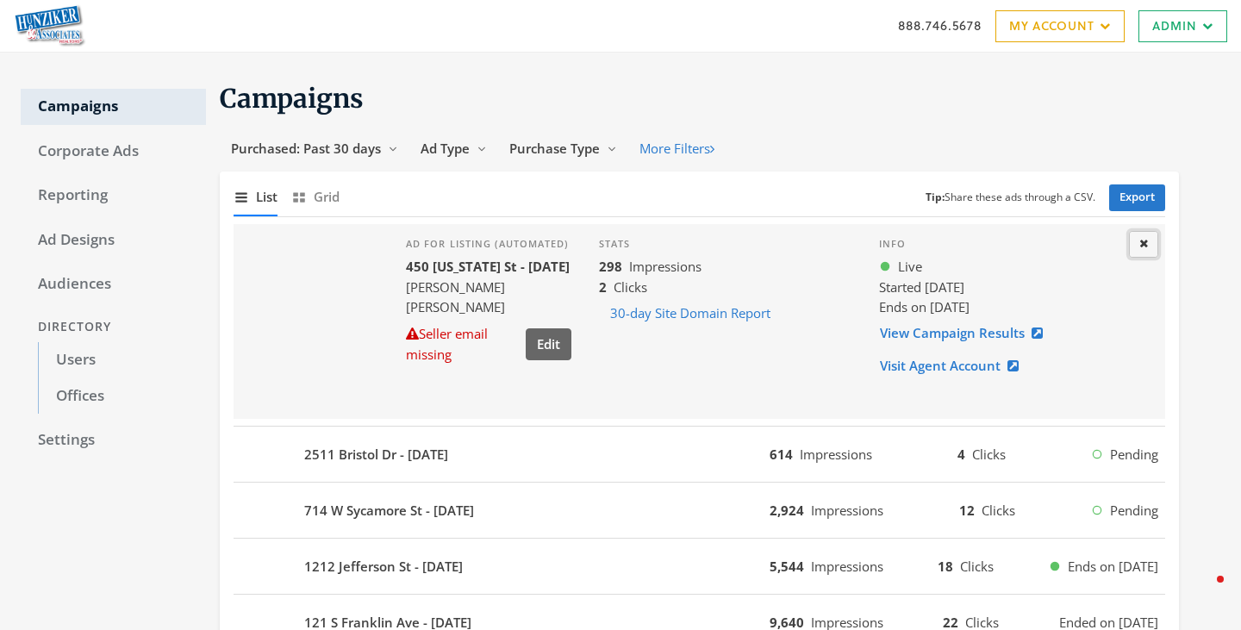
click at [1144, 246] on icon at bounding box center [1143, 243] width 9 height 11
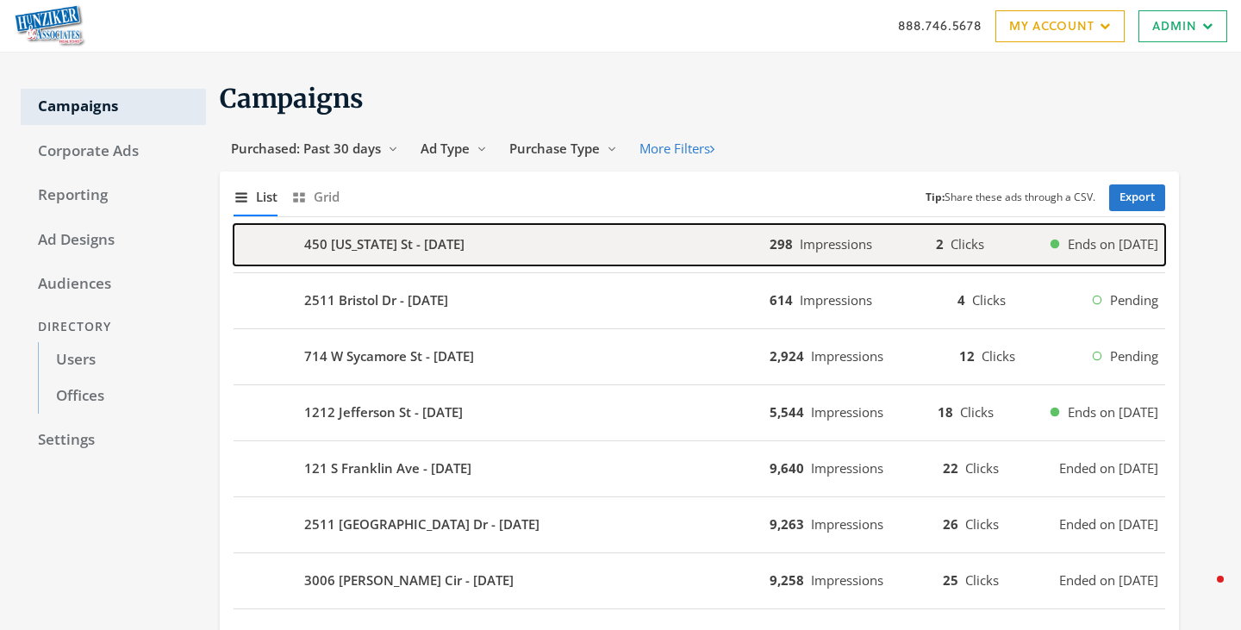
click at [402, 238] on b "450 Ohio St - 2025-08-14" at bounding box center [384, 244] width 160 height 20
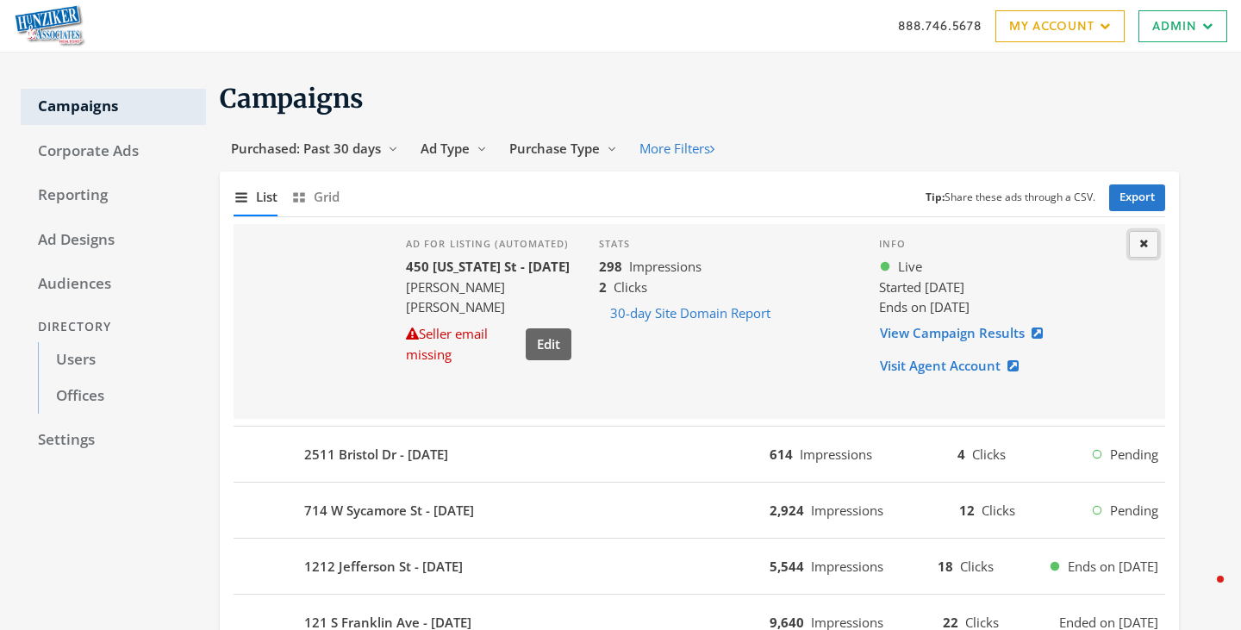
click at [1143, 241] on icon at bounding box center [1143, 243] width 9 height 11
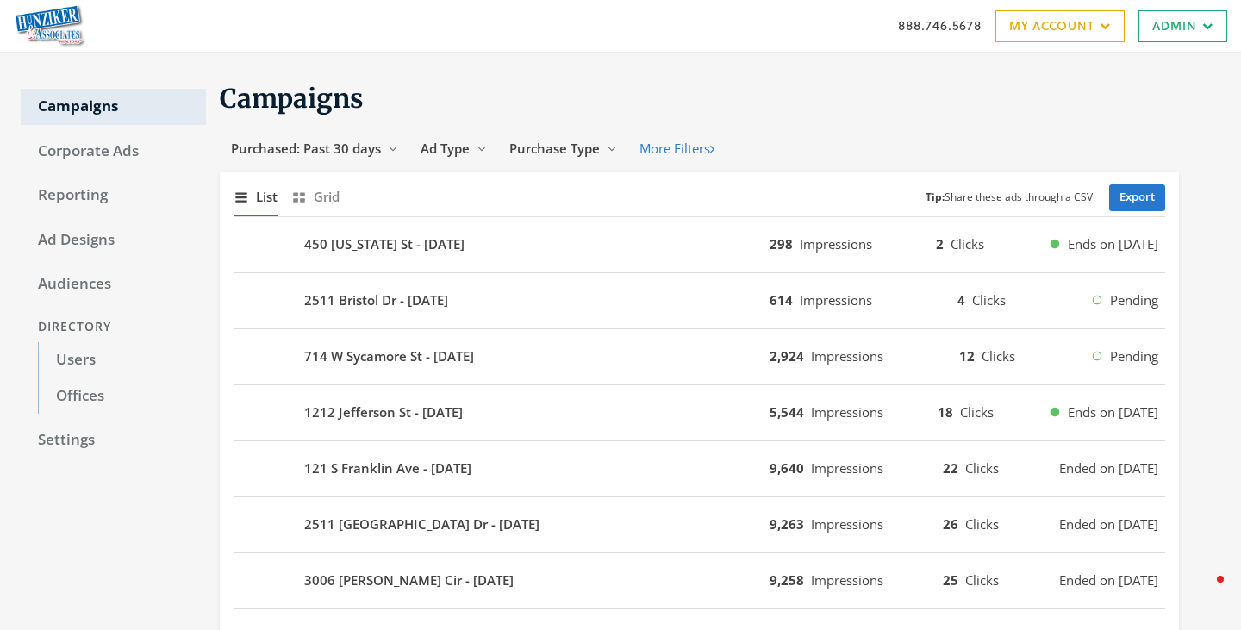
click at [115, 148] on link "Corporate Ads" at bounding box center [113, 152] width 185 height 36
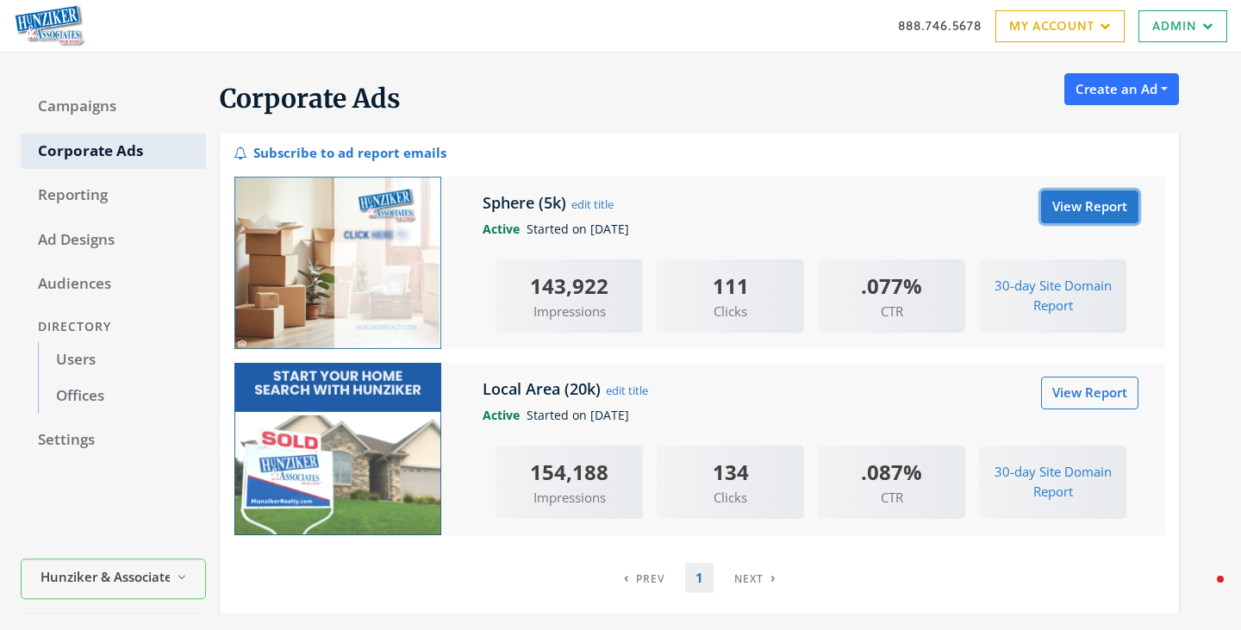
click at [1093, 203] on link "View Report" at bounding box center [1089, 206] width 97 height 32
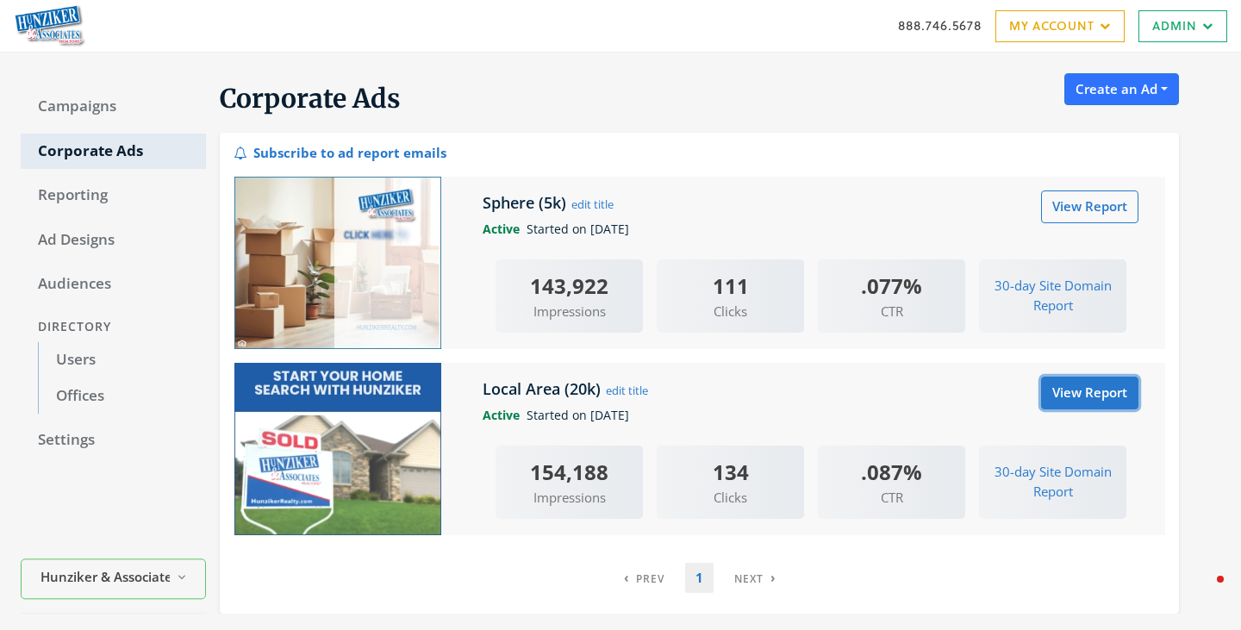
click at [1094, 397] on link "View Report" at bounding box center [1089, 393] width 97 height 32
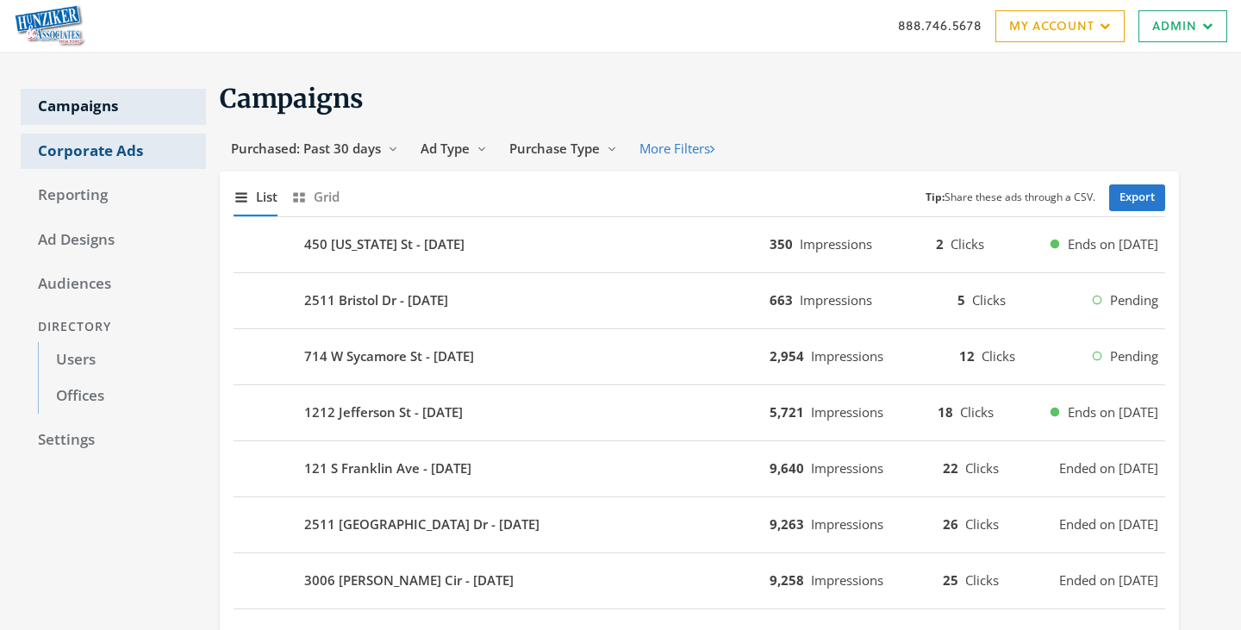
click at [93, 145] on link "Corporate Ads" at bounding box center [113, 152] width 185 height 36
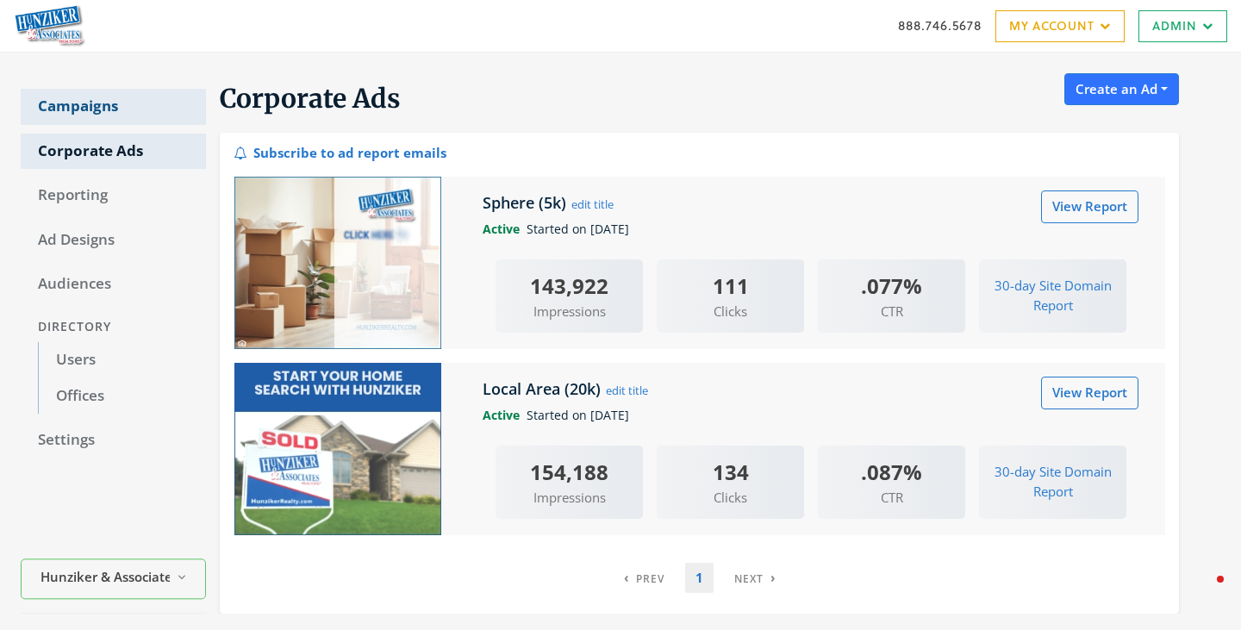
click at [105, 119] on link "Campaigns" at bounding box center [113, 107] width 185 height 36
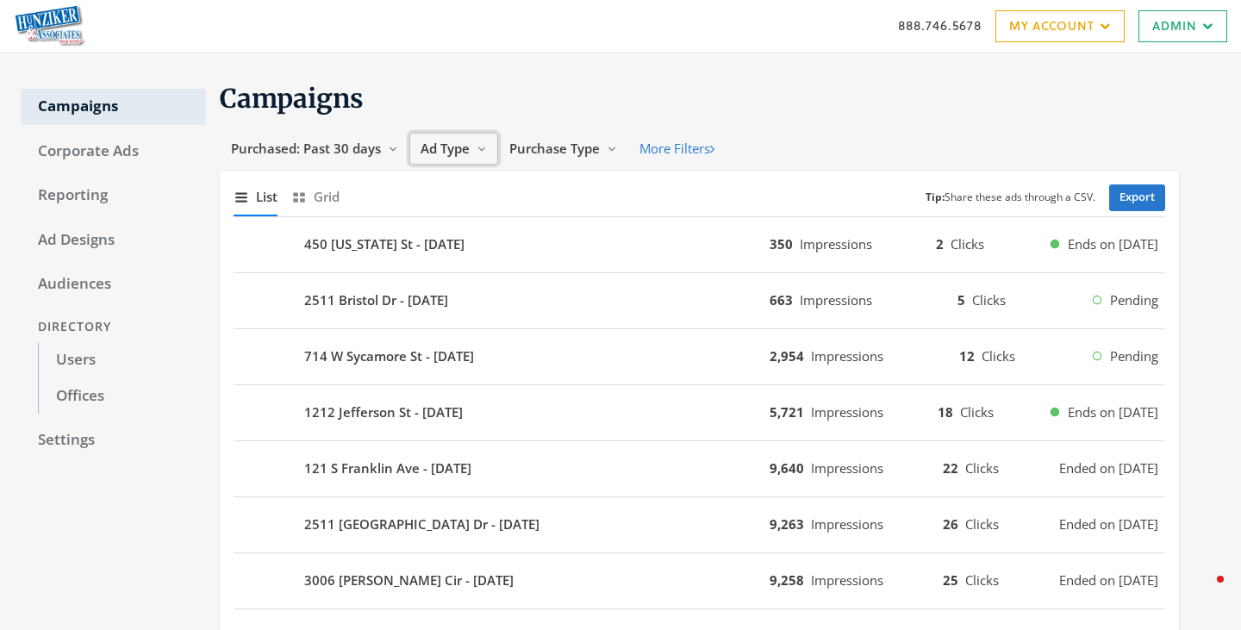
click at [437, 149] on span "Ad Type" at bounding box center [445, 148] width 49 height 17
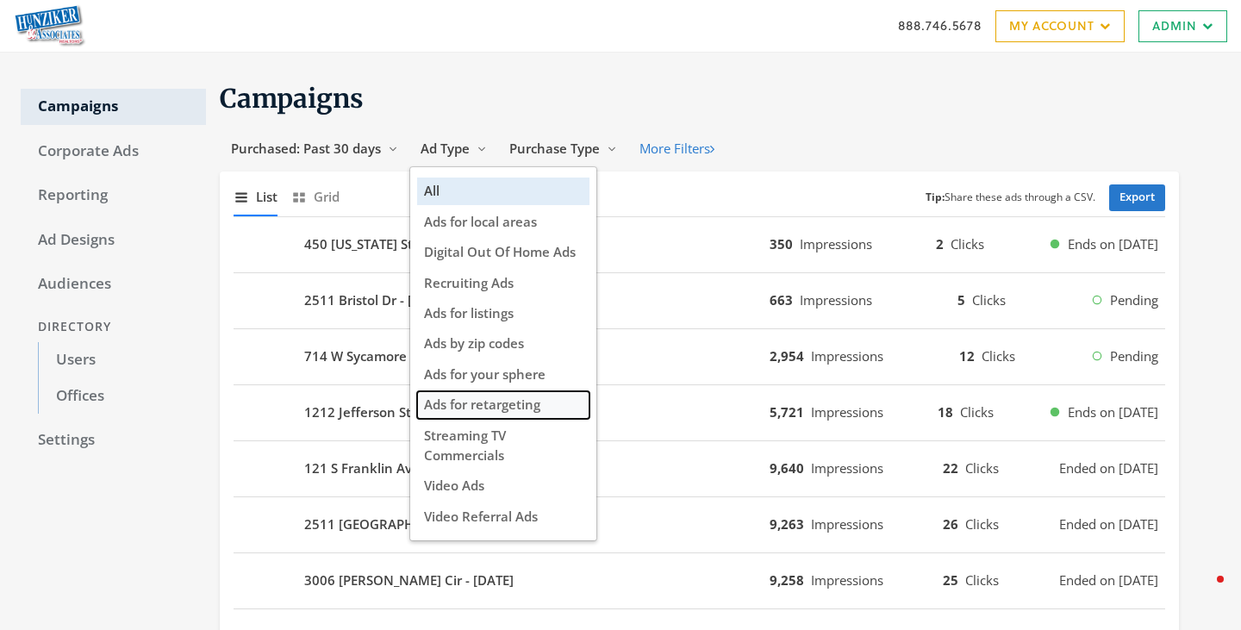
click at [495, 408] on span "Ads for retargeting" at bounding box center [482, 404] width 116 height 17
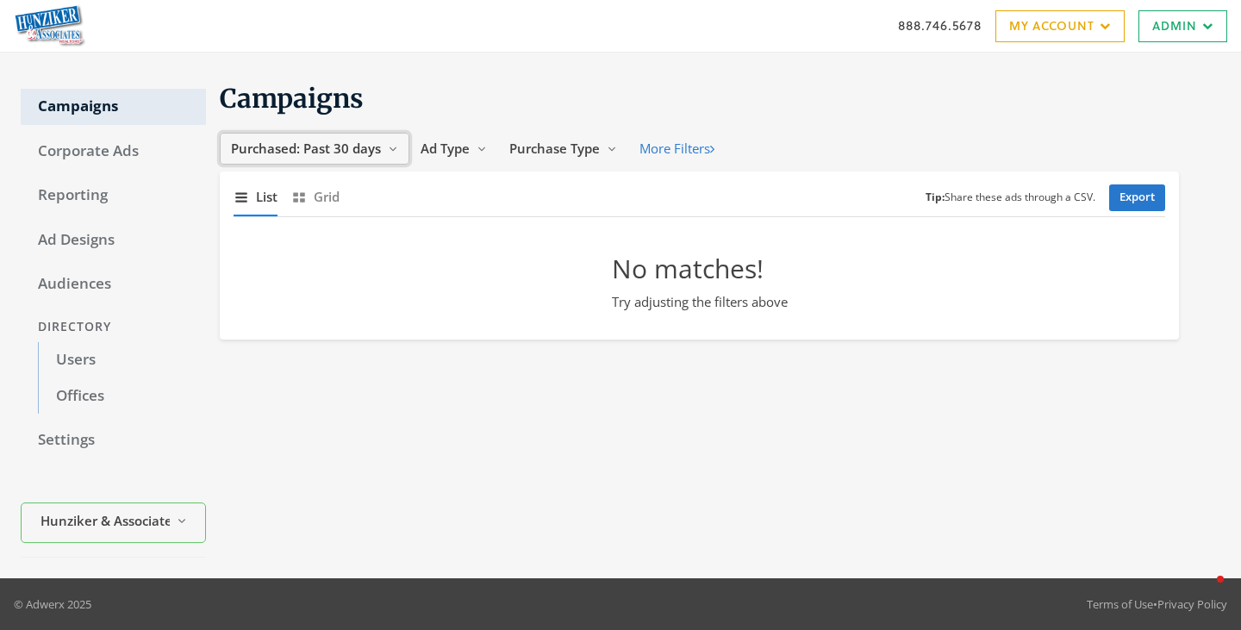
click at [331, 153] on span "Purchased: Past 30 days" at bounding box center [306, 148] width 150 height 17
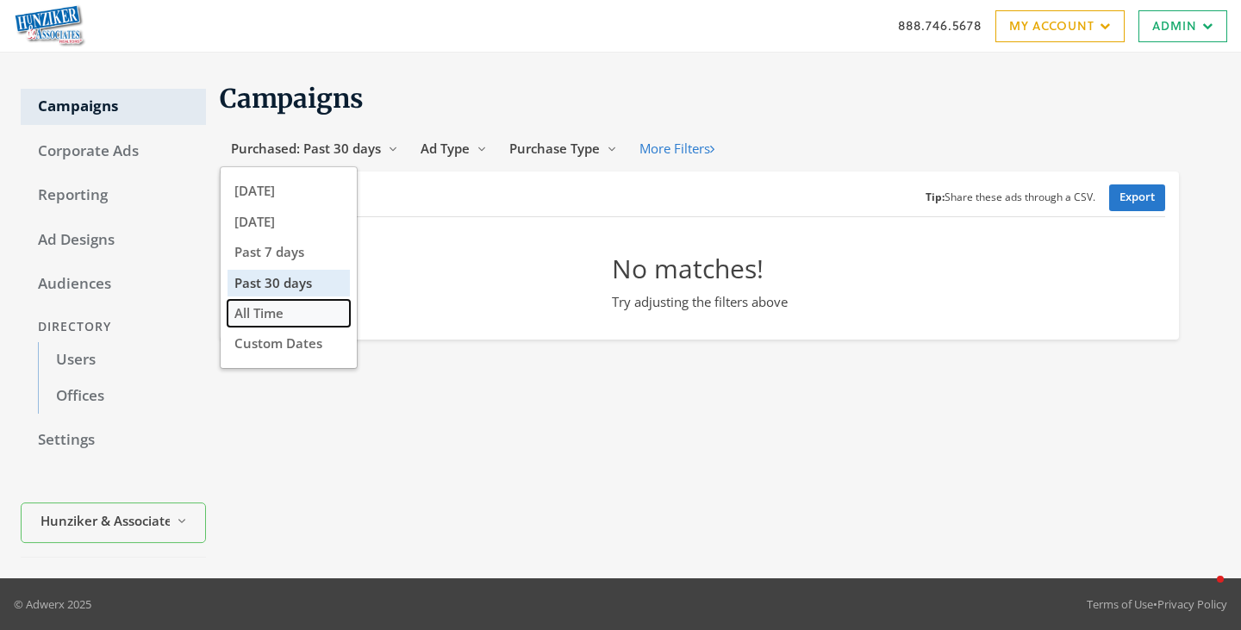
click at [289, 317] on button "All Time" at bounding box center [289, 313] width 122 height 27
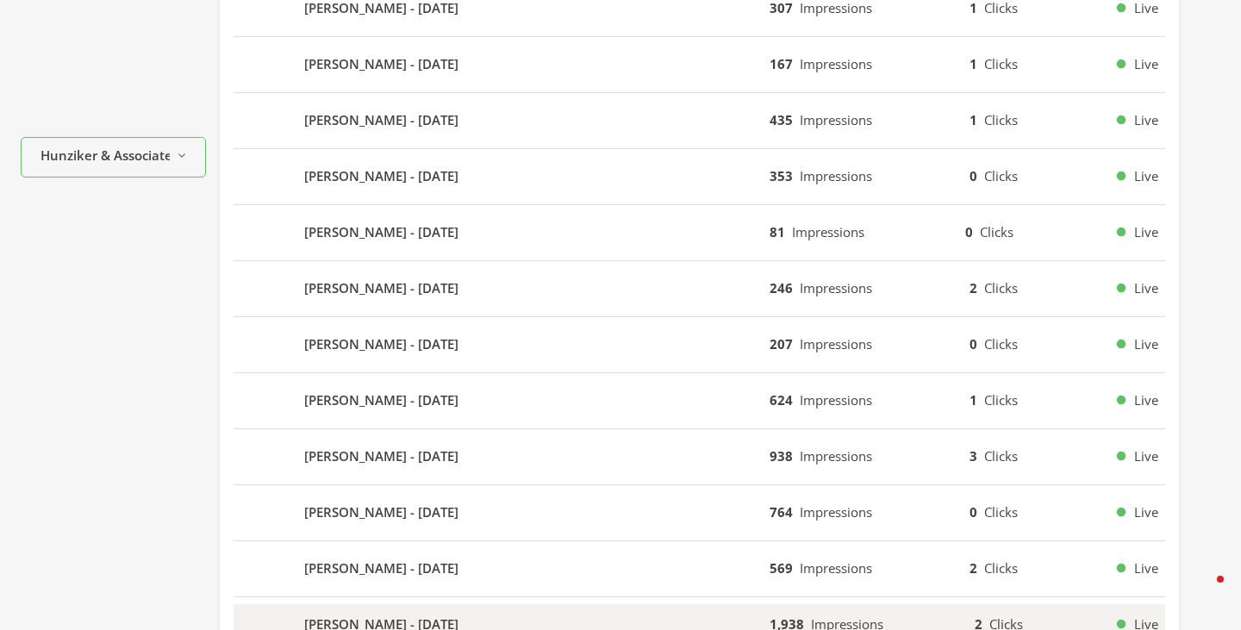
scroll to position [513, 0]
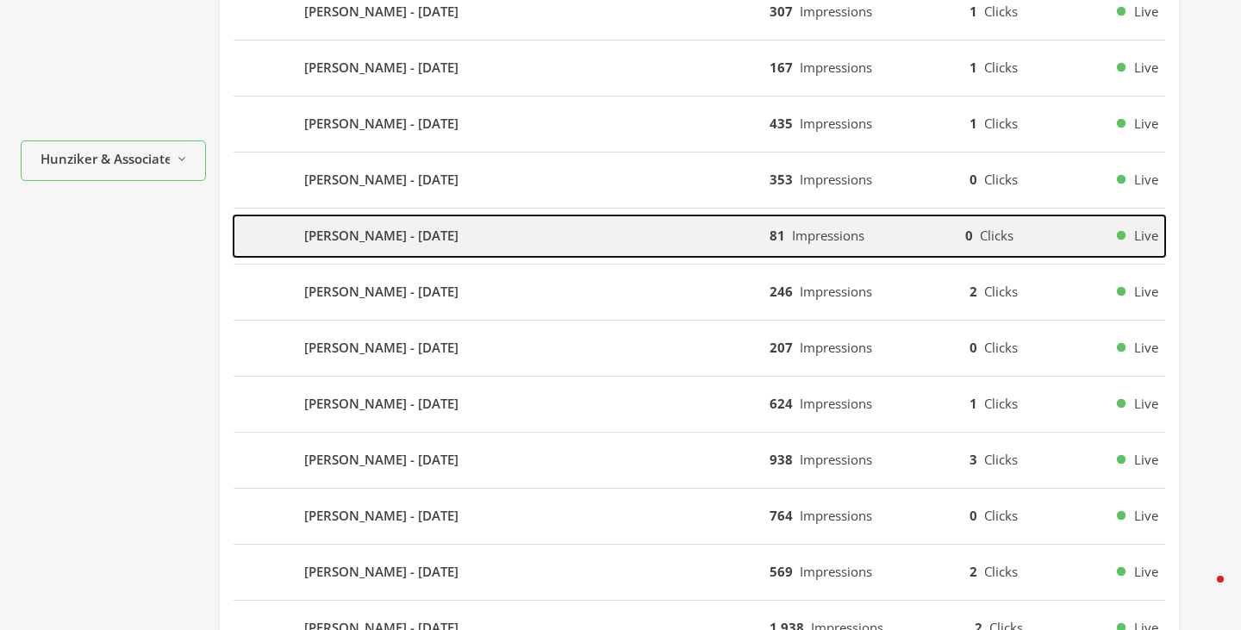
click at [375, 247] on div "Grace Griffin - 2025-02-04" at bounding box center [502, 235] width 536 height 41
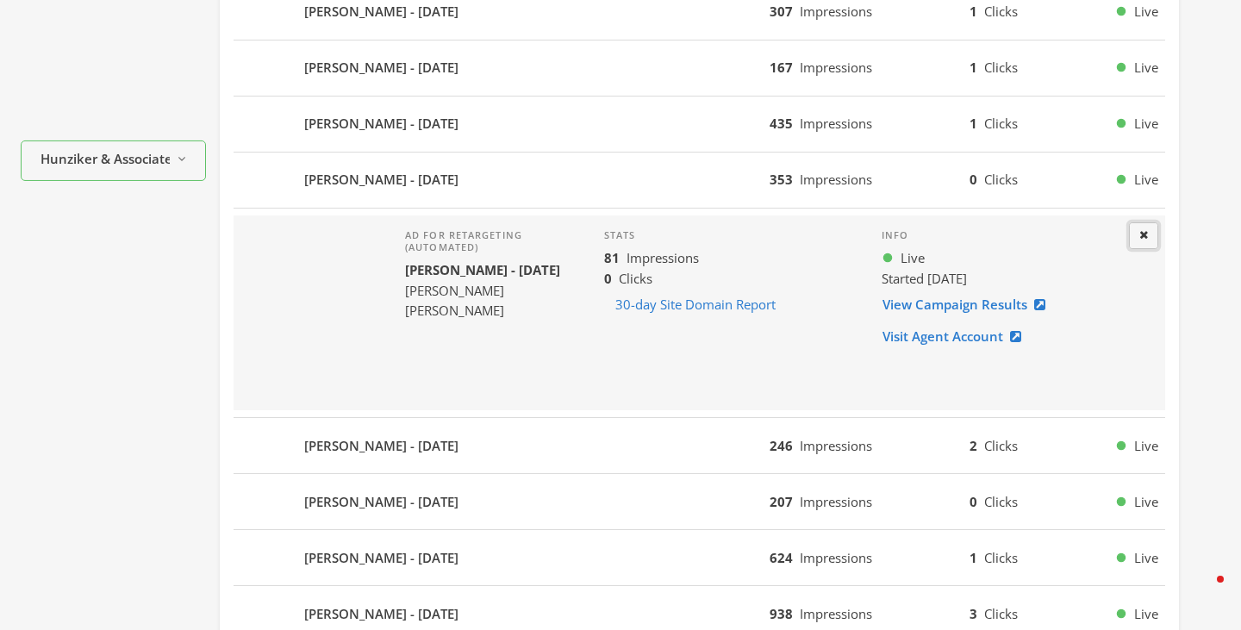
click at [1139, 235] on icon at bounding box center [1143, 234] width 9 height 11
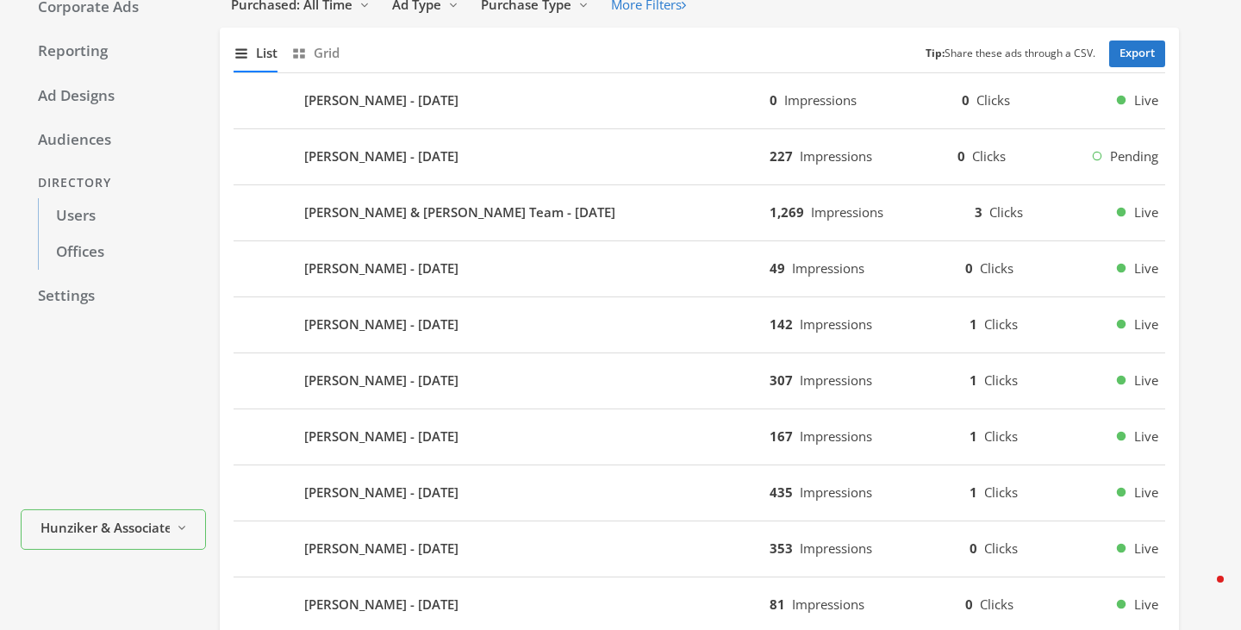
scroll to position [0, 0]
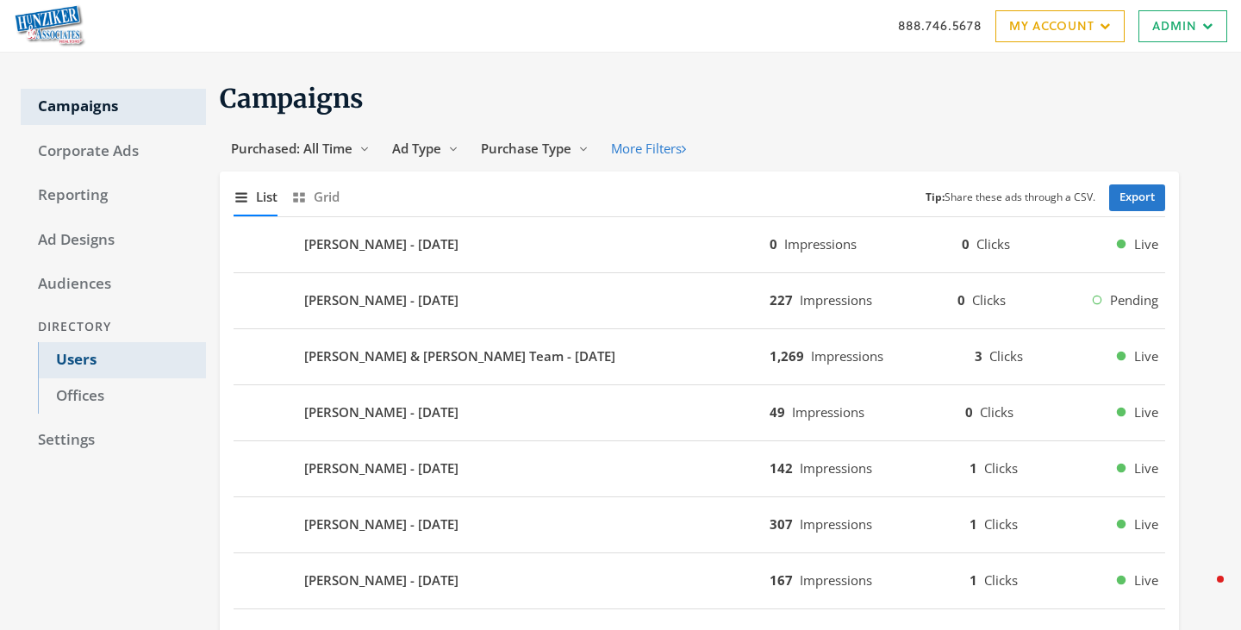
click at [99, 352] on link "Users" at bounding box center [122, 360] width 168 height 36
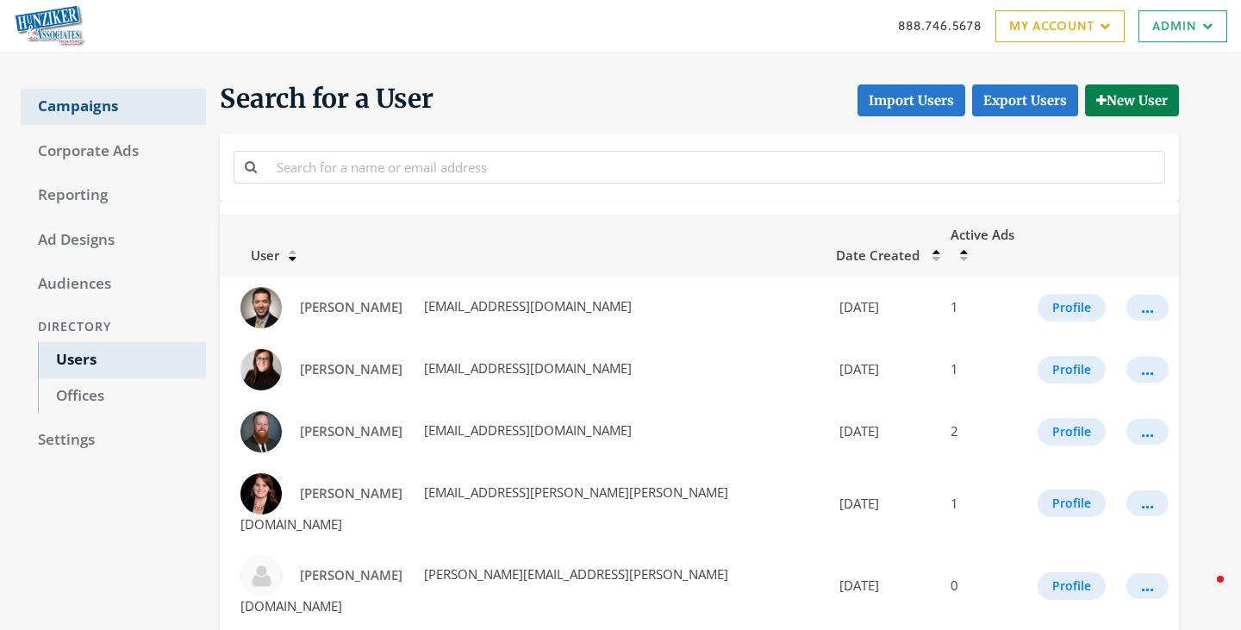
click at [113, 109] on link "Campaigns" at bounding box center [113, 107] width 185 height 36
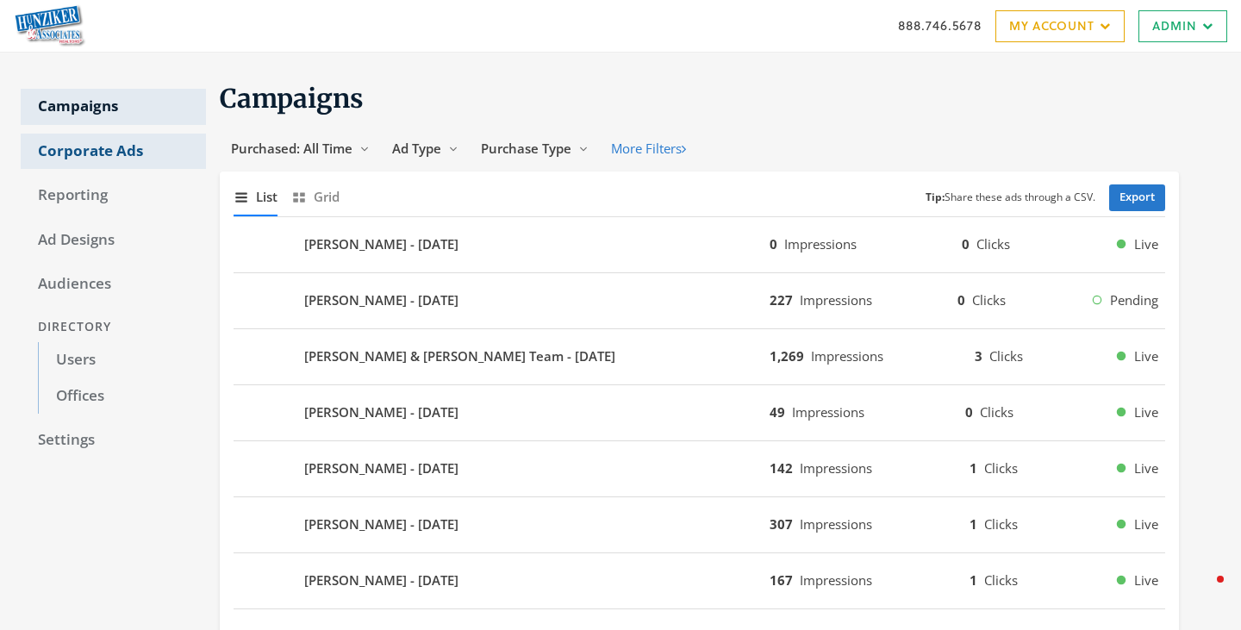
click at [69, 158] on link "Corporate Ads" at bounding box center [113, 152] width 185 height 36
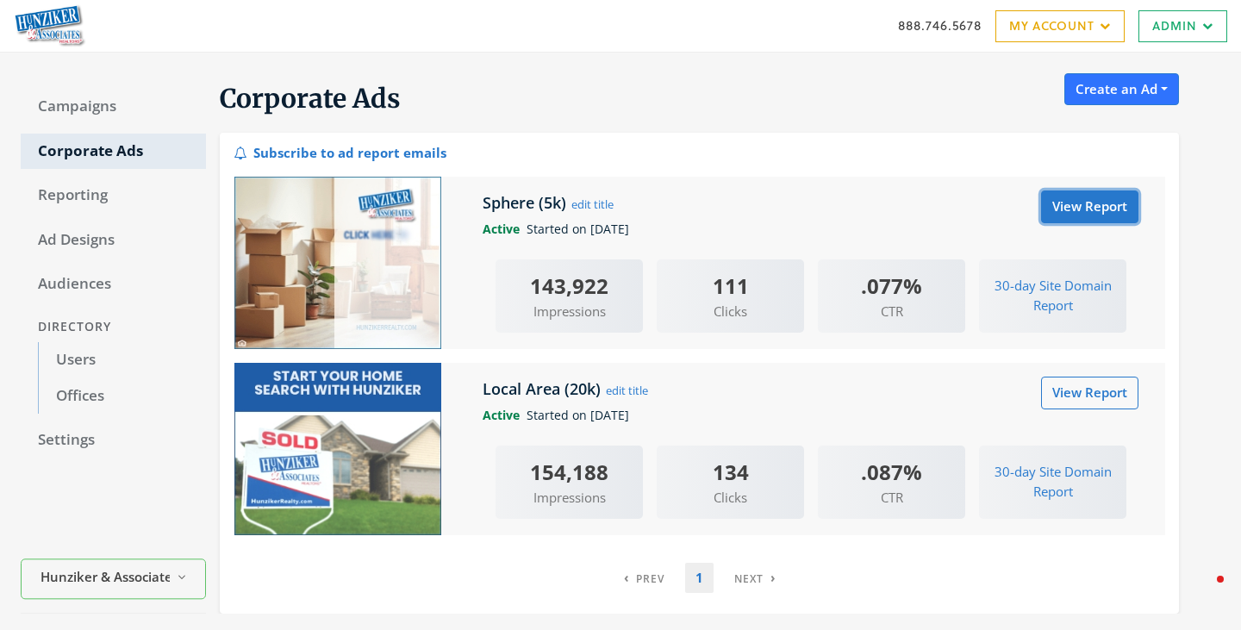
click at [1093, 208] on link "View Report" at bounding box center [1089, 206] width 97 height 32
click at [1074, 207] on link "View Report" at bounding box center [1089, 206] width 97 height 32
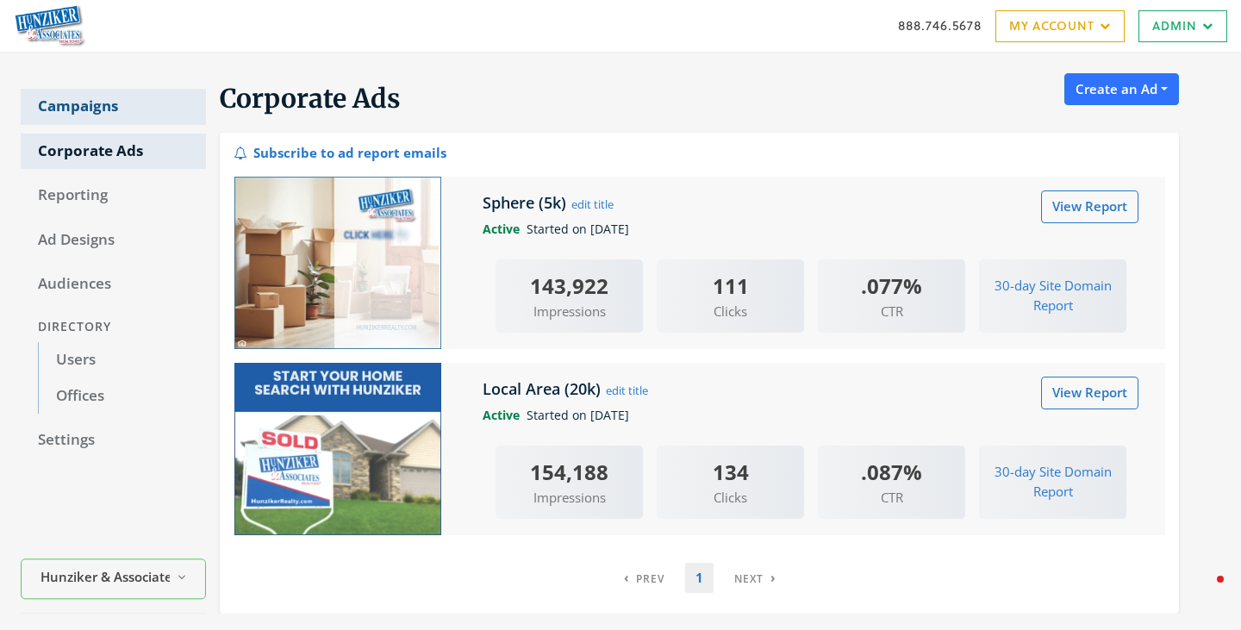
click at [128, 113] on link "Campaigns" at bounding box center [113, 107] width 185 height 36
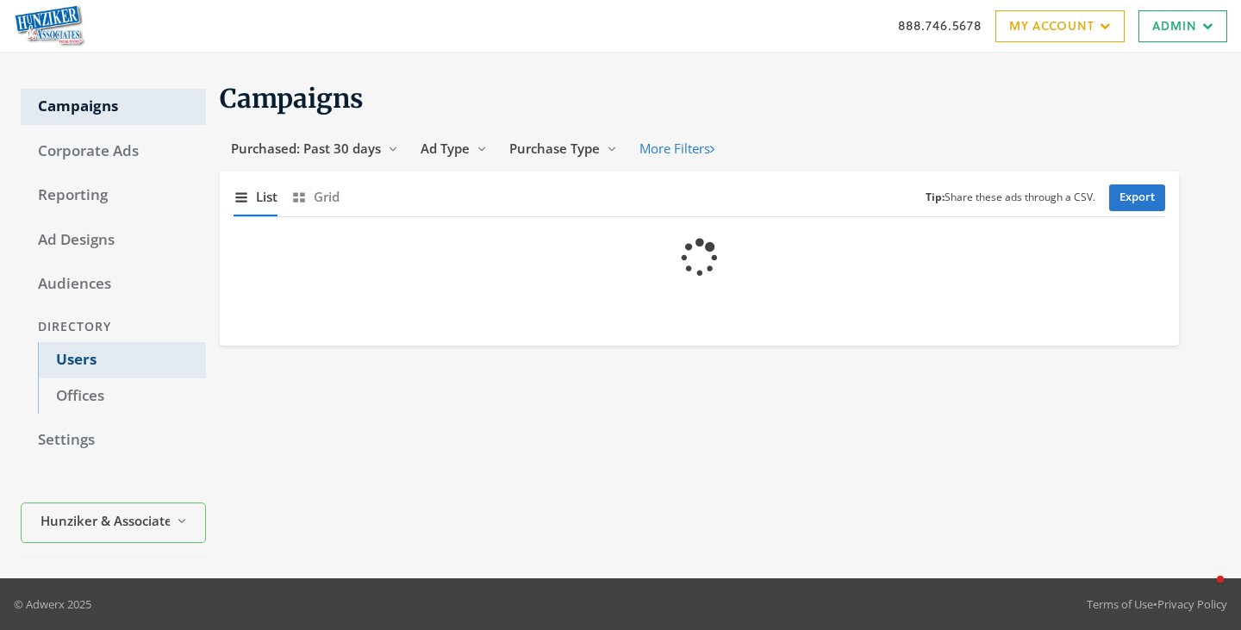
click at [89, 359] on link "Users" at bounding box center [122, 360] width 168 height 36
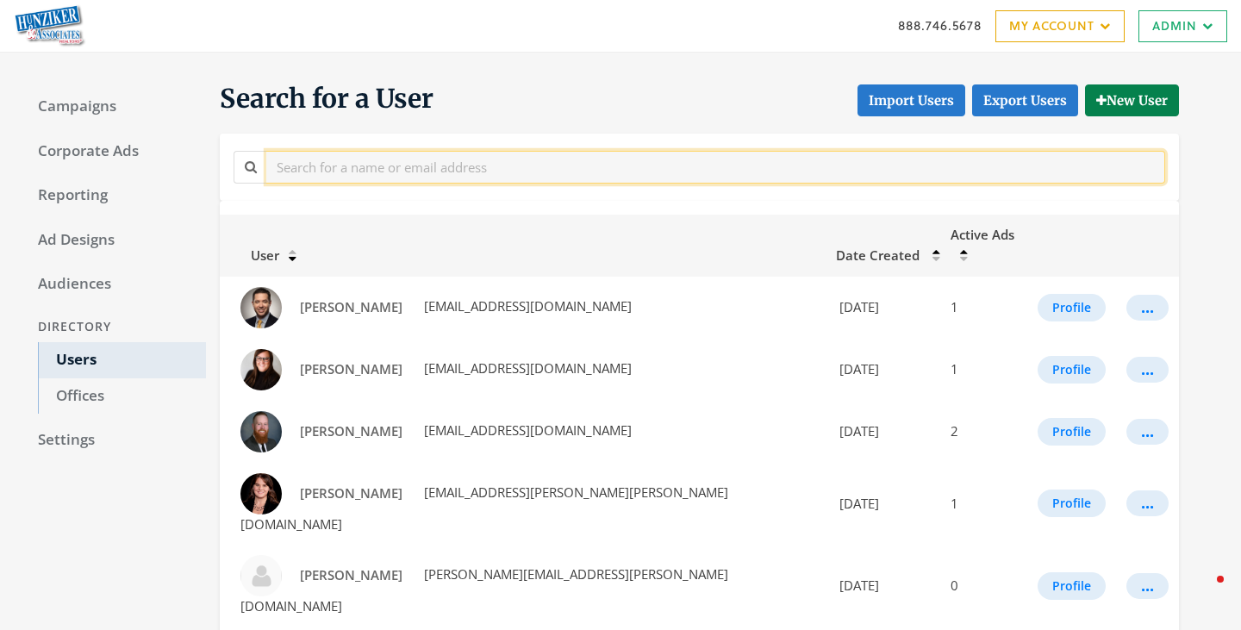
click at [421, 178] on input "text" at bounding box center [715, 167] width 899 height 32
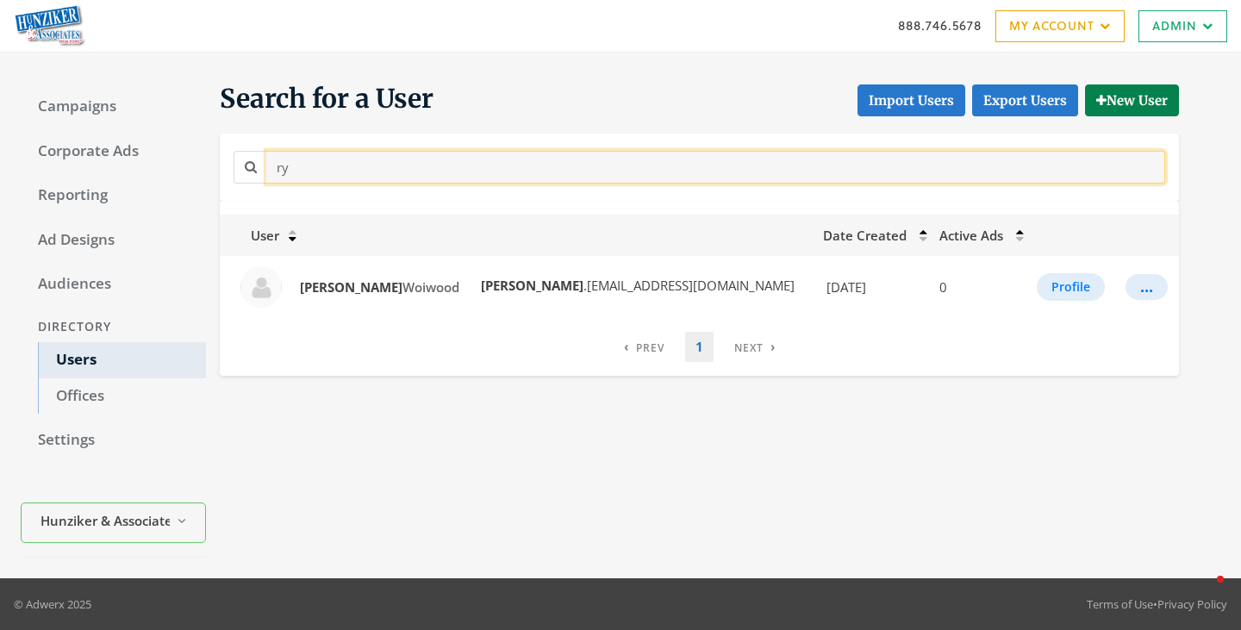
type input "r"
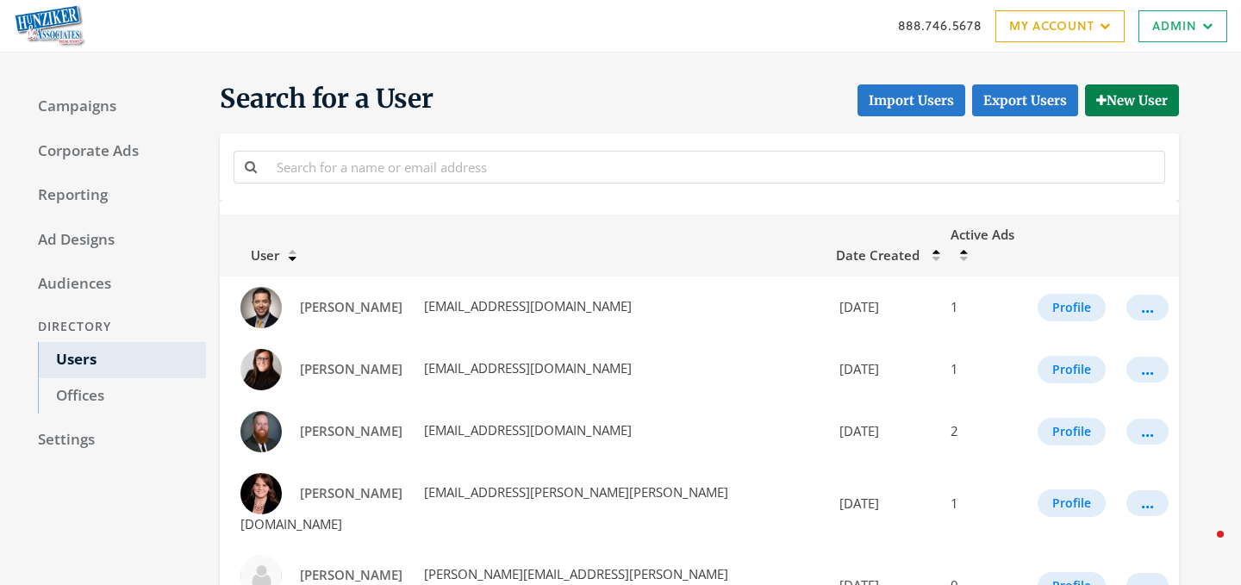
click at [49, 36] on img at bounding box center [50, 25] width 72 height 43
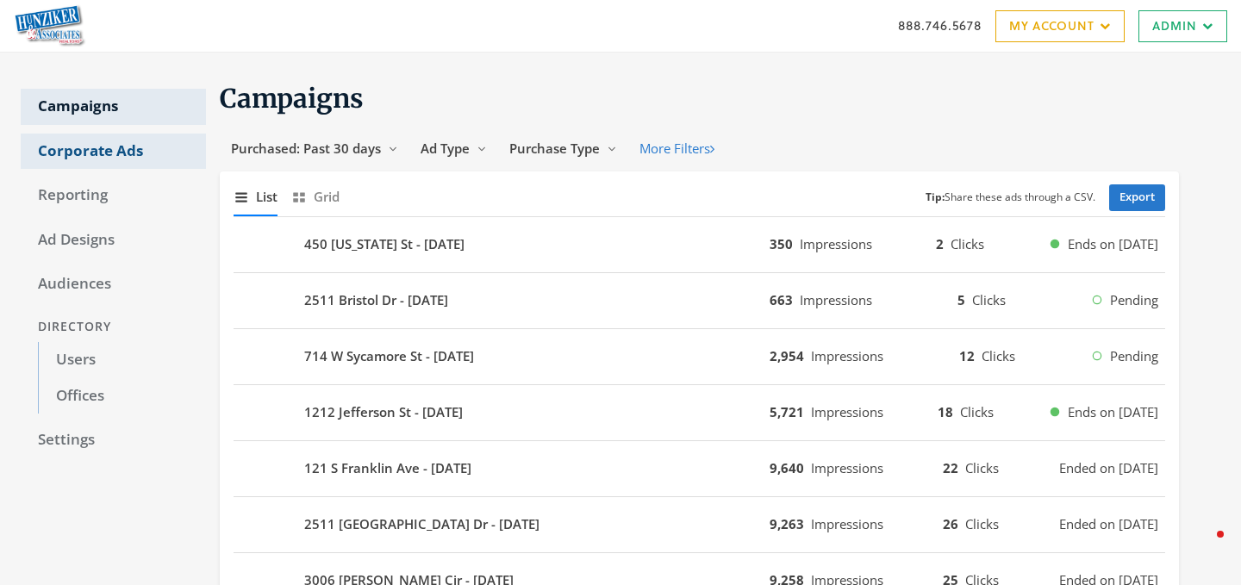
click at [106, 153] on link "Corporate Ads" at bounding box center [113, 152] width 185 height 36
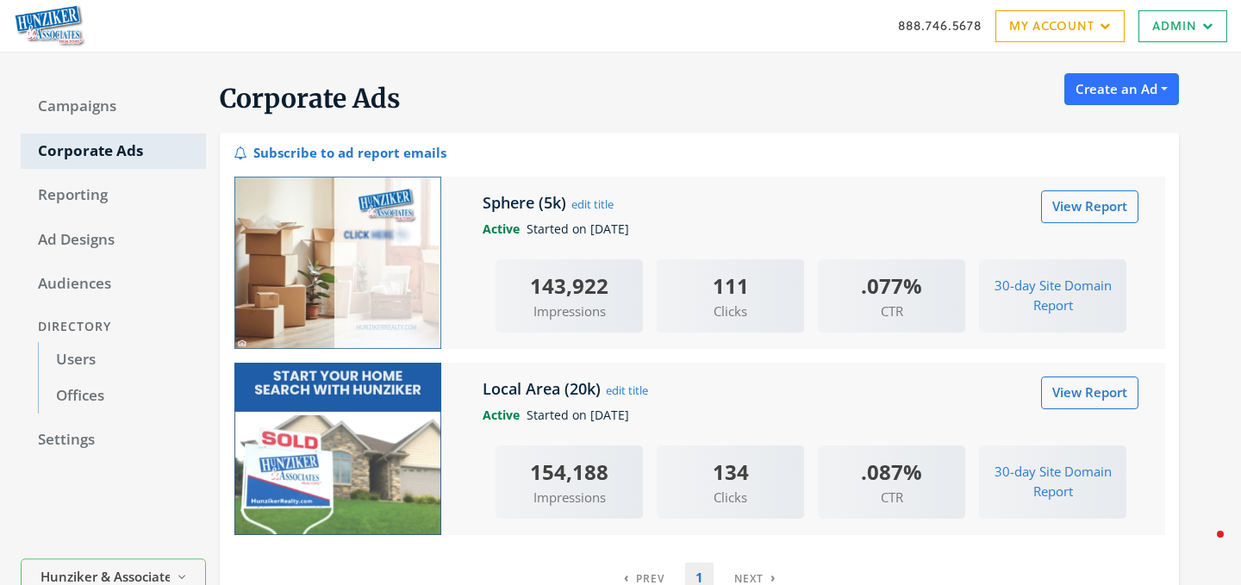
scroll to position [30, 0]
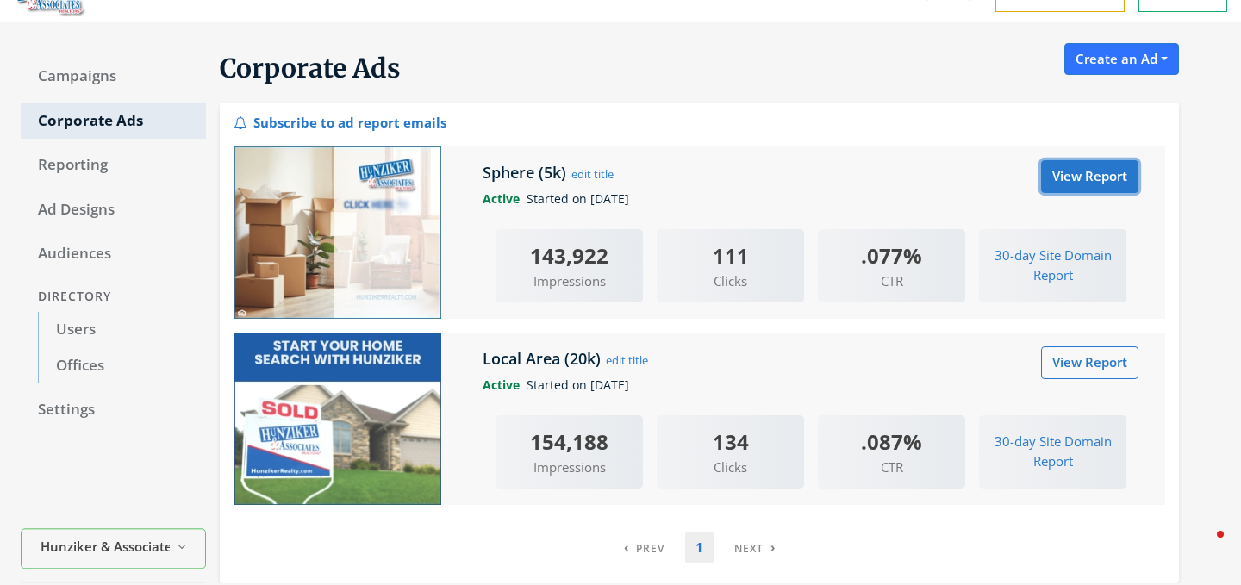
click at [1087, 182] on link "View Report" at bounding box center [1089, 176] width 97 height 32
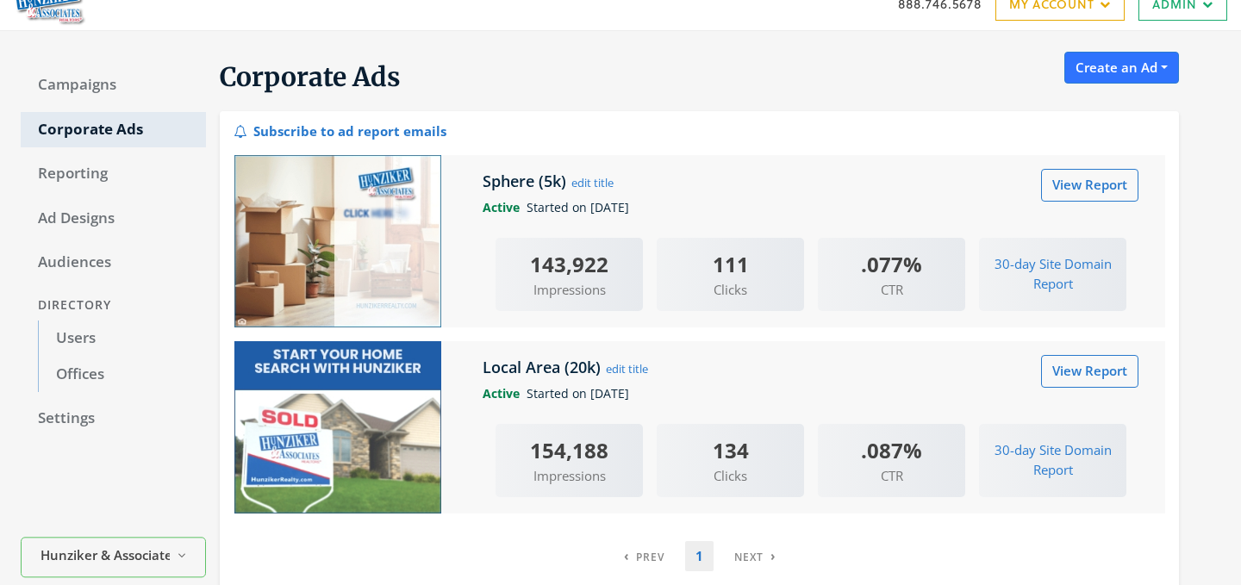
scroll to position [90, 0]
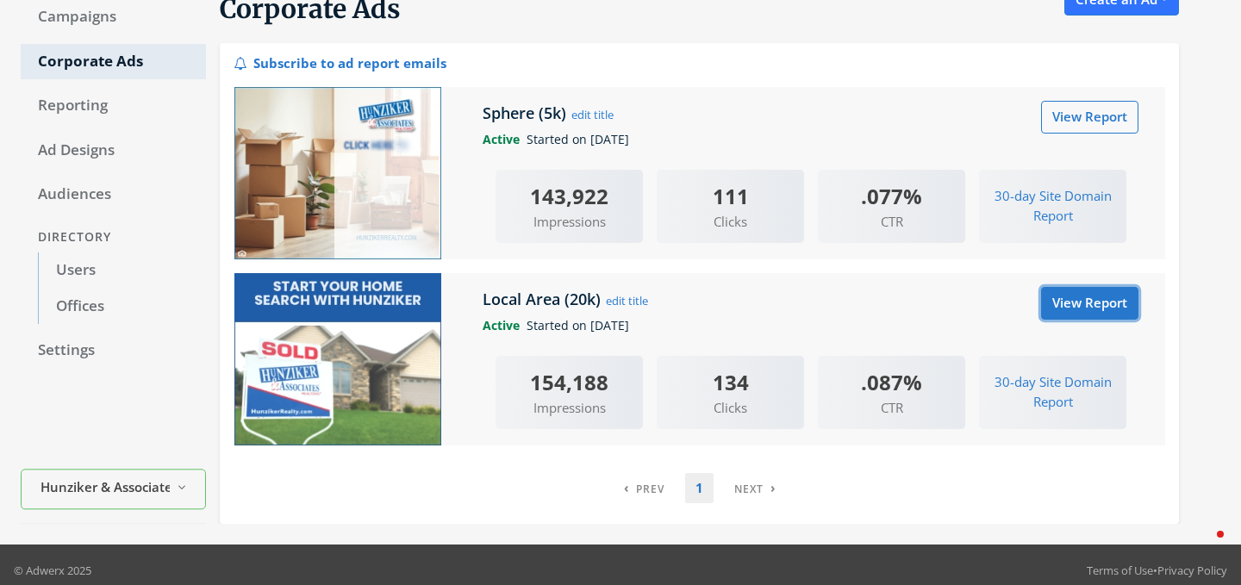
click at [1096, 301] on link "View Report" at bounding box center [1089, 303] width 97 height 32
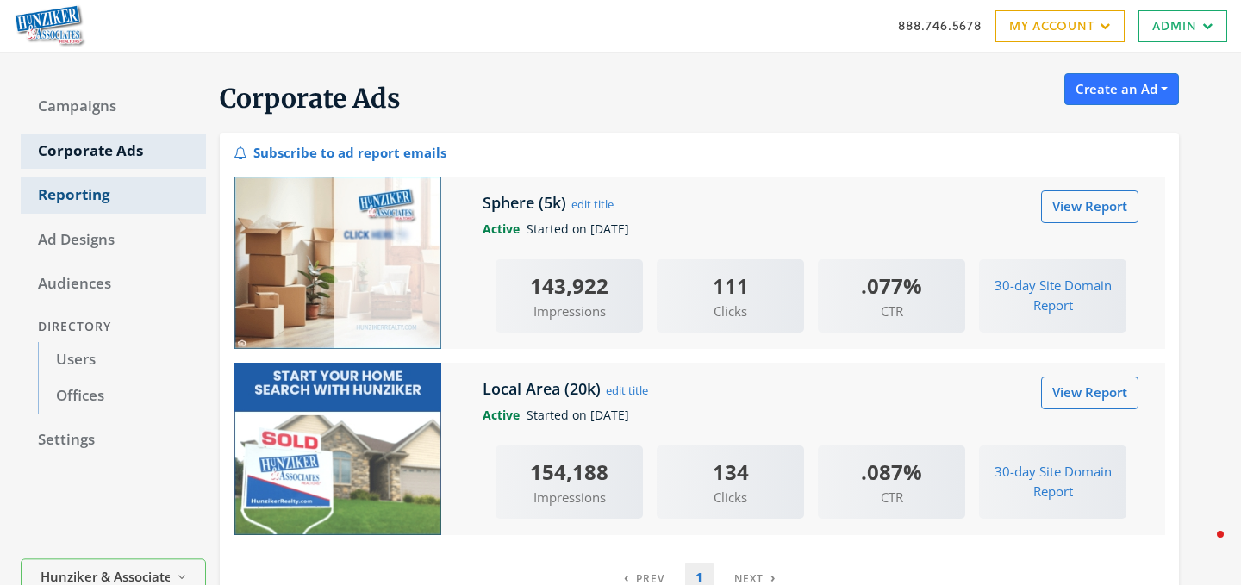
click at [65, 195] on link "Reporting" at bounding box center [113, 196] width 185 height 36
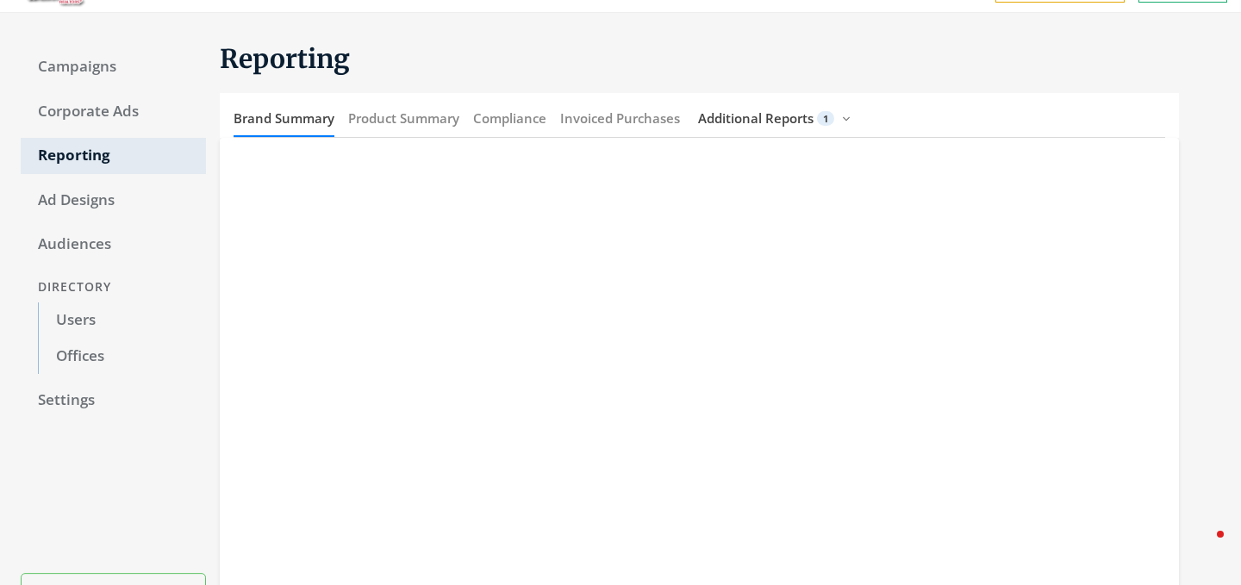
scroll to position [47, 0]
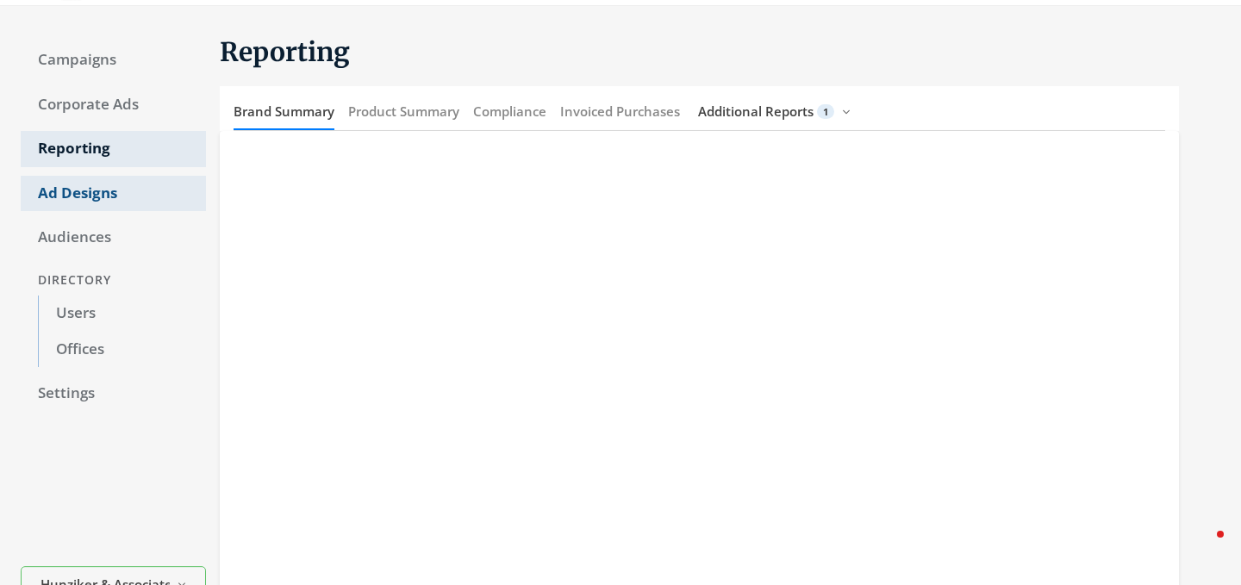
click at [78, 199] on link "Ad Designs" at bounding box center [113, 194] width 185 height 36
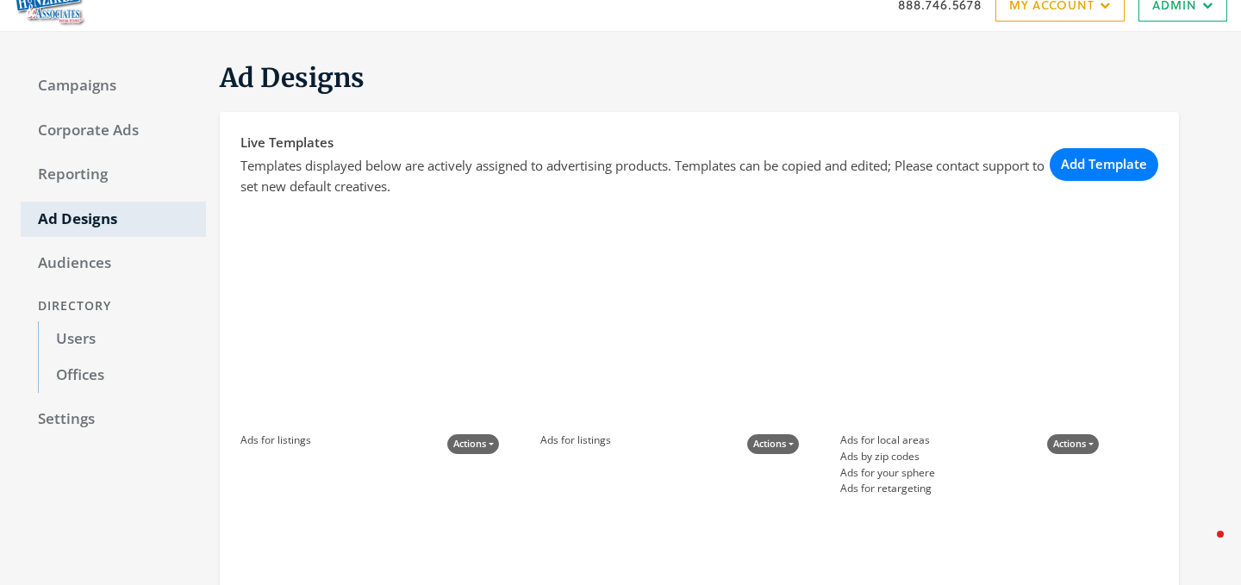
scroll to position [13, 0]
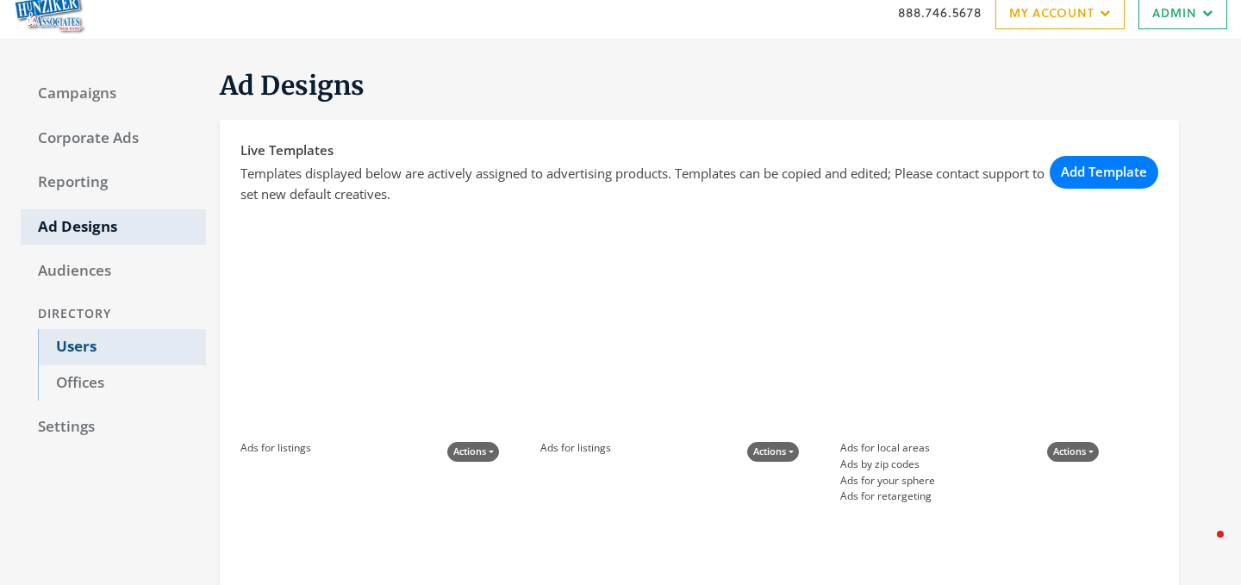
click at [90, 346] on link "Users" at bounding box center [122, 347] width 168 height 36
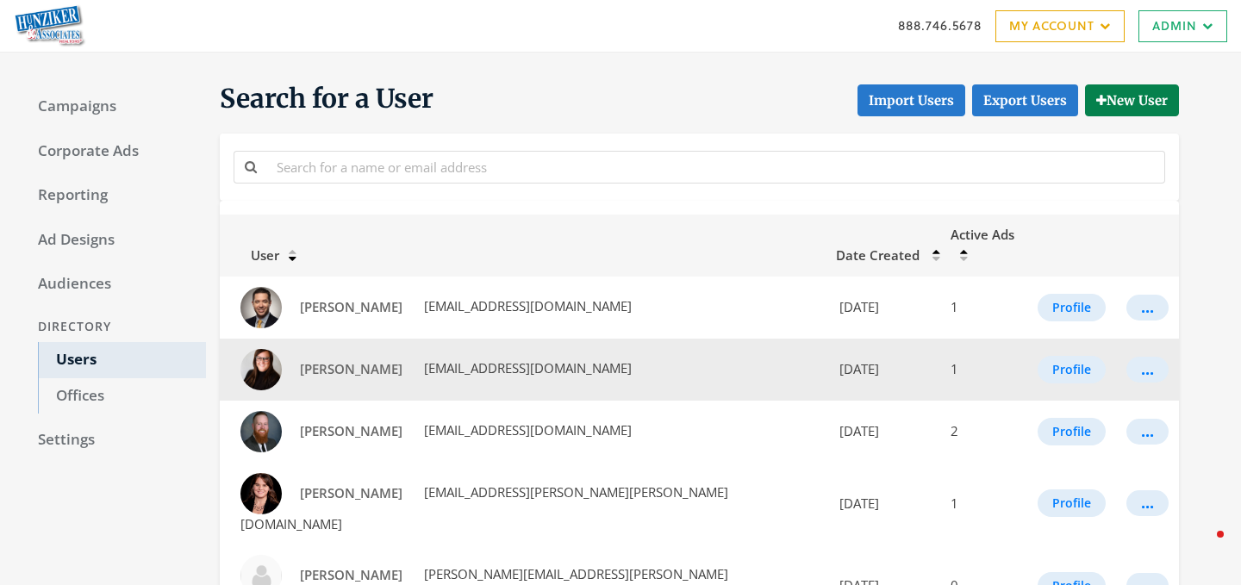
scroll to position [24, 0]
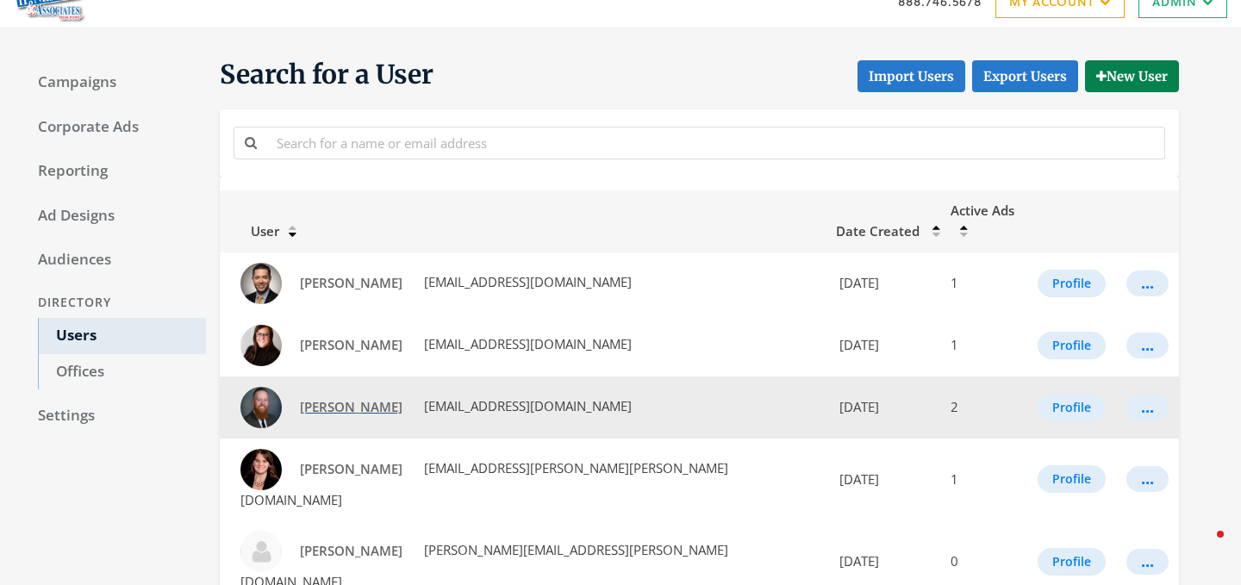
click at [331, 398] on span "[PERSON_NAME]" at bounding box center [351, 406] width 103 height 17
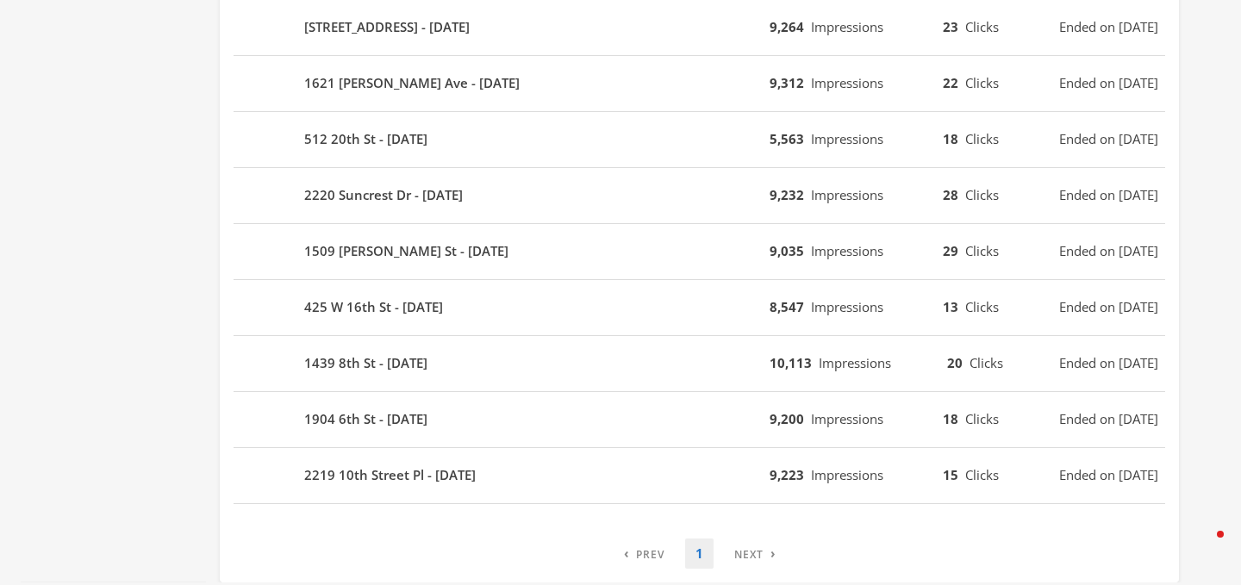
scroll to position [662, 0]
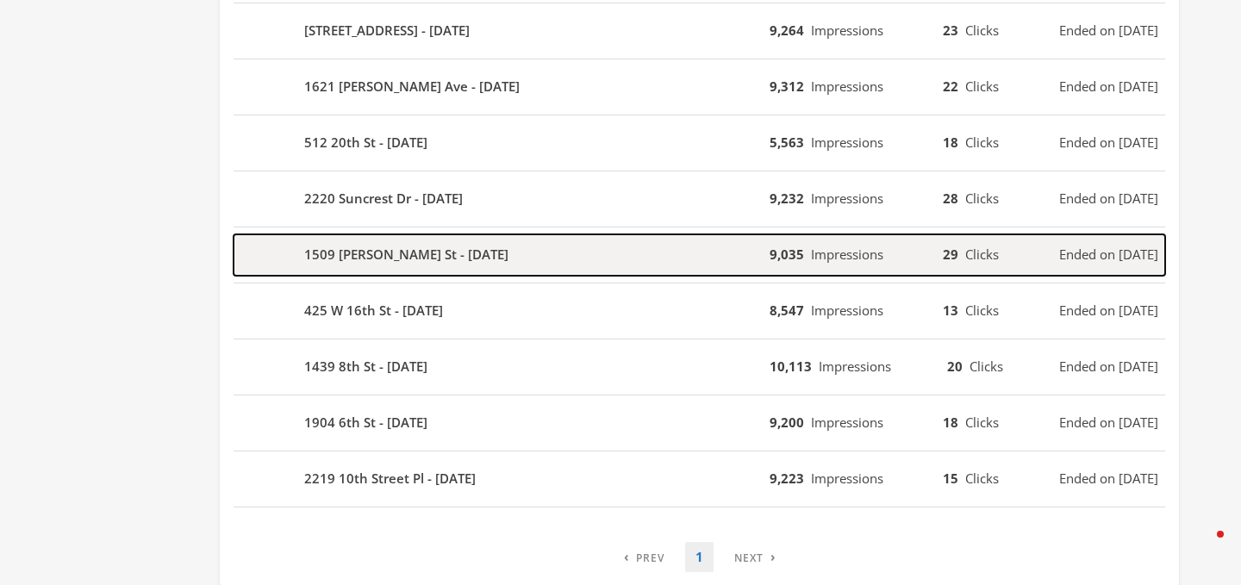
click at [702, 261] on div "1509 Crawford St - 2025-07-25" at bounding box center [502, 254] width 536 height 41
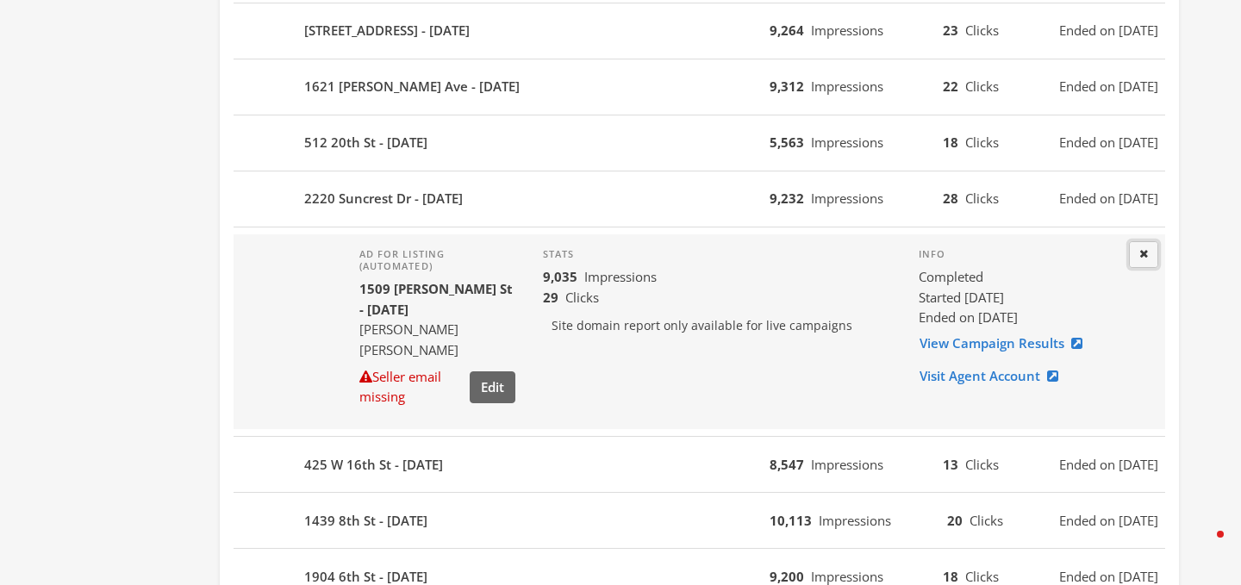
click at [1148, 251] on button "Close" at bounding box center [1143, 254] width 29 height 27
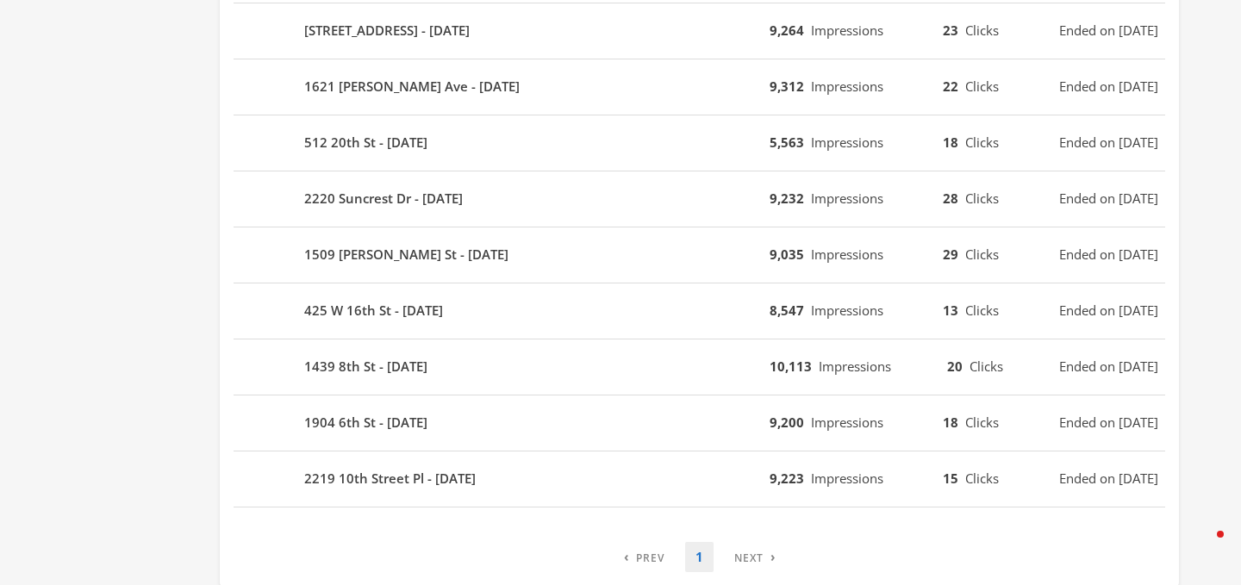
scroll to position [708, 0]
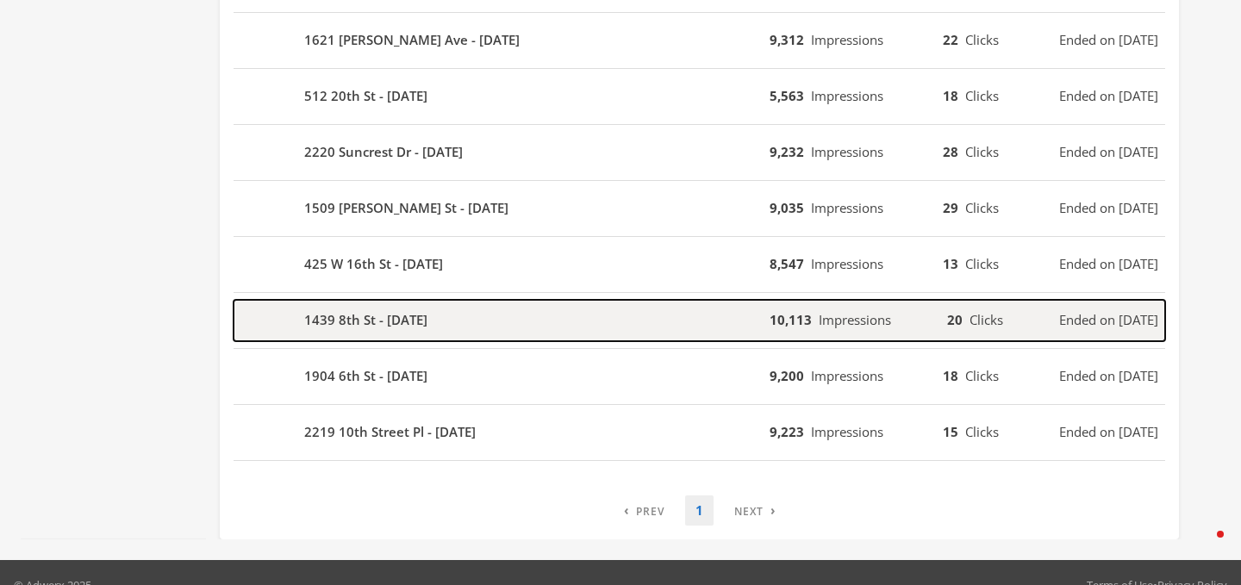
click at [821, 319] on span "Impressions" at bounding box center [855, 319] width 72 height 17
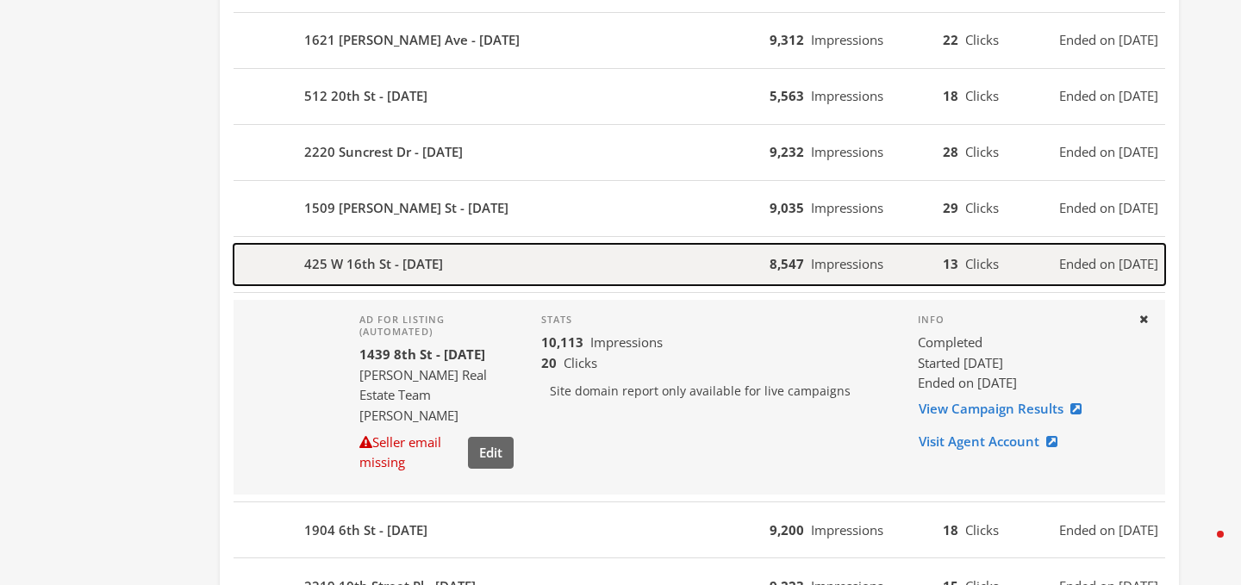
click at [998, 254] on div "8,547 Impressions 13 Clicks Ended on 7/28/25" at bounding box center [968, 264] width 396 height 20
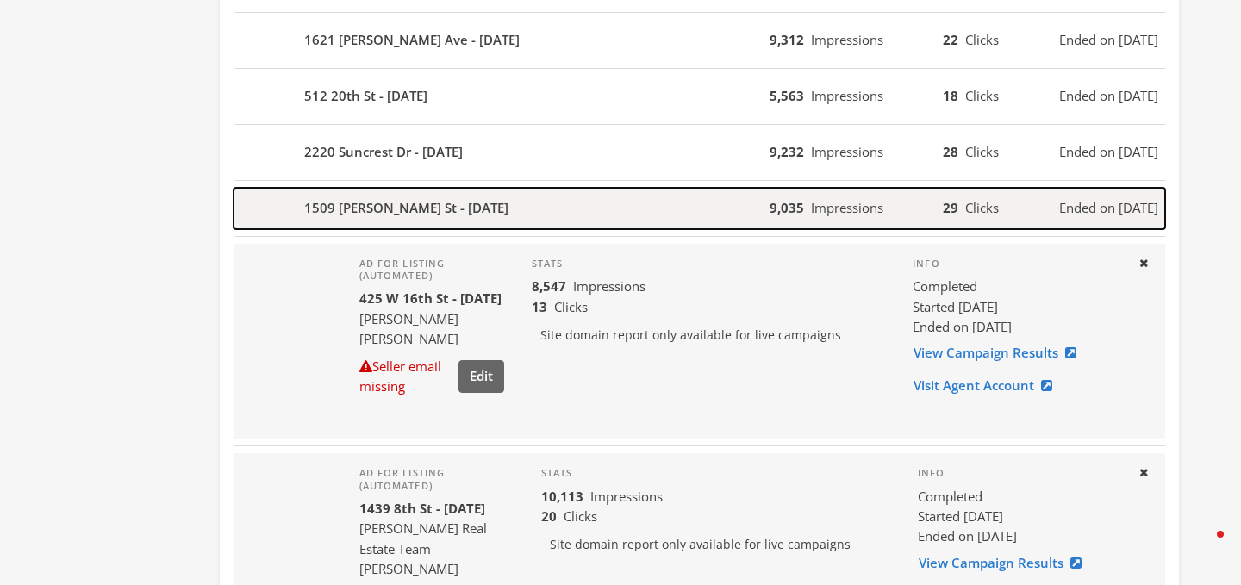
click at [767, 204] on div "1509 [PERSON_NAME] St - [DATE]" at bounding box center [502, 208] width 536 height 41
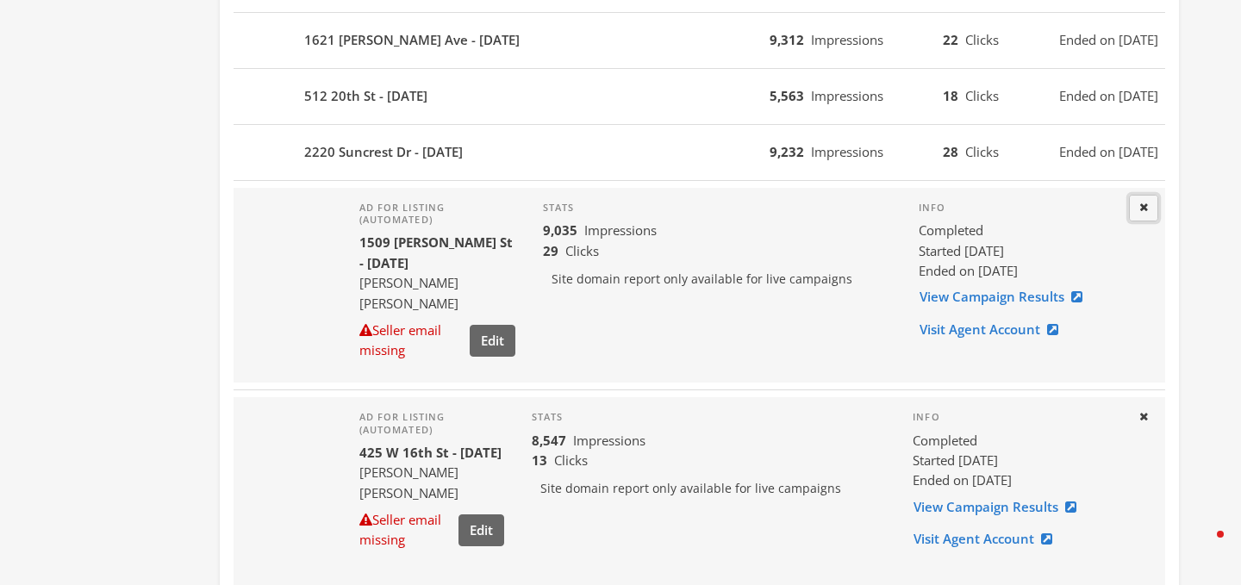
click at [1144, 211] on button "Close" at bounding box center [1143, 208] width 29 height 27
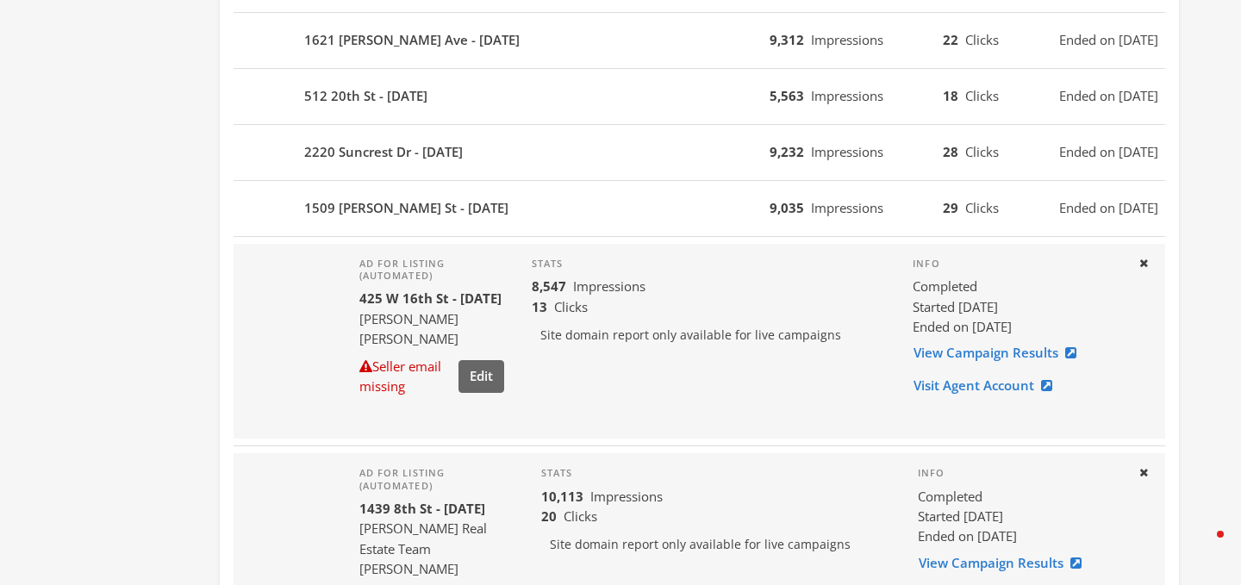
click at [1141, 275] on div "Ad for listing (automated) 425 W 16th St - 2025-07-21 Amber Hora Boone Seller e…" at bounding box center [700, 341] width 932 height 195
click at [1139, 258] on icon at bounding box center [1143, 263] width 9 height 11
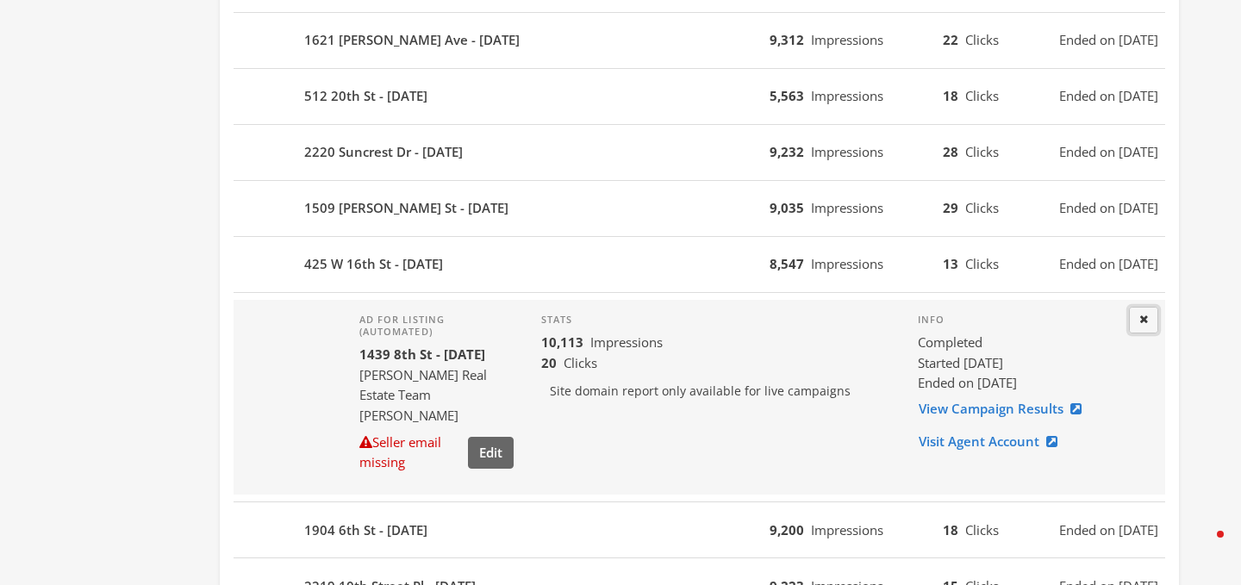
click at [1145, 314] on icon at bounding box center [1143, 319] width 9 height 11
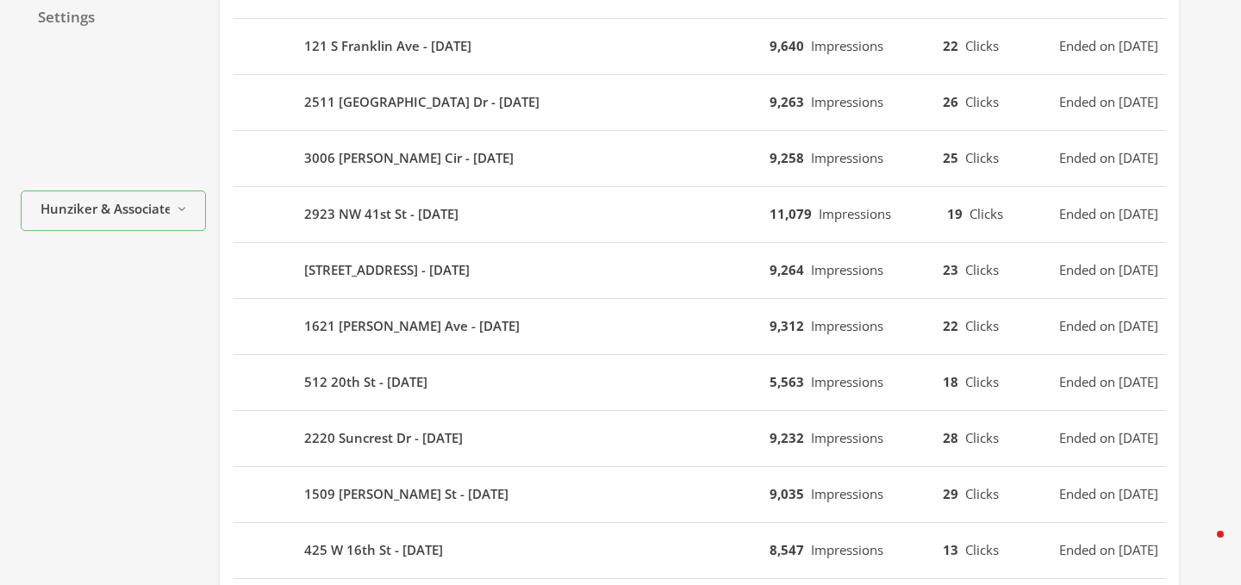
scroll to position [730, 0]
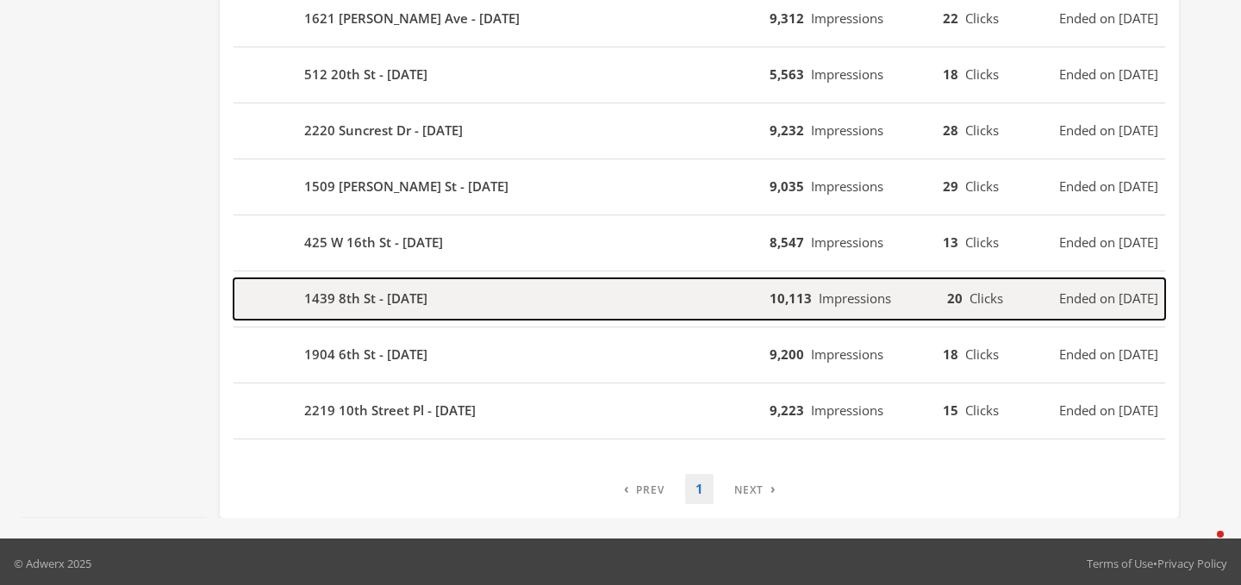
click at [489, 289] on div "1439 8th St - [DATE]" at bounding box center [502, 298] width 536 height 41
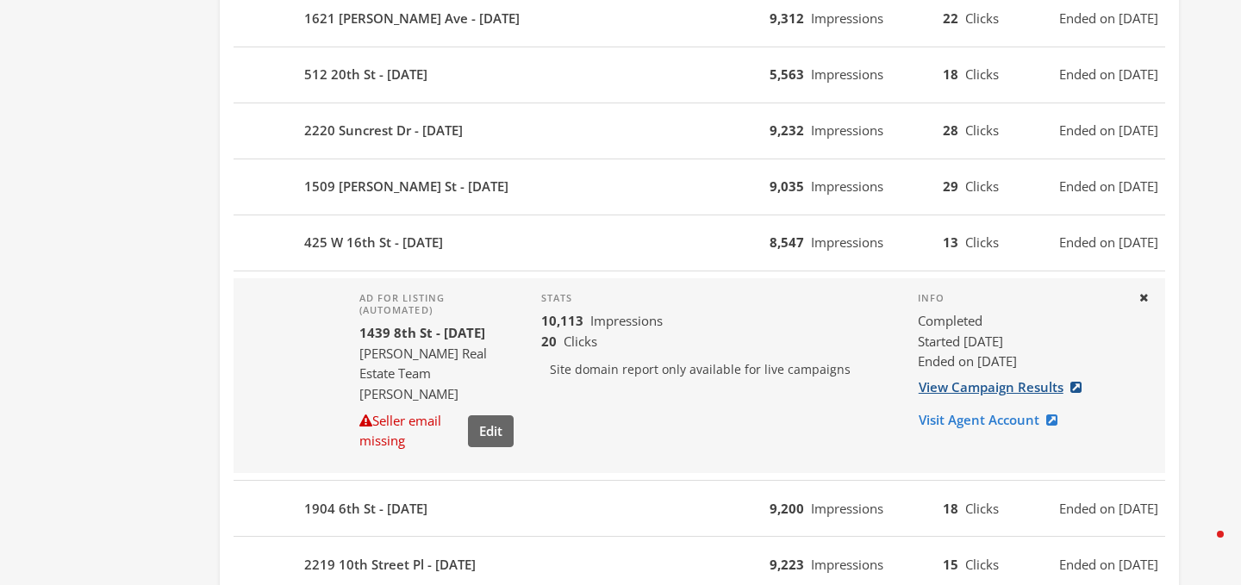
click at [984, 383] on link "View Campaign Results" at bounding box center [1005, 387] width 175 height 32
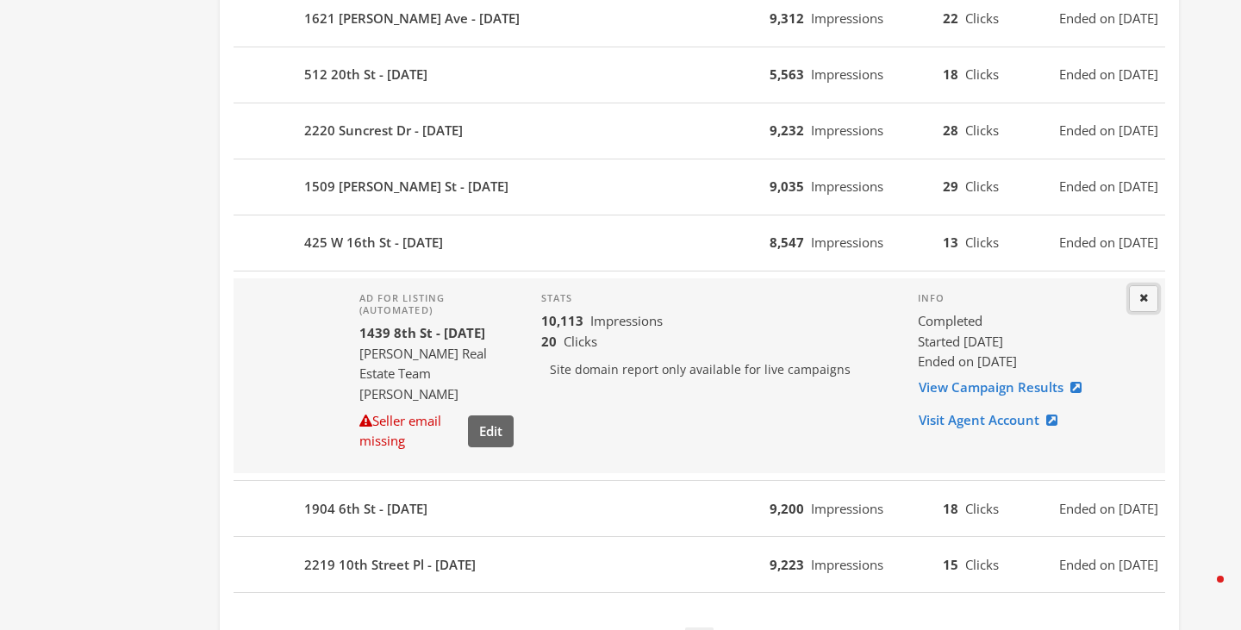
click at [1139, 293] on icon at bounding box center [1143, 297] width 9 height 11
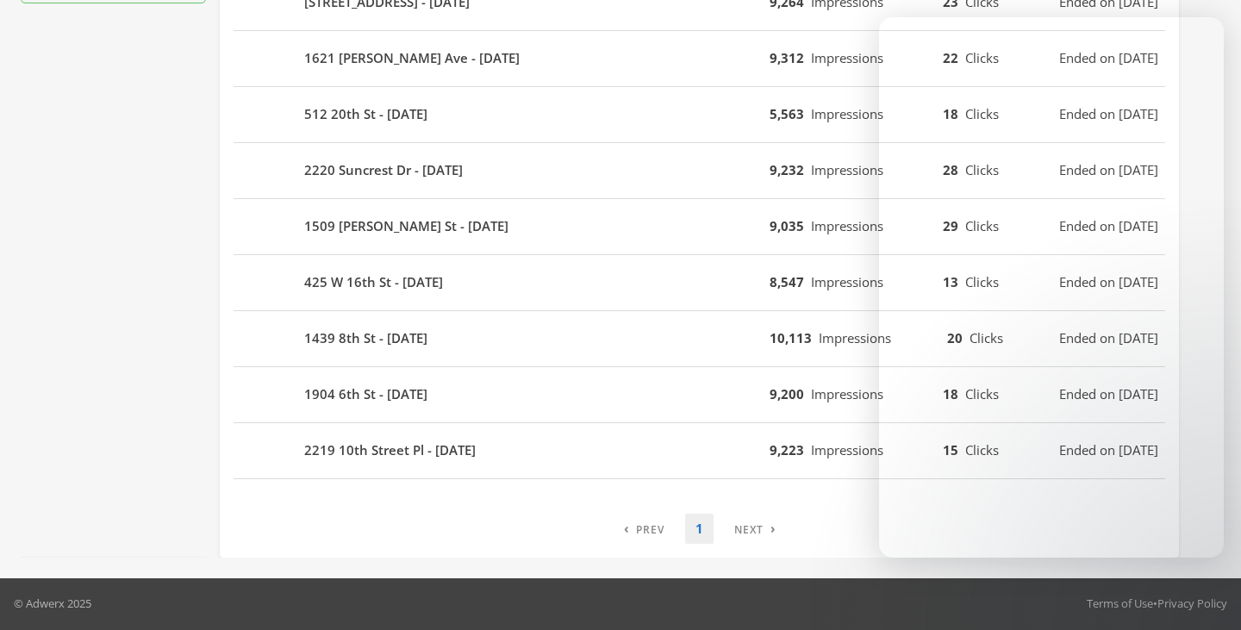
scroll to position [0, 0]
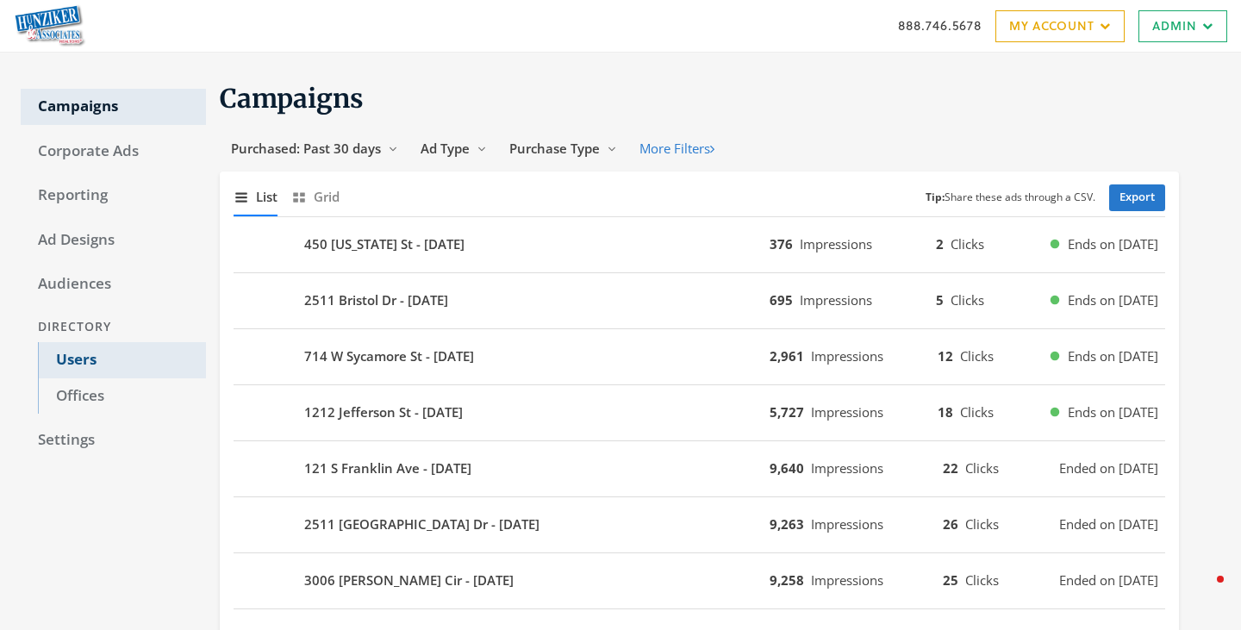
click at [64, 361] on link "Users" at bounding box center [122, 360] width 168 height 36
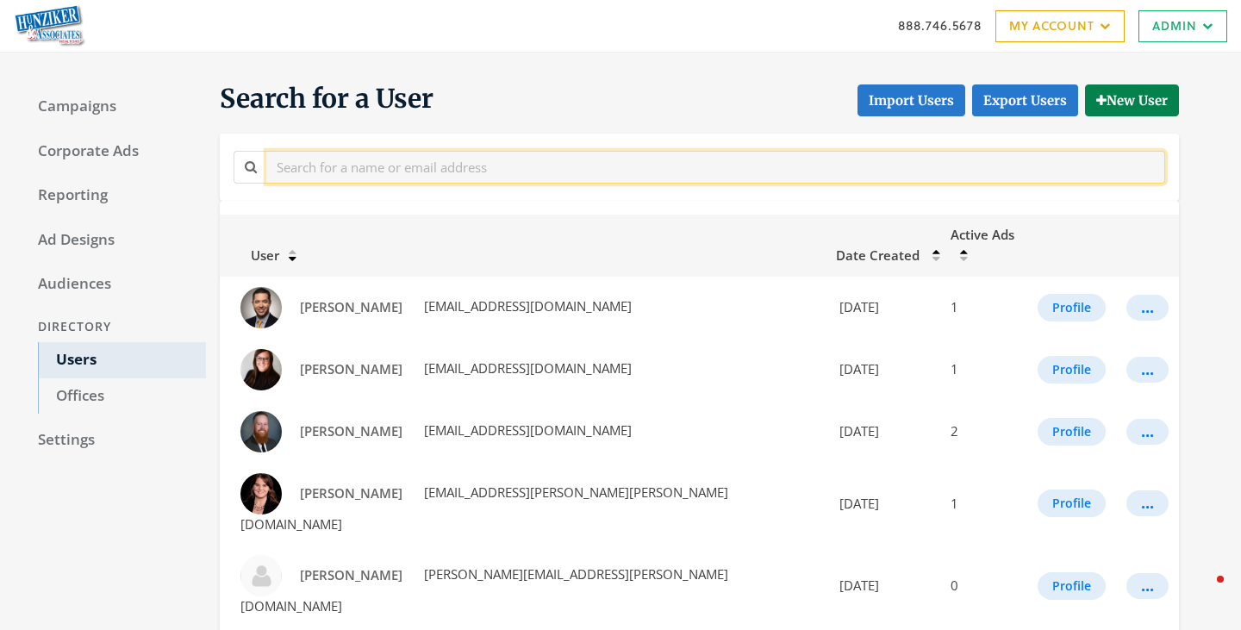
click at [452, 175] on input "text" at bounding box center [715, 167] width 899 height 32
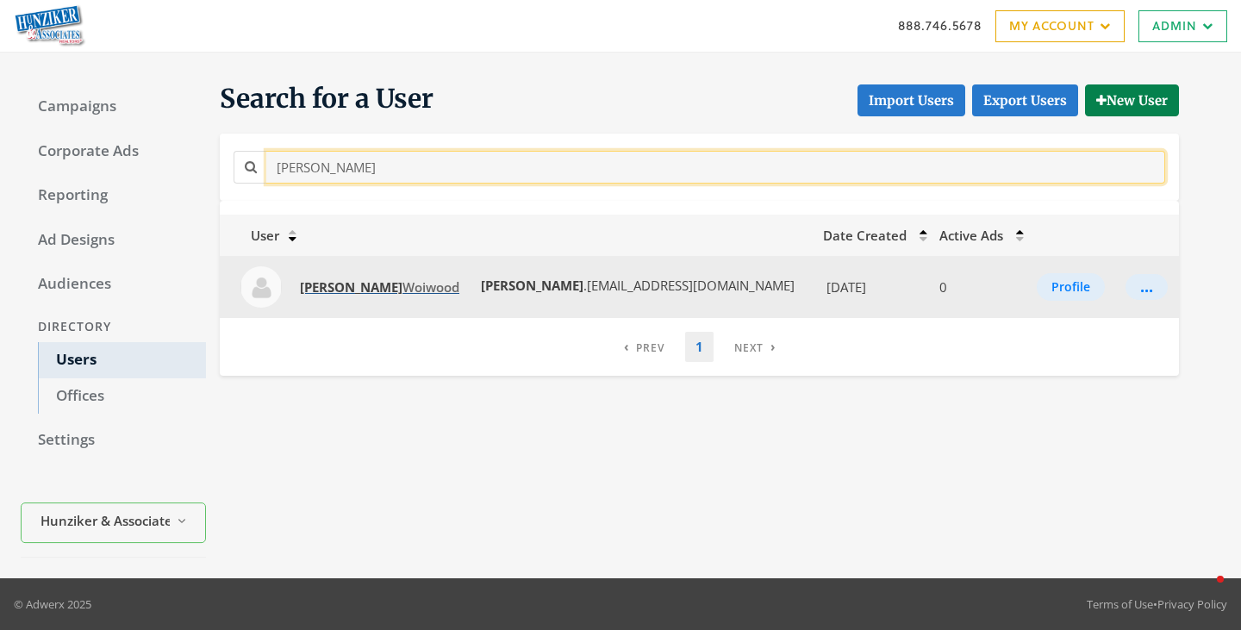
type input "[PERSON_NAME]"
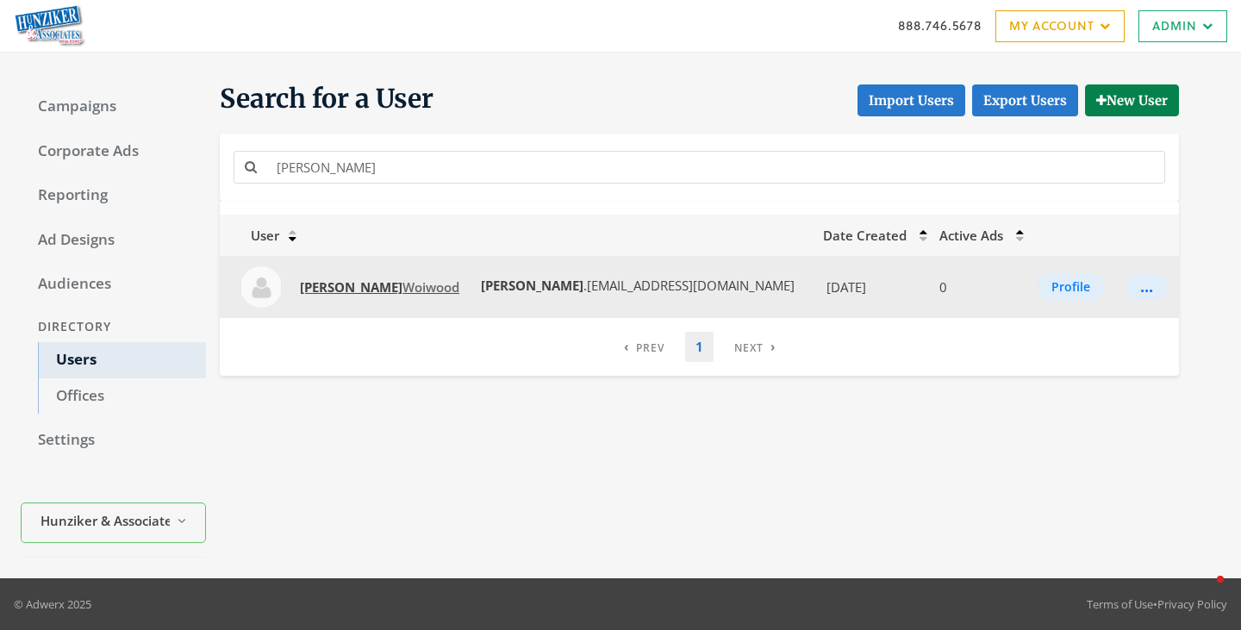
click at [360, 285] on span "[PERSON_NAME]" at bounding box center [379, 286] width 159 height 17
